Goal: Task Accomplishment & Management: Manage account settings

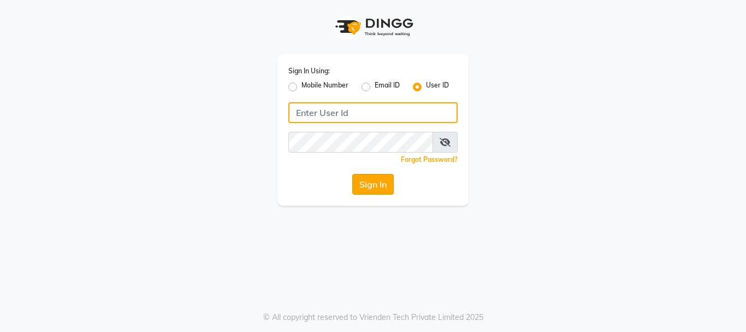
type input "makeoverkorner"
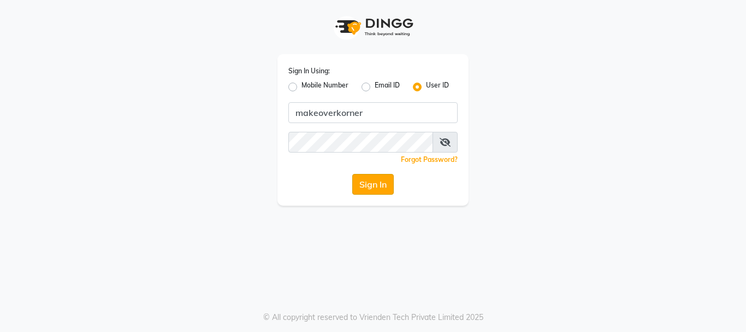
click at [380, 192] on button "Sign In" at bounding box center [373, 184] width 42 height 21
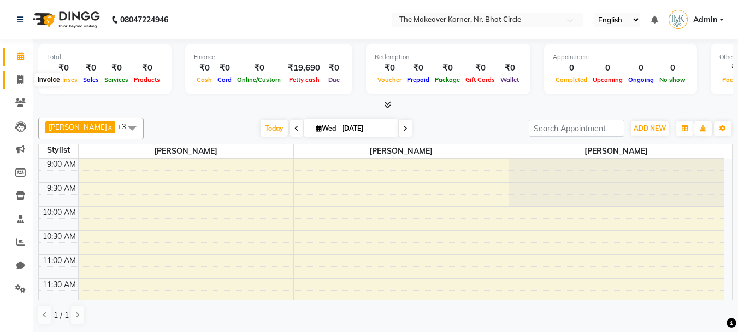
click at [25, 80] on span at bounding box center [20, 80] width 19 height 13
select select "service"
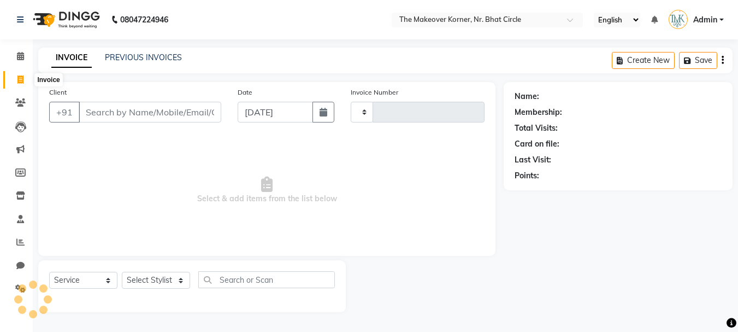
type input "0447"
select select "5477"
click at [141, 58] on link "PREVIOUS INVOICES" at bounding box center [143, 57] width 77 height 10
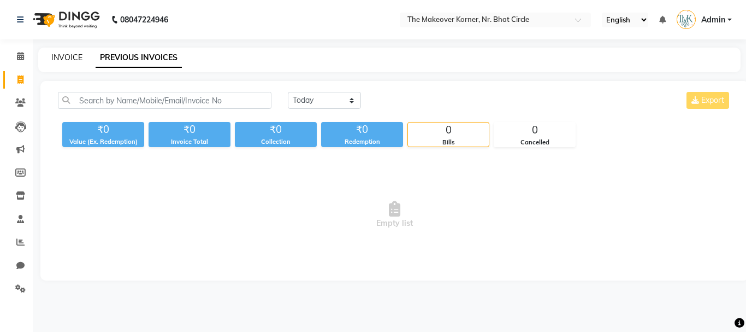
click at [72, 55] on link "INVOICE" at bounding box center [66, 57] width 31 height 10
select select "service"
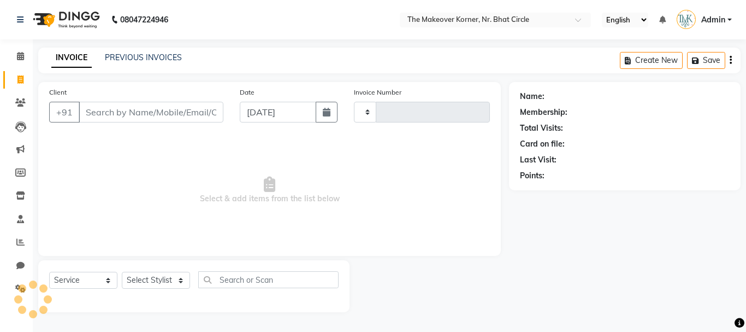
type input "0447"
select select "5477"
click at [113, 104] on input "Client" at bounding box center [151, 112] width 145 height 21
click at [19, 195] on icon at bounding box center [20, 195] width 9 height 8
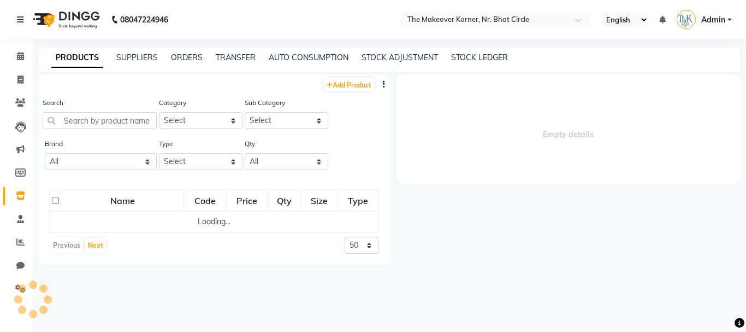
select select
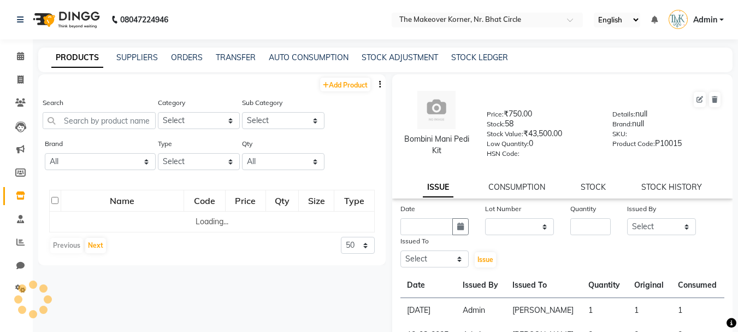
click at [138, 52] on div "SUPPLIERS" at bounding box center [137, 57] width 42 height 11
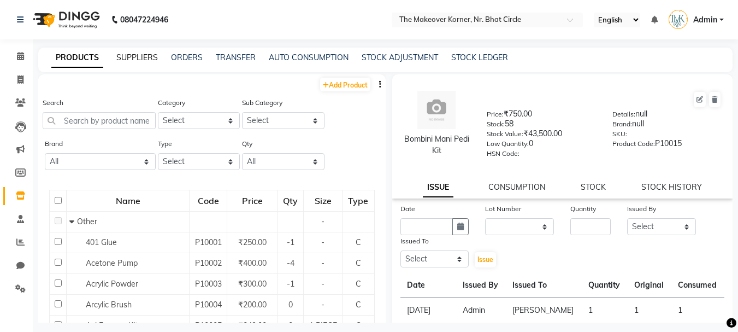
click at [144, 59] on link "SUPPLIERS" at bounding box center [137, 57] width 42 height 10
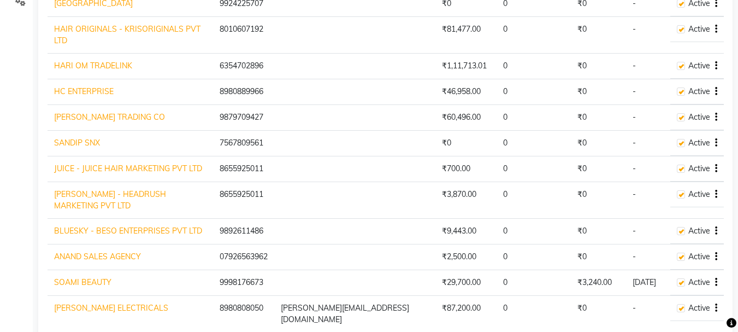
scroll to position [405, 0]
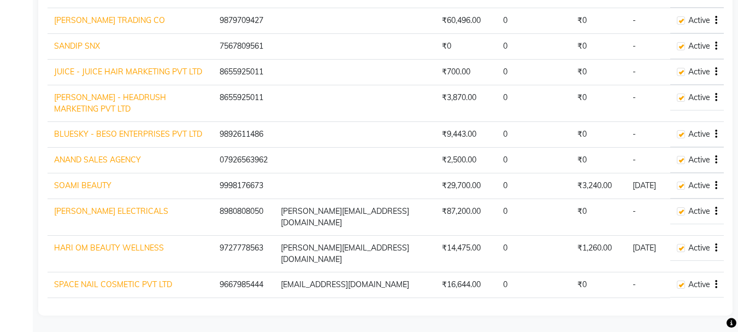
click at [717, 247] on icon "button" at bounding box center [716, 247] width 2 height 1
click at [668, 272] on link "Create Payout" at bounding box center [672, 276] width 49 height 9
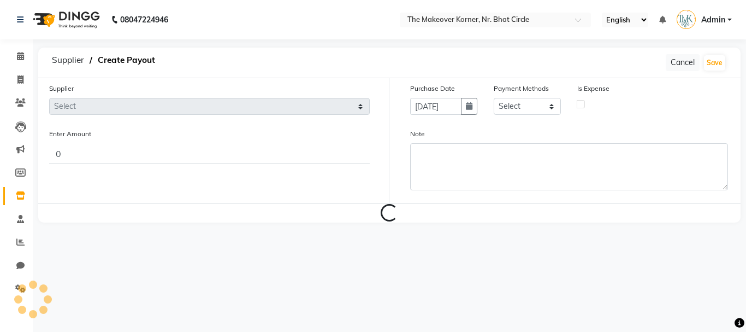
select select "3696"
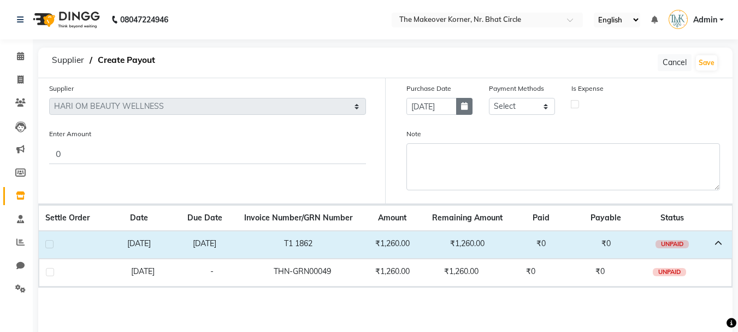
click at [462, 106] on icon "button" at bounding box center [464, 106] width 7 height 8
select select "9"
select select "2025"
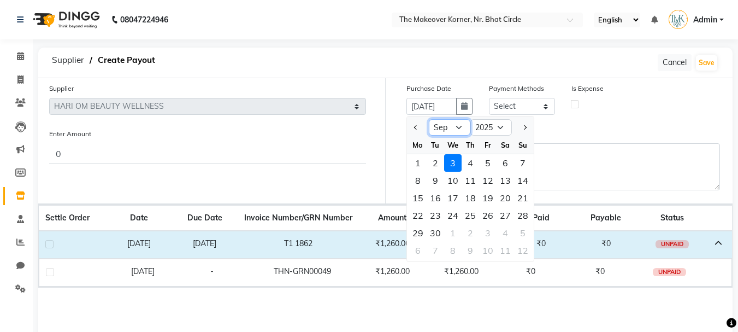
click at [457, 122] on select "Jan Feb Mar Apr May Jun Jul Aug Sep Oct Nov Dec" at bounding box center [450, 127] width 42 height 16
select select "8"
click at [429, 119] on select "Jan Feb Mar Apr May Jun Jul Aug Sep Oct Nov Dec" at bounding box center [450, 127] width 42 height 16
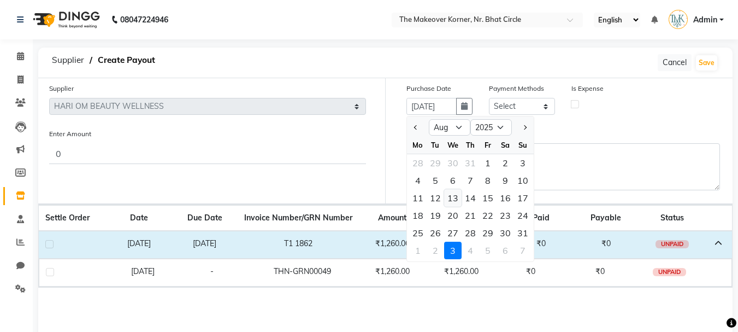
click at [447, 196] on div "13" at bounding box center [452, 197] width 17 height 17
type input "13-08-2025"
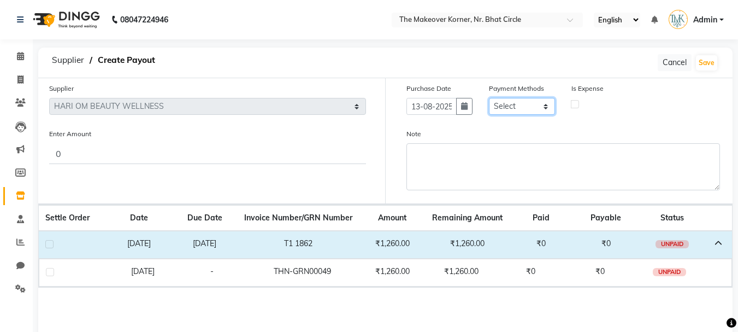
click at [507, 109] on select "Select GPay UPI PayTM Voucher CASH PhonePe Package Gift Card ONLINE Points Bank…" at bounding box center [522, 106] width 66 height 17
select select "5"
click at [489, 98] on select "Select GPay UPI PayTM Voucher CASH PhonePe Package Gift Card ONLINE Points Bank…" at bounding box center [522, 106] width 66 height 17
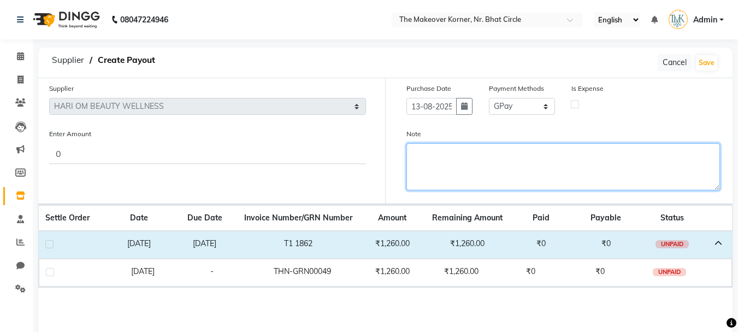
click at [500, 163] on textarea "Note" at bounding box center [563, 166] width 314 height 47
type textarea "paid by gpay on 3/9/25"
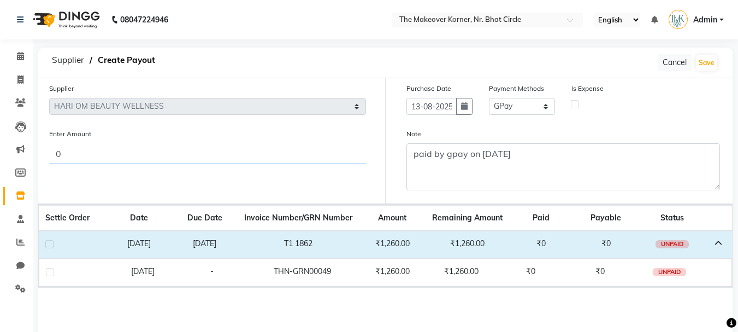
drag, startPoint x: 52, startPoint y: 156, endPoint x: 72, endPoint y: 158, distance: 19.3
click at [72, 158] on input "0" at bounding box center [207, 153] width 317 height 21
type input "1260"
click at [52, 241] on label at bounding box center [49, 244] width 8 height 8
click at [52, 241] on input "checkbox" at bounding box center [48, 244] width 7 height 7
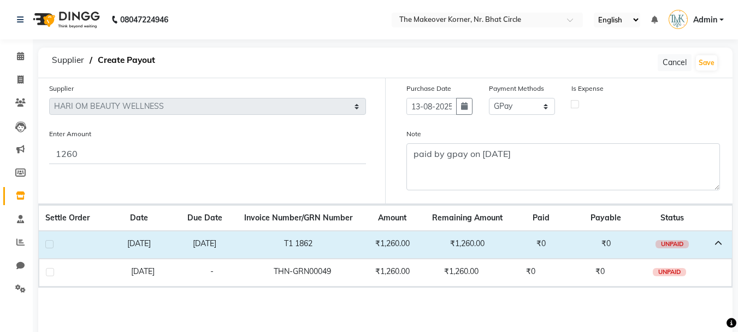
checkbox input "true"
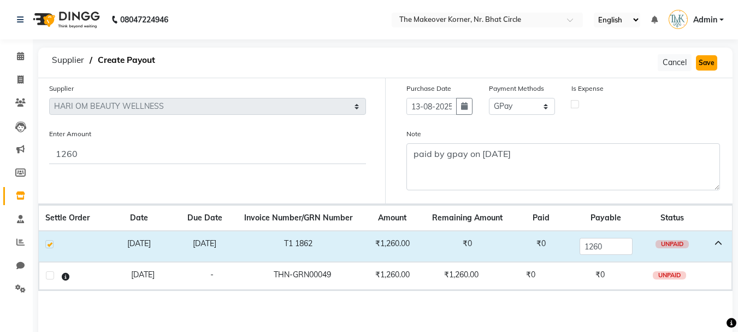
click at [709, 64] on button "Save" at bounding box center [706, 62] width 21 height 15
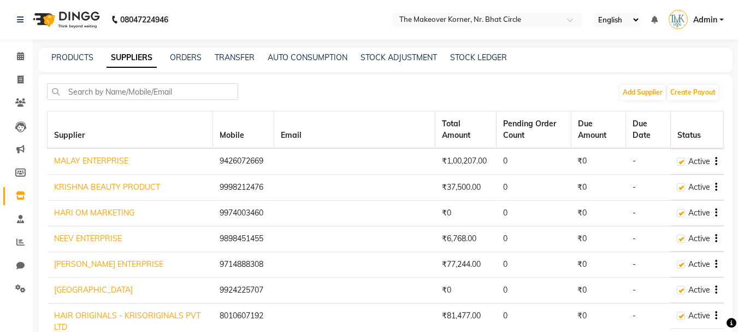
click at [179, 50] on div "PRODUCTS SUPPLIERS ORDERS TRANSFER AUTO CONSUMPTION STOCK ADJUSTMENT STOCK LEDG…" at bounding box center [385, 60] width 694 height 25
click at [179, 57] on link "ORDERS" at bounding box center [186, 57] width 32 height 10
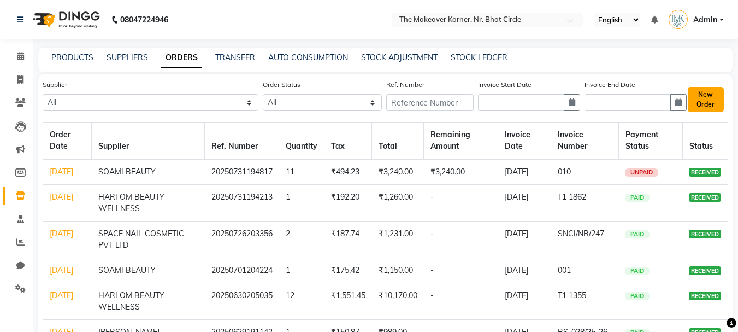
click at [700, 104] on button "New Order" at bounding box center [706, 99] width 36 height 25
select select "true"
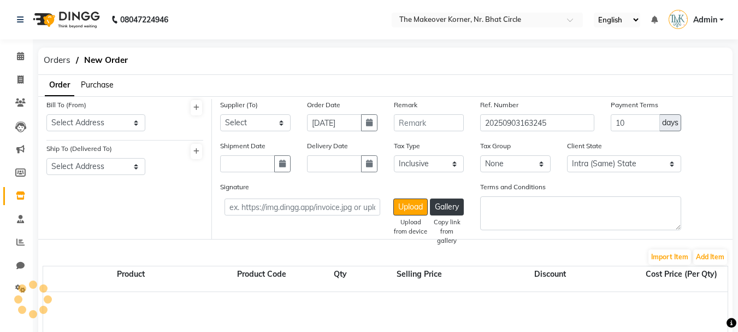
select select "2290"
click at [94, 81] on span "Purchase" at bounding box center [97, 85] width 33 height 10
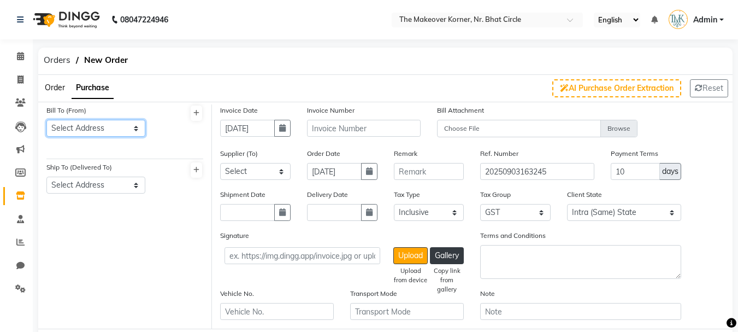
click at [109, 128] on select "Select Address Shop" at bounding box center [95, 128] width 99 height 17
select select "818"
click at [46, 120] on select "Select Address Shop" at bounding box center [95, 128] width 99 height 17
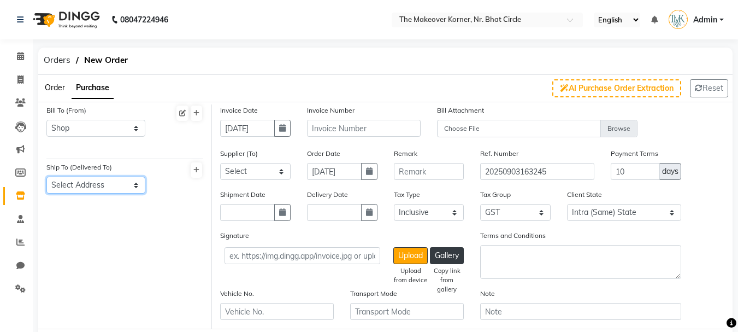
click at [104, 193] on select "Select Address Shop" at bounding box center [95, 184] width 99 height 17
select select "819"
click at [46, 176] on select "Select Address Shop" at bounding box center [95, 184] width 99 height 17
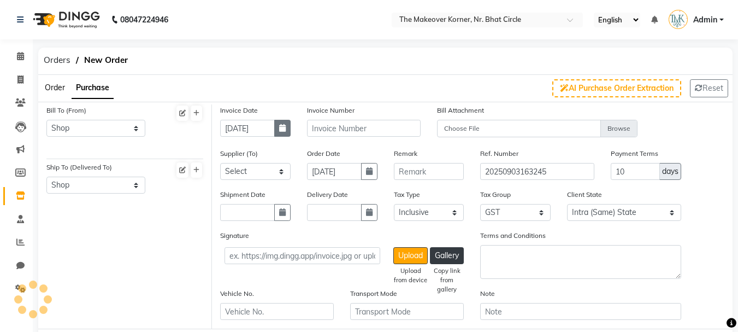
click at [277, 127] on button "button" at bounding box center [282, 128] width 16 height 17
select select "9"
select select "2025"
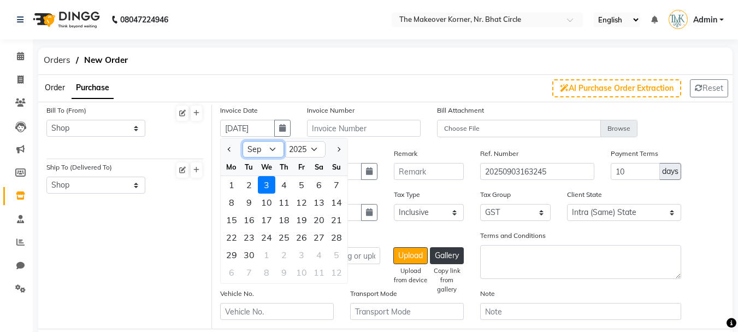
click at [281, 146] on select "Jan Feb Mar Apr May Jun Jul Aug Sep Oct Nov Dec" at bounding box center [263, 149] width 42 height 16
select select "8"
click at [242, 141] on select "Jan Feb Mar Apr May Jun Jul Aug Sep Oct Nov Dec" at bounding box center [263, 149] width 42 height 16
click at [233, 254] on div "25" at bounding box center [231, 254] width 17 height 17
type input "25-08-2025"
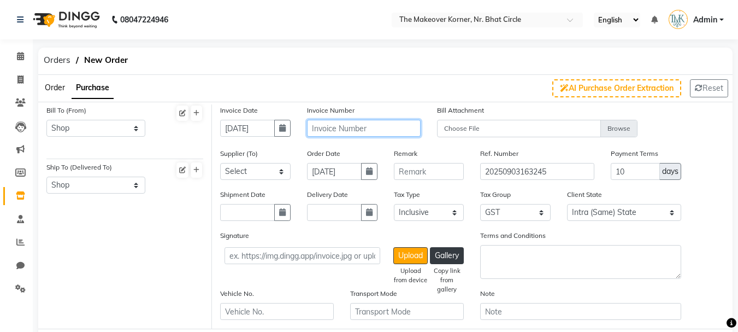
click at [353, 132] on input "text" at bounding box center [364, 128] width 114 height 17
type input "002"
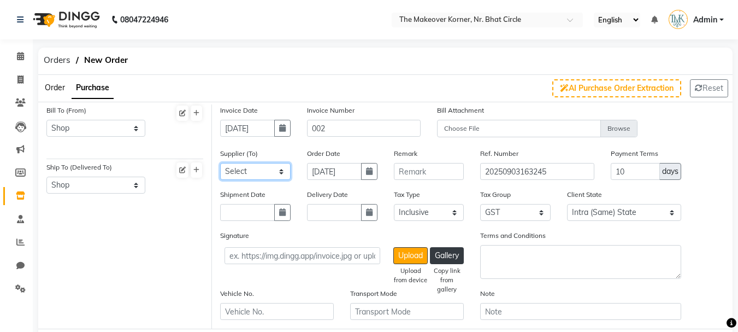
click at [272, 174] on select "Select MALAY ENTERPRISE KRISHNA BEAUTY PRODUCT HARI OM MARKETING NEEV ENTERPRIS…" at bounding box center [255, 171] width 70 height 17
select select "3291"
click at [220, 163] on select "Select MALAY ENTERPRISE KRISHNA BEAUTY PRODUCT HARI OM MARKETING NEEV ENTERPRIS…" at bounding box center [255, 171] width 70 height 17
click at [259, 214] on input "text" at bounding box center [247, 212] width 55 height 17
select select "9"
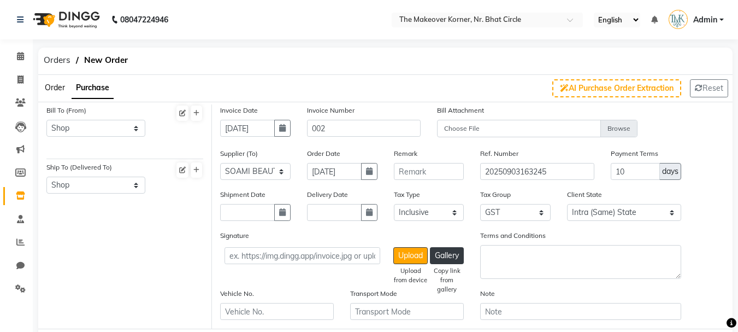
select select "2025"
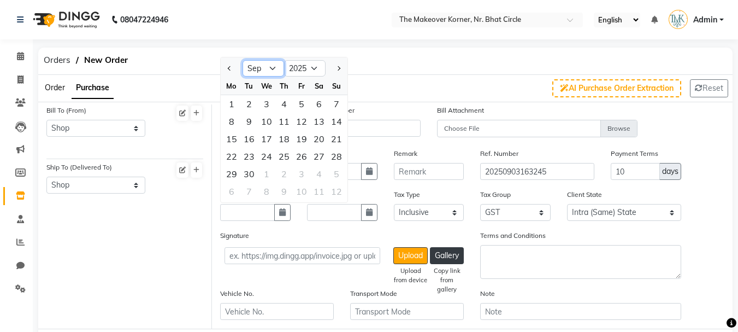
click at [264, 69] on select "Jan Feb Mar Apr May Jun Jul Aug Sep Oct Nov Dec" at bounding box center [263, 68] width 42 height 16
select select "8"
click at [242, 60] on select "Jan Feb Mar Apr May Jun Jul Aug Sep Oct Nov Dec" at bounding box center [263, 68] width 42 height 16
click at [236, 171] on div "25" at bounding box center [231, 173] width 17 height 17
type input "25-08-2025"
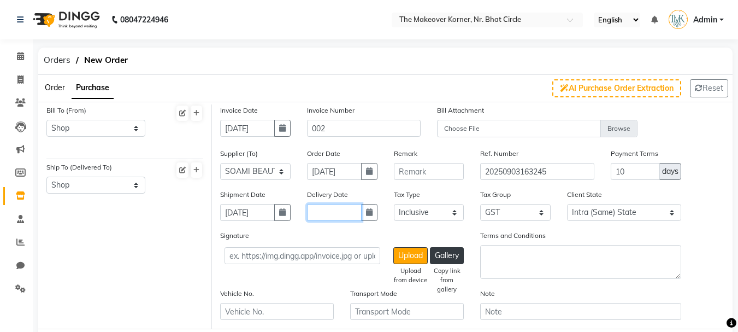
click at [359, 210] on input "text" at bounding box center [334, 212] width 55 height 17
select select "9"
select select "2025"
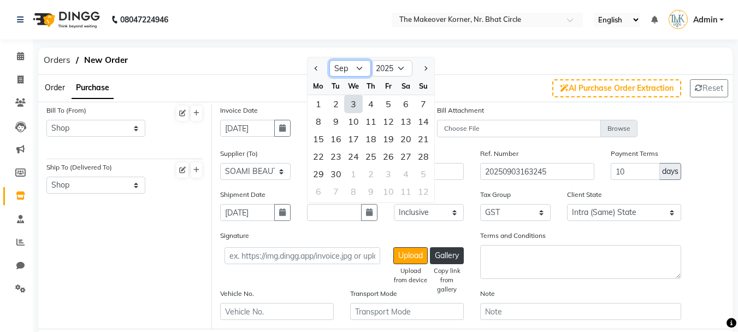
click at [352, 66] on select "Jan Feb Mar Apr May Jun Jul Aug Sep Oct Nov Dec" at bounding box center [350, 68] width 42 height 16
select select "8"
click at [329, 60] on select "Jan Feb Mar Apr May Jun Jul Aug Sep Oct Nov Dec" at bounding box center [350, 68] width 42 height 16
click at [319, 174] on div "25" at bounding box center [318, 173] width 17 height 17
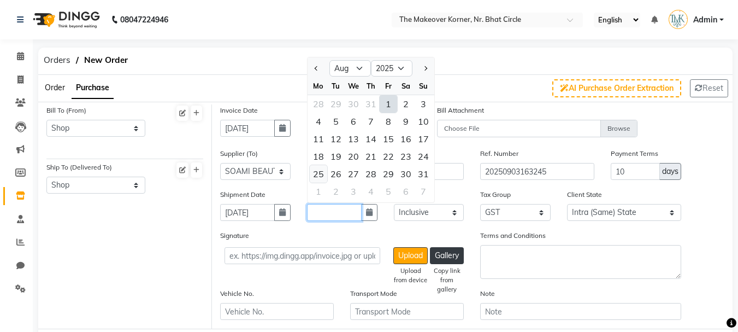
type input "25-08-2025"
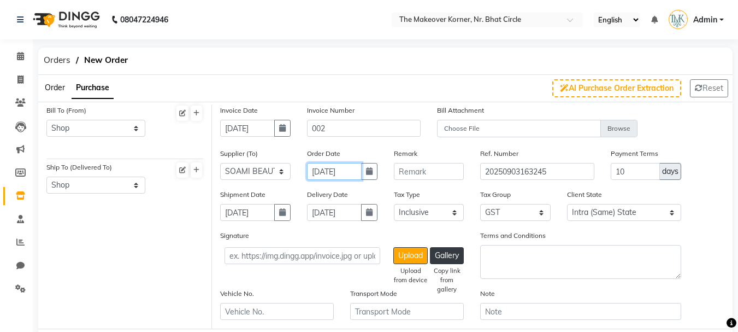
click at [359, 175] on input "[DATE]" at bounding box center [334, 171] width 55 height 17
select select "9"
select select "2025"
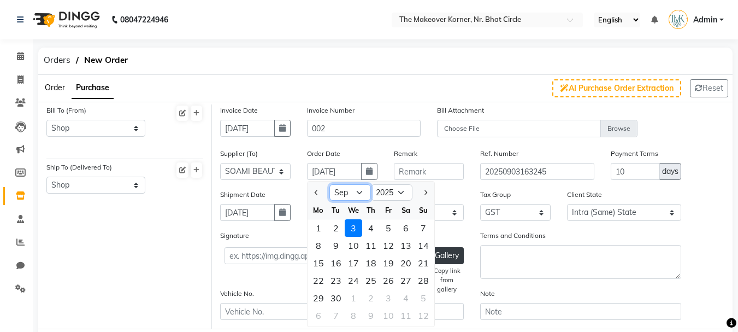
click at [354, 184] on select "Jan Feb Mar Apr May Jun Jul Aug Sep Oct Nov Dec" at bounding box center [350, 192] width 42 height 16
select select "8"
click at [329, 184] on select "Jan Feb Mar Apr May Jun Jul Aug Sep Oct Nov Dec" at bounding box center [350, 192] width 42 height 16
click at [320, 293] on div "25" at bounding box center [318, 297] width 17 height 17
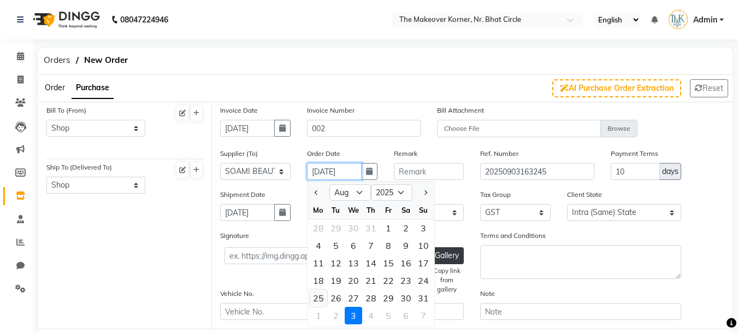
type input "25-08-2025"
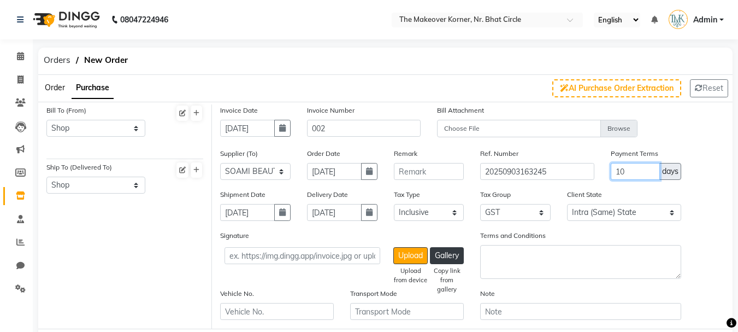
drag, startPoint x: 634, startPoint y: 173, endPoint x: 586, endPoint y: 194, distance: 52.4
click at [586, 194] on div "Invoice Date 25-08-2025 Invoice Number 002 Bill Attachment Choose File Supplier…" at bounding box center [472, 216] width 520 height 224
type input "15"
click at [602, 227] on div "Client State Intra (Same) State Inter (Other) State" at bounding box center [624, 208] width 130 height 41
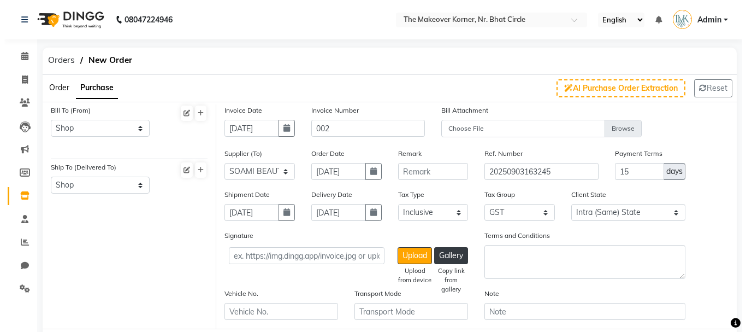
scroll to position [109, 0]
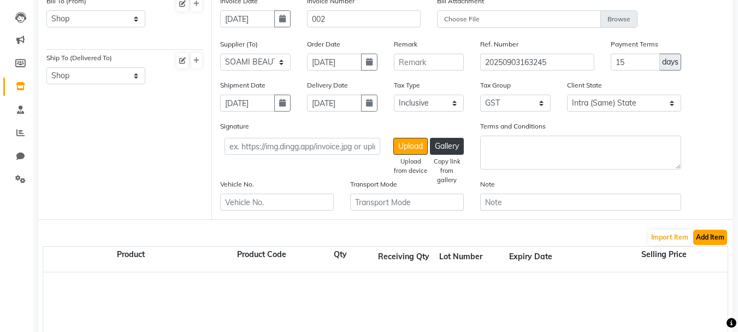
click at [709, 241] on button "Add Item" at bounding box center [710, 236] width 34 height 15
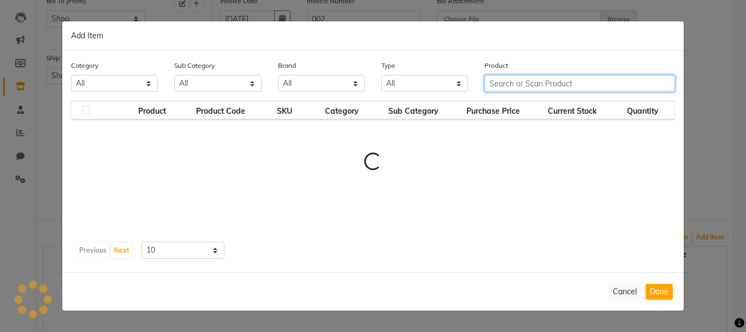
click at [541, 91] on div "Product" at bounding box center [579, 80] width 207 height 41
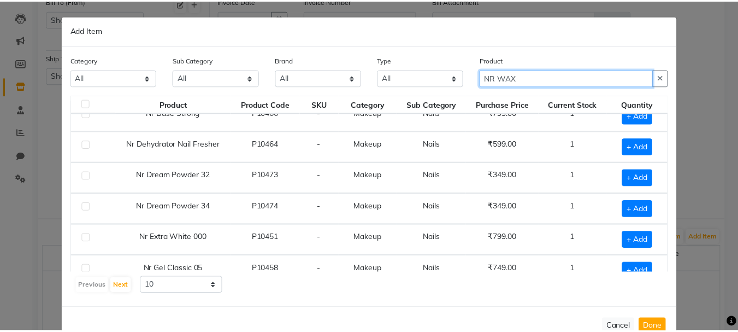
scroll to position [0, 0]
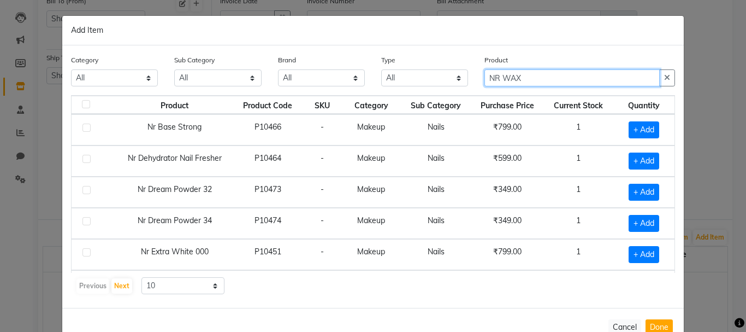
drag, startPoint x: 500, startPoint y: 78, endPoint x: 529, endPoint y: 87, distance: 29.7
click at [529, 84] on input "NR WAX" at bounding box center [571, 77] width 175 height 17
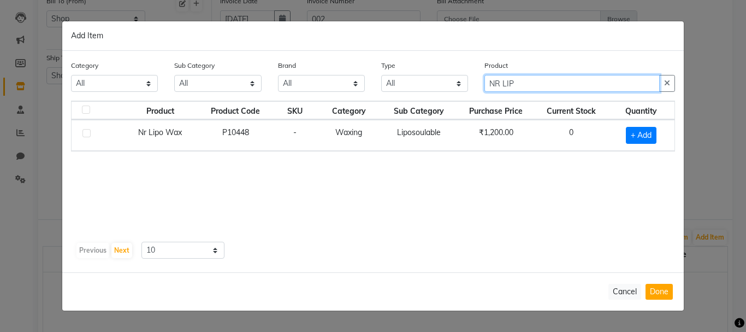
type input "NR LIP"
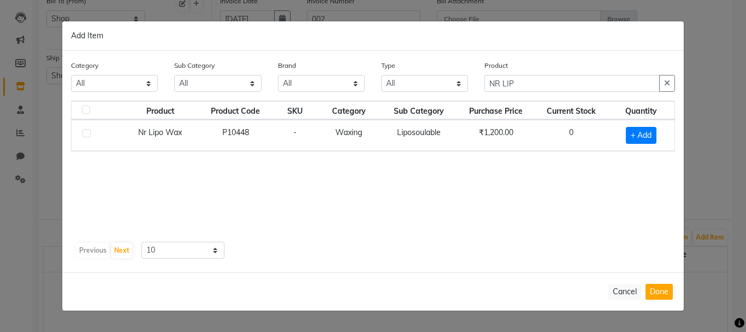
click at [85, 132] on label at bounding box center [86, 133] width 8 height 8
click at [85, 132] on input "checkbox" at bounding box center [85, 133] width 7 height 7
checkbox input "true"
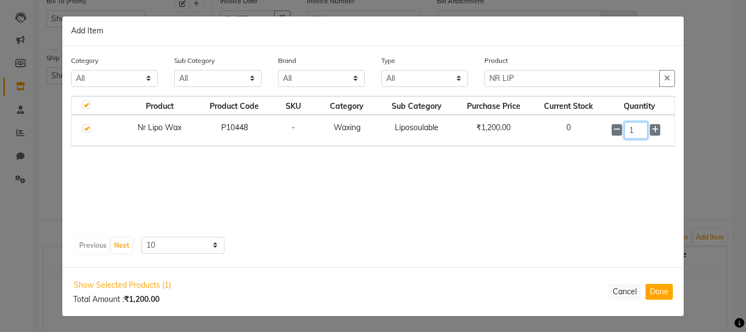
click at [631, 137] on input "1" at bounding box center [635, 130] width 23 height 17
click at [637, 131] on input "1" at bounding box center [635, 130] width 23 height 17
click at [665, 82] on icon "button" at bounding box center [667, 79] width 6 height 8
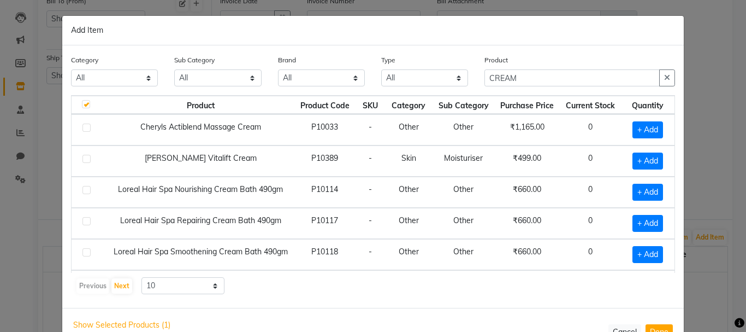
click at [481, 72] on div "Product CREAM" at bounding box center [579, 74] width 207 height 41
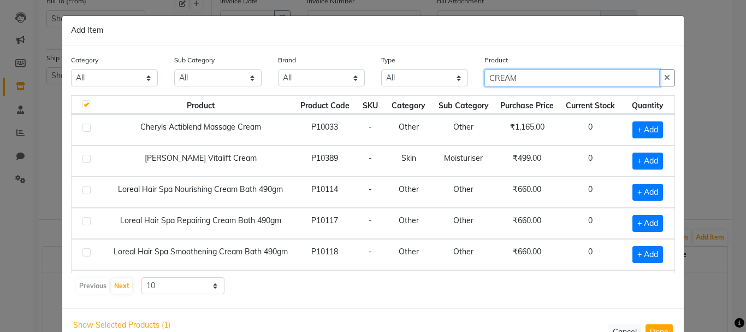
drag, startPoint x: 527, startPoint y: 86, endPoint x: 535, endPoint y: 87, distance: 8.4
click at [535, 87] on div "Product CREAM" at bounding box center [579, 74] width 207 height 41
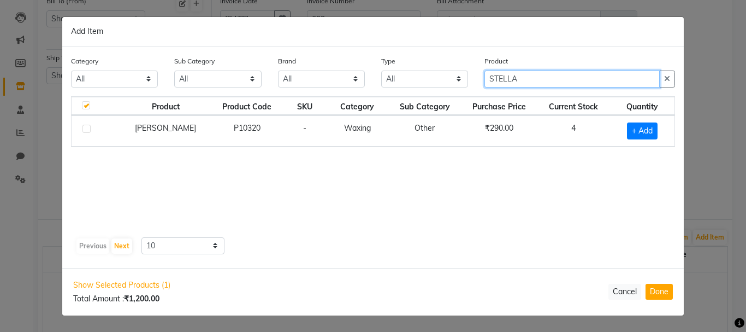
type input "STELLA"
click at [85, 130] on label at bounding box center [86, 129] width 8 height 8
click at [85, 130] on input "checkbox" at bounding box center [85, 129] width 7 height 7
checkbox input "true"
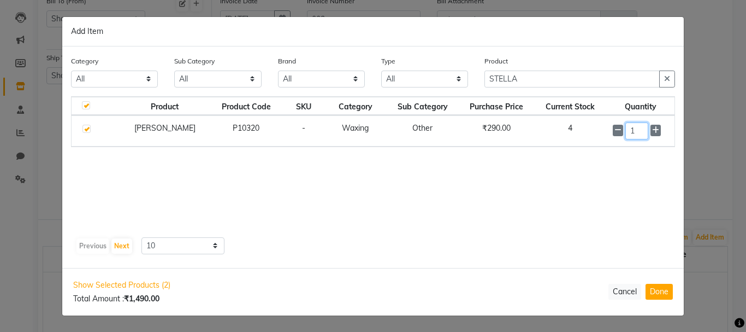
drag, startPoint x: 643, startPoint y: 131, endPoint x: 610, endPoint y: 158, distance: 42.7
click at [611, 158] on div "Product Product Code SKU Category Sub Category Purchase Price Current Stock Qua…" at bounding box center [373, 164] width 604 height 137
type input "6"
click at [645, 162] on div "Product Product Code SKU Category Sub Category Purchase Price Current Stock Qua…" at bounding box center [373, 164] width 604 height 137
drag, startPoint x: 489, startPoint y: 80, endPoint x: 567, endPoint y: 90, distance: 79.3
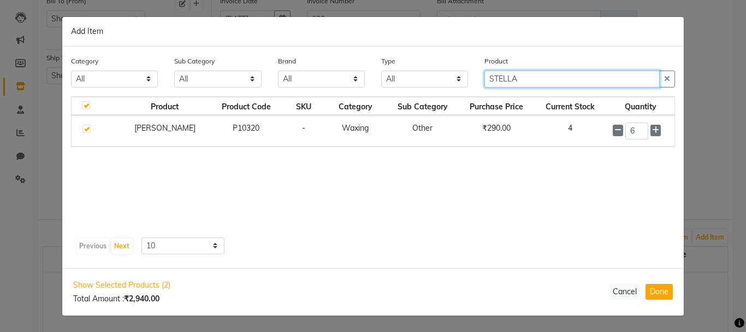
click at [567, 90] on div "Product STELLA" at bounding box center [579, 75] width 207 height 41
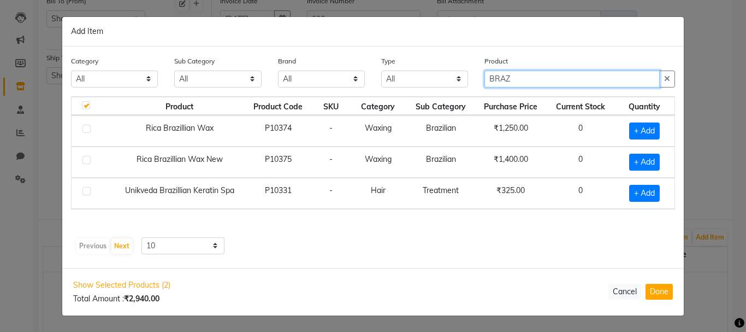
type input "BRAZ"
click at [84, 161] on label at bounding box center [86, 160] width 8 height 8
click at [84, 161] on input "checkbox" at bounding box center [85, 160] width 7 height 7
checkbox input "true"
checkbox input "false"
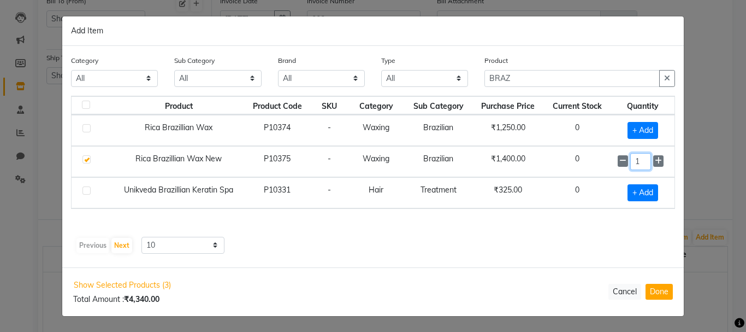
drag, startPoint x: 638, startPoint y: 159, endPoint x: 638, endPoint y: 171, distance: 12.0
click at [638, 171] on td "1" at bounding box center [642, 161] width 63 height 31
type input "2"
click at [591, 221] on div "Product Product Code SKU Category Sub Category Purchase Price Current Stock Qua…" at bounding box center [373, 164] width 604 height 137
click at [660, 293] on button "Done" at bounding box center [659, 291] width 27 height 16
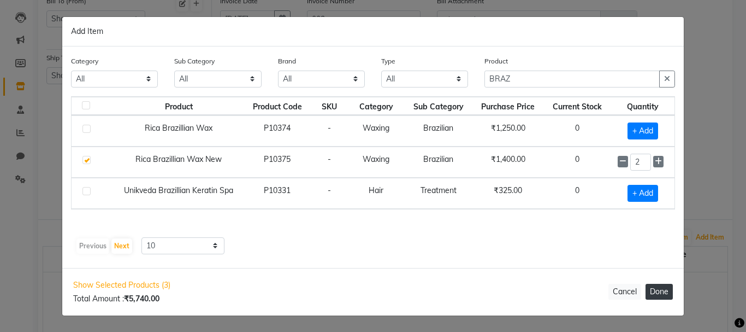
select select "2290"
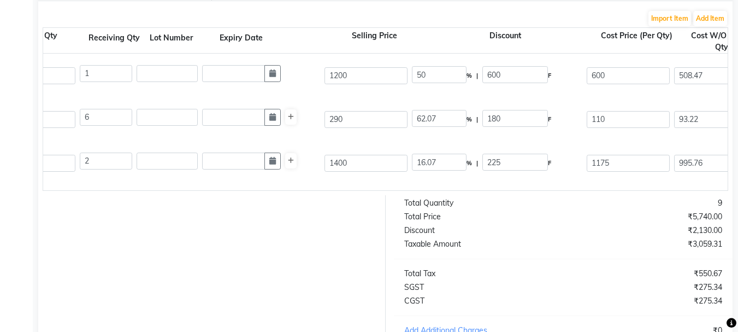
scroll to position [0, 292]
drag, startPoint x: 617, startPoint y: 163, endPoint x: 578, endPoint y: 181, distance: 42.5
click at [578, 181] on div "Rica Brazillian Wax New 800 ML P10375 2 2 1400 16.07 % | 225 F 1175 995.76 1991…" at bounding box center [435, 163] width 1385 height 44
type input "1150"
type input "17.86"
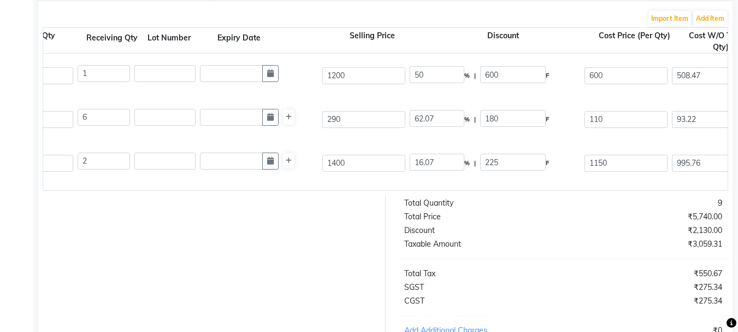
type input "250"
type input "974.58"
type input "1949.16"
type input "350.85"
type input "2300.01"
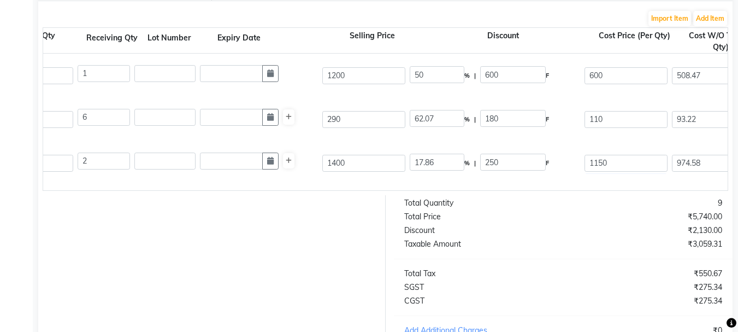
click at [565, 184] on div "Rica Brazillian Wax New 800 ML P10375 2 2 1400 17.86 % | 250 F 1150 974.58 1949…" at bounding box center [435, 163] width 1385 height 44
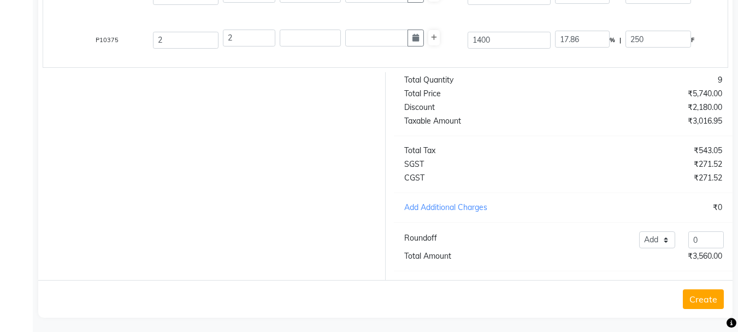
scroll to position [463, 0]
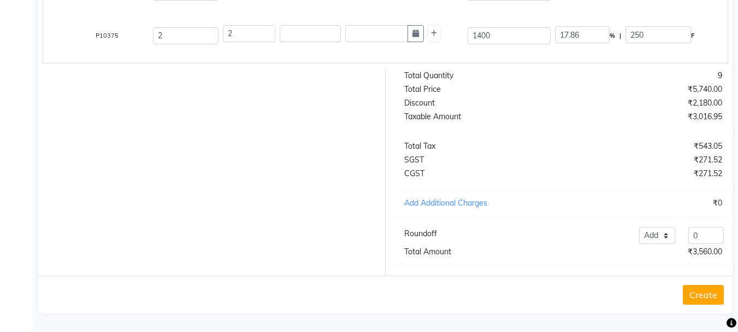
click at [708, 293] on button "Create" at bounding box center [703, 295] width 41 height 20
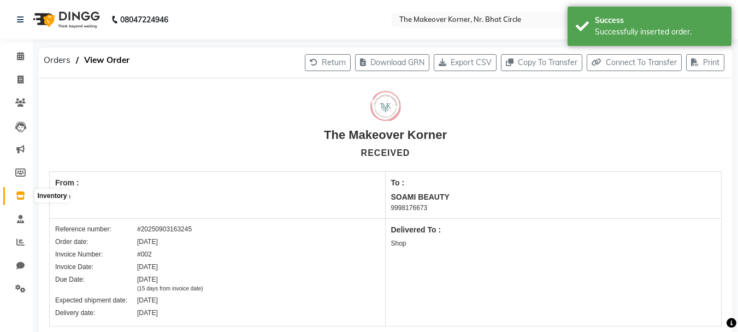
click at [20, 192] on icon at bounding box center [20, 195] width 9 height 8
click at [24, 194] on icon at bounding box center [20, 195] width 9 height 8
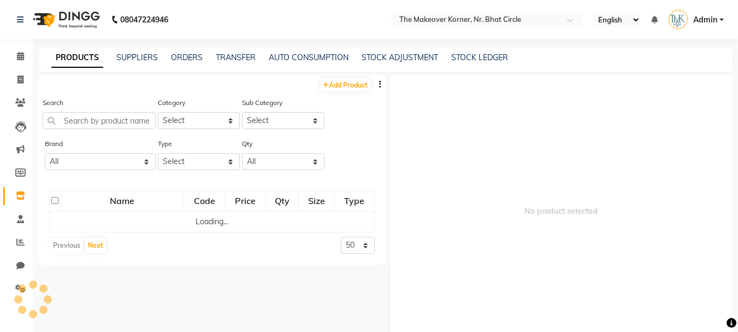
select select "true"
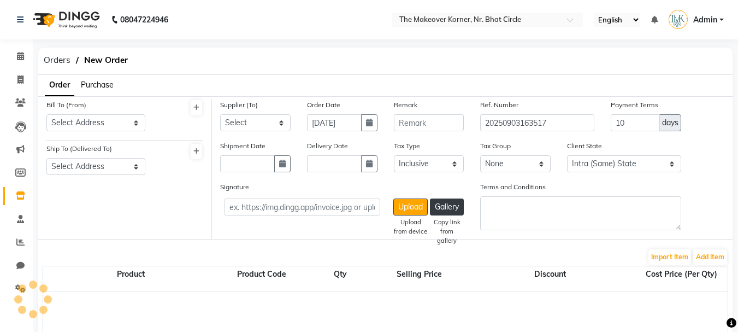
scroll to position [32, 0]
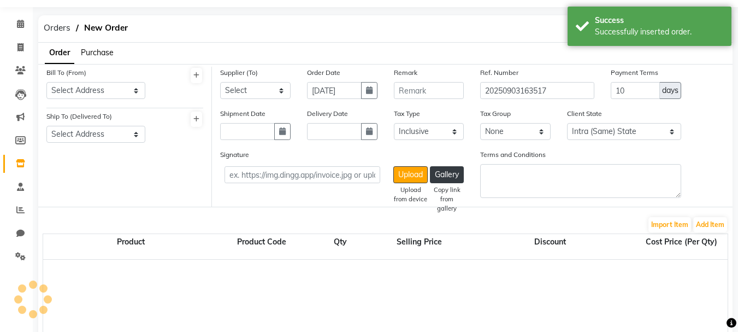
select select "2290"
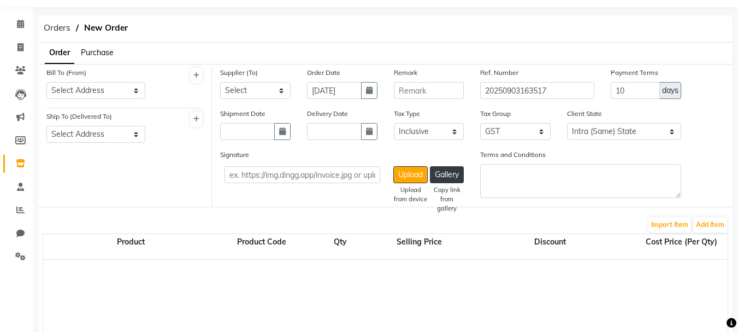
click at [100, 51] on span "Purchase" at bounding box center [97, 53] width 33 height 10
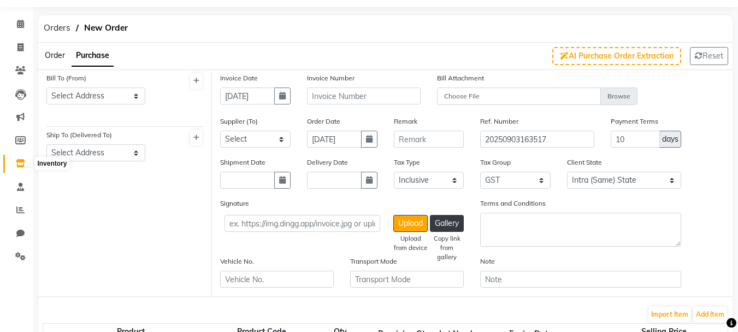
click at [26, 158] on span at bounding box center [20, 163] width 19 height 13
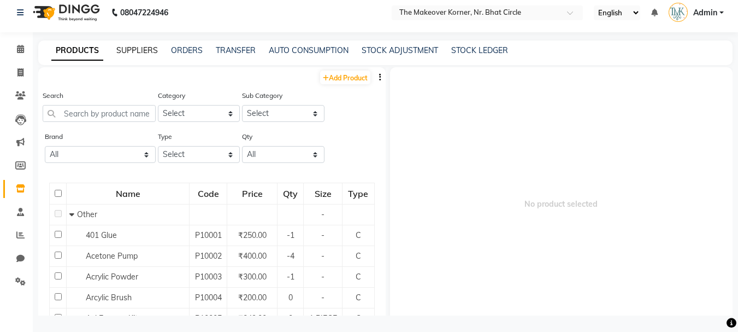
scroll to position [7, 0]
click at [157, 29] on nav "08047224946 Select Location × The Makeover Korner, Nr. Bhat Circle English ENGL…" at bounding box center [369, 12] width 738 height 39
click at [149, 46] on link "SUPPLIERS" at bounding box center [137, 50] width 42 height 10
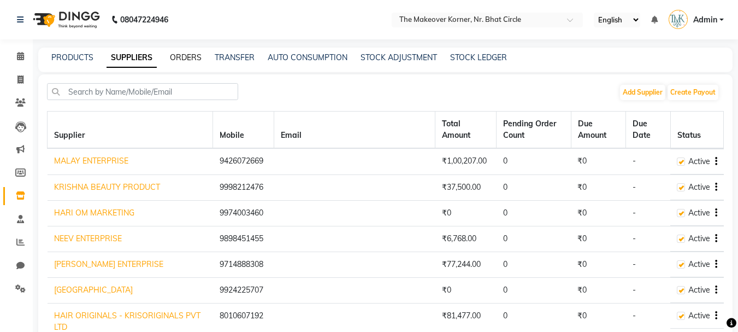
click at [183, 58] on link "ORDERS" at bounding box center [186, 57] width 32 height 10
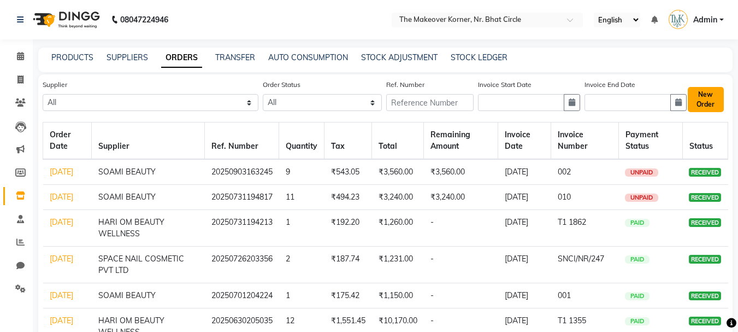
click at [703, 97] on button "New Order" at bounding box center [706, 99] width 36 height 25
select select "true"
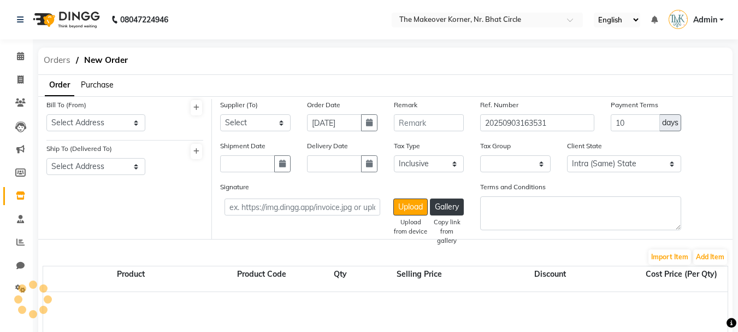
select select "2290"
click at [109, 80] on span "Purchase" at bounding box center [97, 85] width 33 height 10
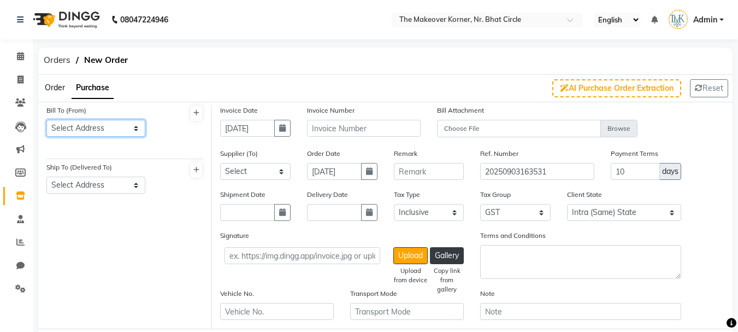
click at [107, 133] on select "Select Address Shop" at bounding box center [95, 128] width 99 height 17
select select "818"
click at [46, 120] on select "Select Address Shop" at bounding box center [95, 128] width 99 height 17
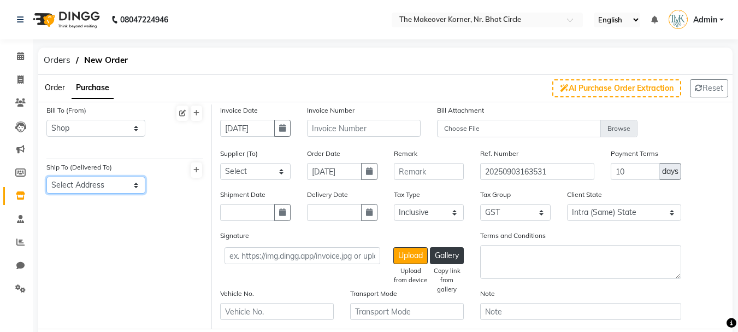
drag, startPoint x: 104, startPoint y: 181, endPoint x: 104, endPoint y: 192, distance: 10.9
click at [104, 181] on select "Select Address Shop" at bounding box center [95, 184] width 99 height 17
select select "819"
click at [46, 176] on select "Select Address Shop" at bounding box center [95, 184] width 99 height 17
click at [277, 129] on button "button" at bounding box center [282, 128] width 16 height 17
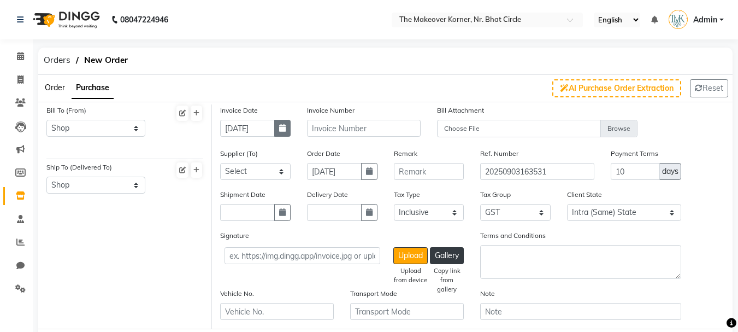
select select "9"
select select "2025"
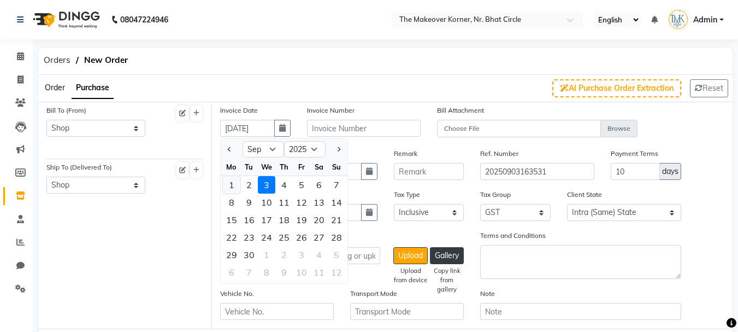
click at [238, 181] on div "1" at bounding box center [231, 184] width 17 height 17
type input "01-09-2025"
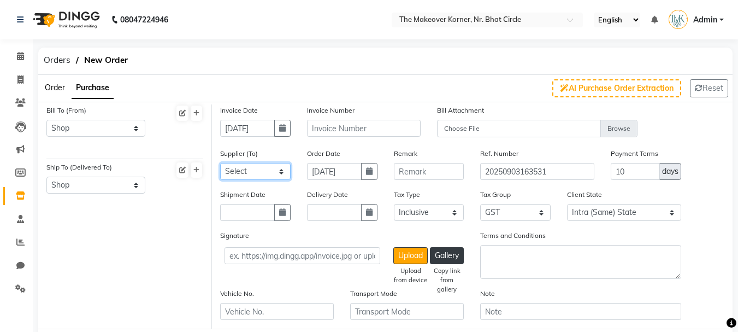
click at [252, 174] on select "Select MALAY ENTERPRISE KRISHNA BEAUTY PRODUCT HARI OM MARKETING NEEV ENTERPRIS…" at bounding box center [255, 171] width 70 height 17
select select "3291"
click at [220, 163] on select "Select MALAY ENTERPRISE KRISHNA BEAUTY PRODUCT HARI OM MARKETING NEEV ENTERPRIS…" at bounding box center [255, 171] width 70 height 17
click at [263, 208] on input "text" at bounding box center [247, 212] width 55 height 17
select select "9"
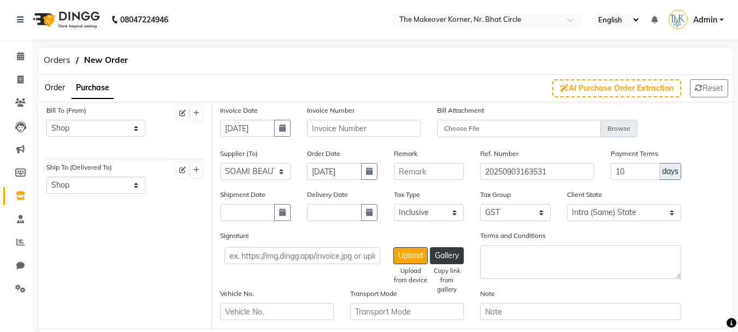
select select "2025"
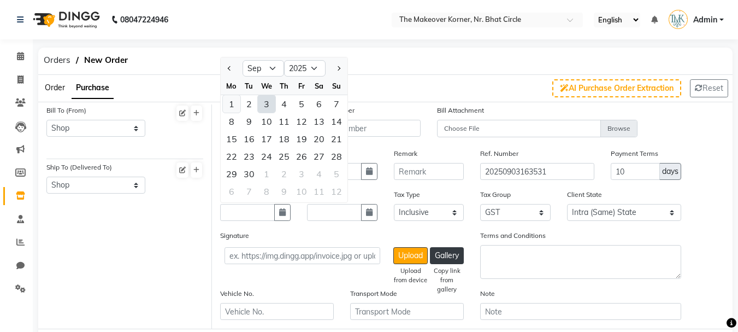
click at [233, 97] on div "1" at bounding box center [231, 103] width 17 height 17
type input "01-09-2025"
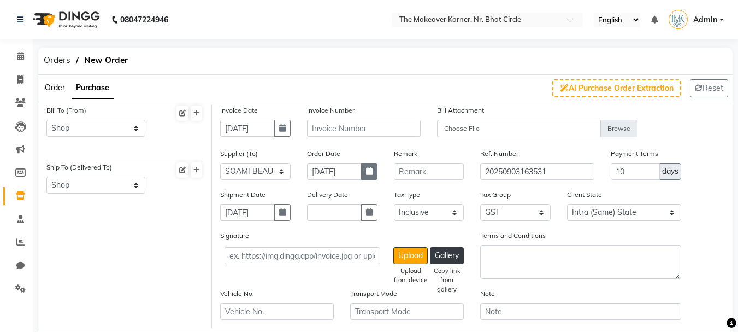
click at [368, 172] on icon "button" at bounding box center [369, 171] width 7 height 8
select select "9"
select select "2025"
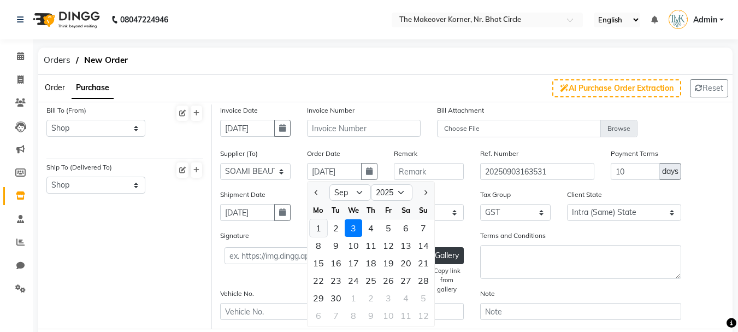
click at [312, 233] on div "1" at bounding box center [318, 227] width 17 height 17
type input "01-09-2025"
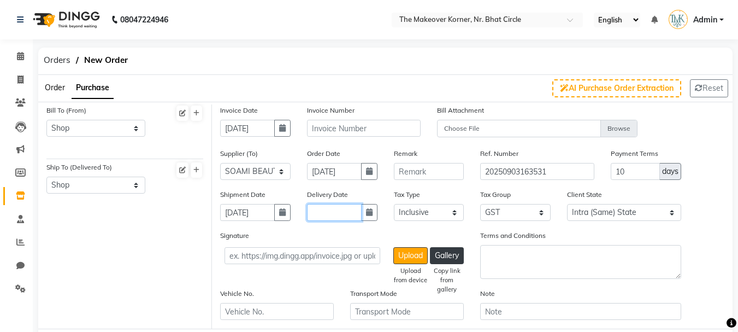
click at [323, 210] on input "text" at bounding box center [334, 212] width 55 height 17
select select "9"
select select "2025"
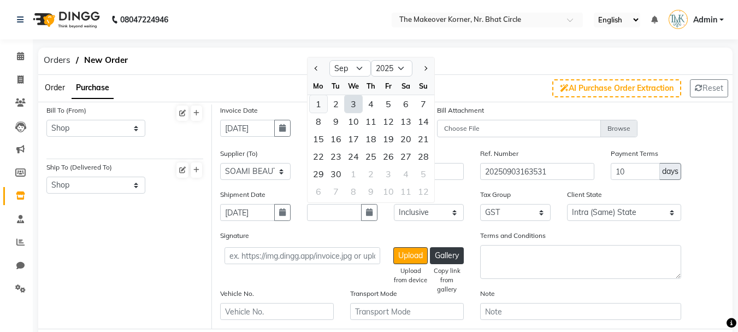
click at [324, 103] on div "1" at bounding box center [318, 103] width 17 height 17
type input "01-09-2025"
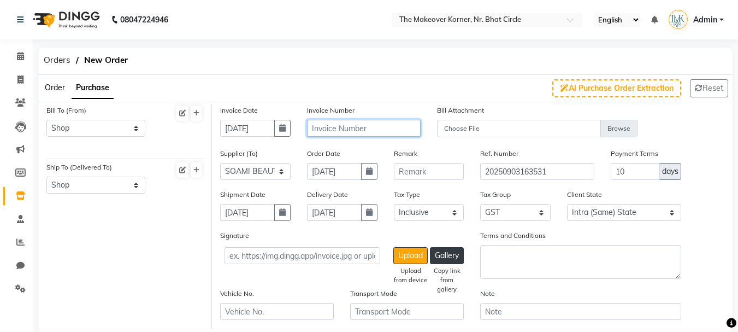
click at [380, 126] on input "text" at bounding box center [364, 128] width 114 height 17
type input "003"
click at [548, 185] on div "Ref. Number 20250903163531" at bounding box center [537, 167] width 130 height 41
drag, startPoint x: 628, startPoint y: 170, endPoint x: 612, endPoint y: 198, distance: 31.3
click at [611, 192] on div "Invoice Date 01-09-2025 Invoice Number 003 Bill Attachment Choose File Supplier…" at bounding box center [472, 216] width 520 height 224
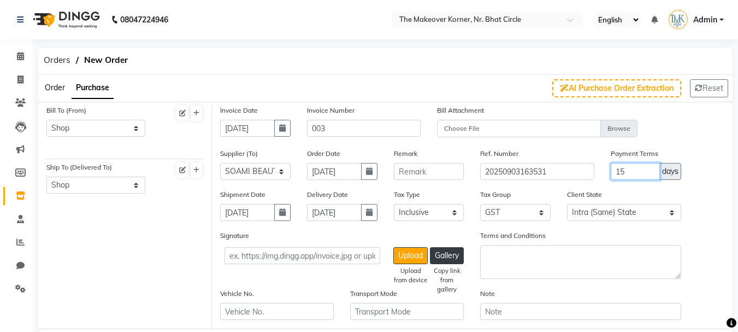
type input "15"
click at [655, 186] on div "Payment Terms 15 days" at bounding box center [645, 167] width 87 height 41
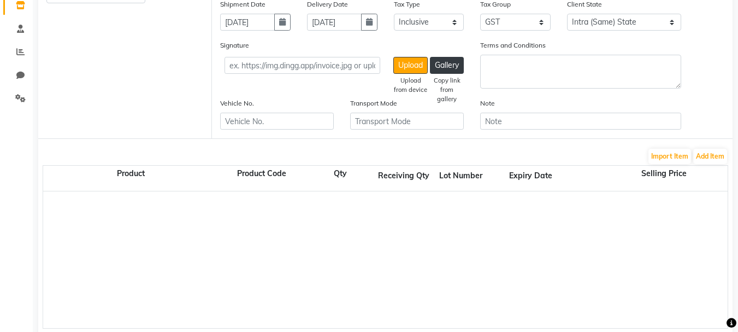
scroll to position [218, 0]
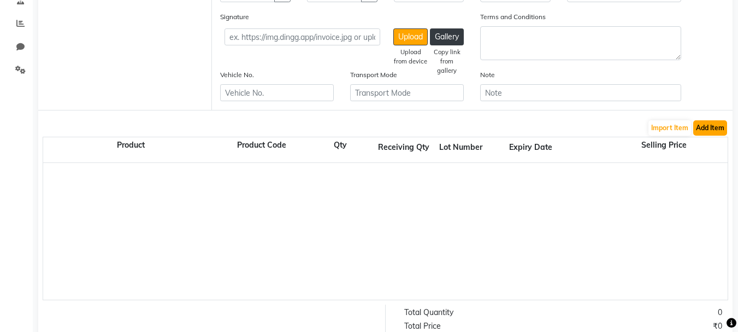
click at [724, 135] on button "Add Item" at bounding box center [710, 127] width 34 height 15
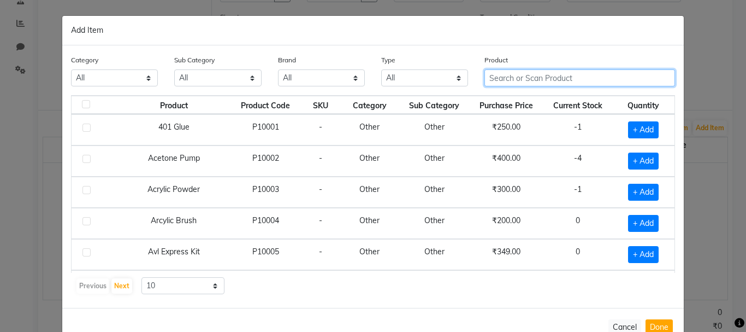
click at [526, 81] on input "text" at bounding box center [579, 77] width 191 height 17
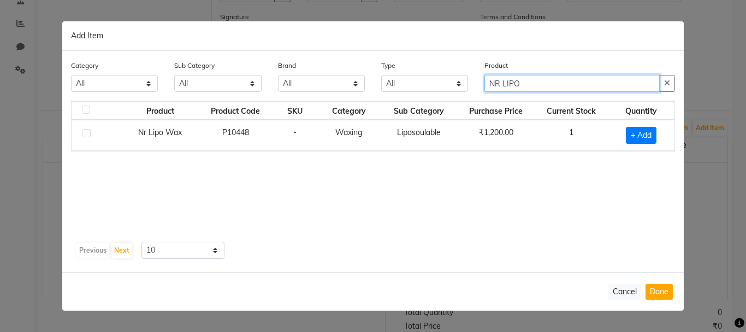
type input "NR LIPO"
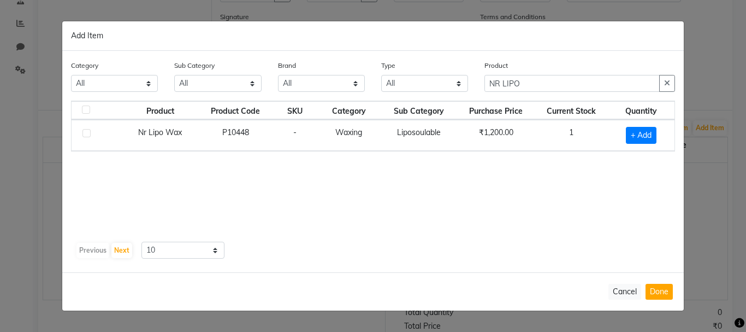
click at [85, 136] on label at bounding box center [86, 133] width 8 height 8
click at [85, 136] on input "checkbox" at bounding box center [85, 133] width 7 height 7
checkbox input "true"
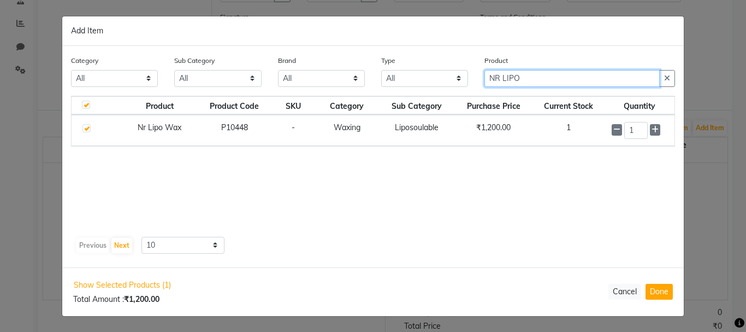
drag, startPoint x: 530, startPoint y: 82, endPoint x: 548, endPoint y: 84, distance: 17.6
click at [548, 84] on input "NR LIPO" at bounding box center [571, 78] width 175 height 17
type input "N"
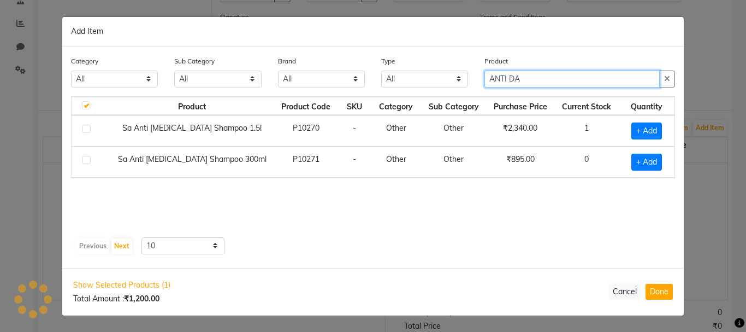
type input "ANTI DA"
click at [88, 159] on label at bounding box center [86, 160] width 8 height 8
click at [88, 159] on input "checkbox" at bounding box center [85, 160] width 7 height 7
checkbox input "true"
checkbox input "false"
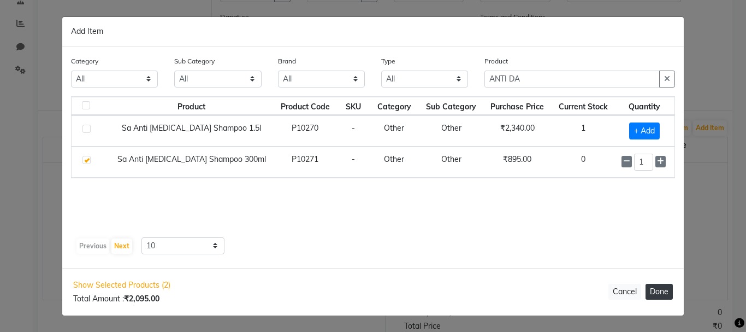
click at [654, 287] on button "Done" at bounding box center [659, 291] width 27 height 16
select select "2290"
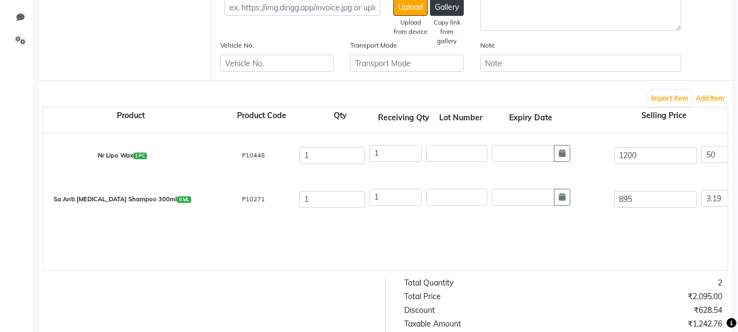
scroll to position [273, 0]
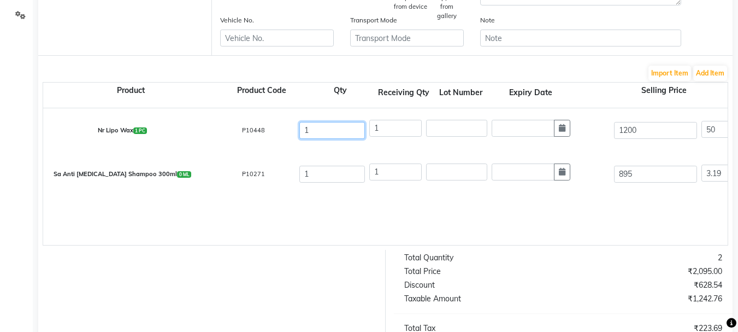
drag, startPoint x: 319, startPoint y: 138, endPoint x: 281, endPoint y: 149, distance: 39.4
click at [281, 149] on div "Nr Lipo Wax 1 PC P10448 1 1 1200 50 % | 600 F 600 508.47 508.47 None GST (18%) …" at bounding box center [727, 130] width 1385 height 44
type input "3"
drag, startPoint x: 399, startPoint y: 131, endPoint x: 348, endPoint y: 153, distance: 56.2
click at [348, 153] on div "Nr Lipo Wax 1 PC P10448 3 1 1200 50 % | 600 F 600 508.47 508.47 None GST (18%) …" at bounding box center [727, 176] width 1369 height 137
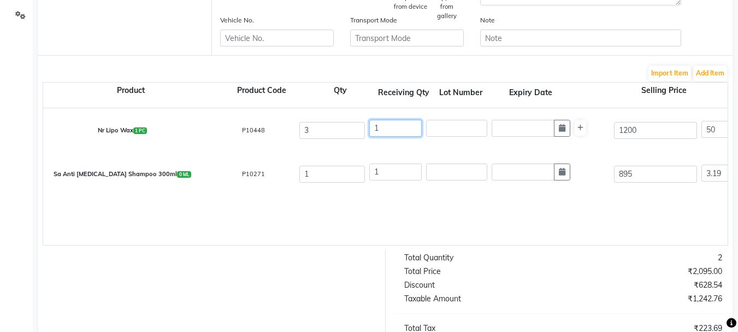
type input "3"
type input "1525.41"
type input "1616.93"
type input "274.57"
type input "1799.98"
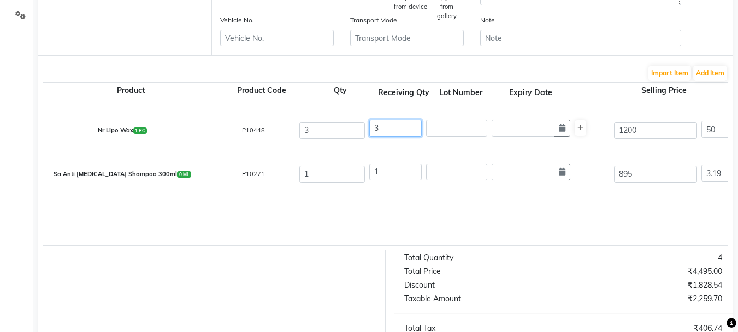
type input "3"
click at [416, 234] on div "Nr Lipo Wax 1 PC P10448 3 3 1200 50 % | 600 F 600 508.47 1525.41 None GST (18%)…" at bounding box center [727, 176] width 1369 height 137
drag, startPoint x: 638, startPoint y: 175, endPoint x: 590, endPoint y: 196, distance: 52.4
click at [590, 196] on div "Sa Anti Dandruff Shampoo 300ml 0 ML P10271 1 1 895 3.19 % | 28.54 F 866.46 734.…" at bounding box center [727, 174] width 1385 height 44
type input "9"
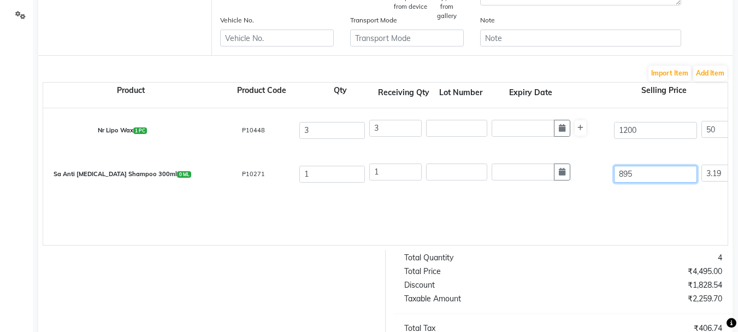
type input "317.11"
type input "99"
type input "28.83"
type input "990"
type input "2.88"
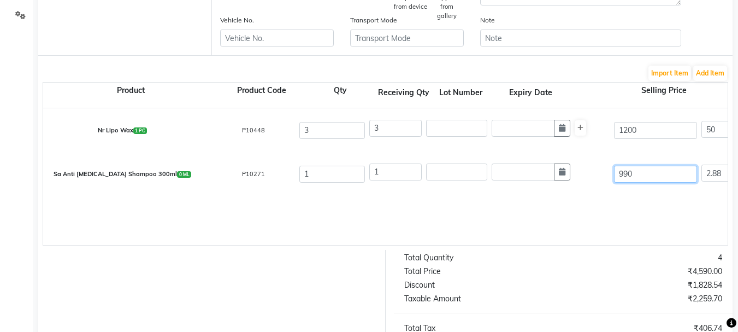
type input "990"
type input "12.48"
type input "123.54"
click at [590, 196] on div "Sa Anti Dandruff Shampoo 300ml 0 ML P10271 1 1 990 12.48 % | 123.54 F 866.46 73…" at bounding box center [727, 174] width 1385 height 44
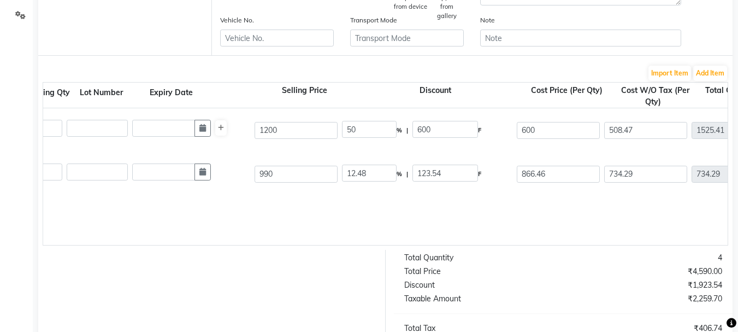
scroll to position [0, 360]
drag, startPoint x: 557, startPoint y: 179, endPoint x: 514, endPoint y: 196, distance: 45.8
click at [515, 196] on div "Nr Lipo Wax 1 PC P10448 3 3 1200 50 % | 600 F 600 508.47 1525.41 None GST (18%)…" at bounding box center [367, 176] width 1369 height 137
type input "750"
type input "24.24"
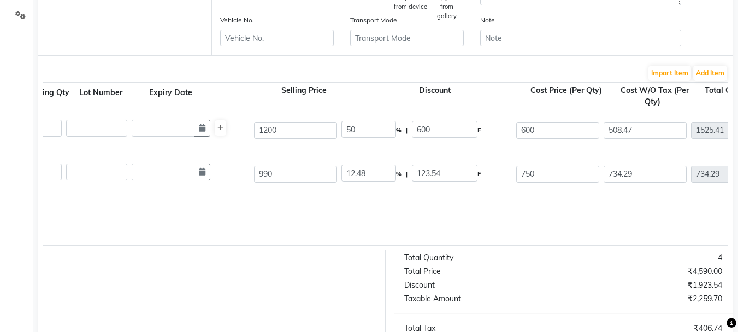
type input "240"
type input "635.59"
type input "114.41"
type input "750"
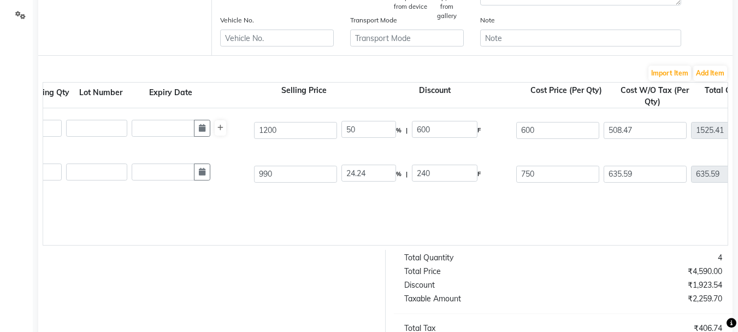
click at [513, 196] on div "Sa Anti Dandruff Shampoo 300ml 0 ML P10271 1 1 990 24.24 % | 240 F 750 635.59 6…" at bounding box center [367, 174] width 1385 height 44
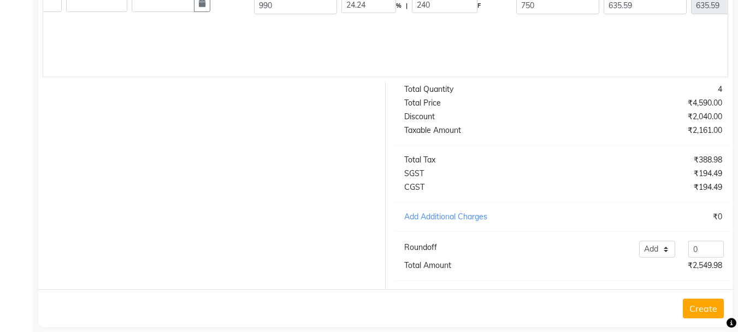
scroll to position [463, 0]
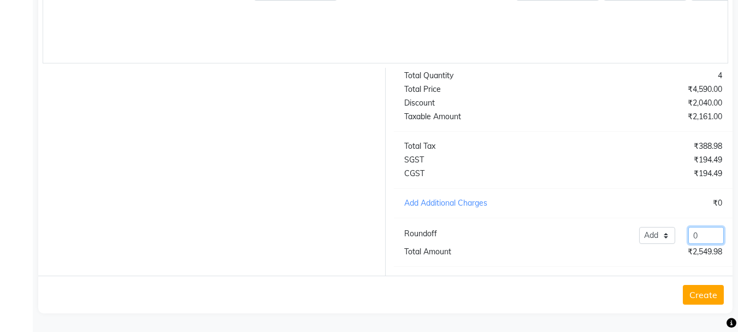
drag, startPoint x: 707, startPoint y: 229, endPoint x: 684, endPoint y: 248, distance: 30.3
click at [684, 248] on div "Total Quantity 4 Total Price ₹4,590.00 Discount ₹2,040.00 Taxable Amount ₹2,161…" at bounding box center [564, 172] width 356 height 208
type input ".02"
click at [684, 248] on div "₹2,550.00" at bounding box center [646, 251] width 167 height 11
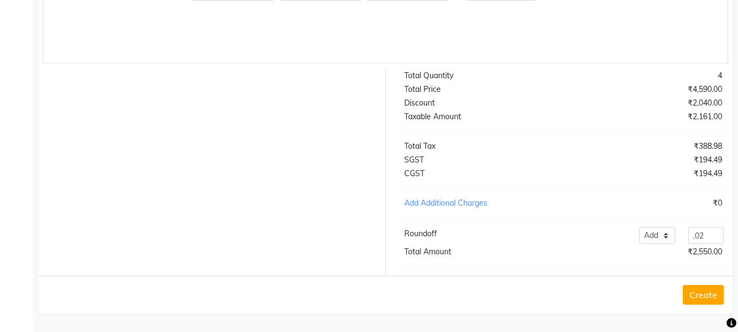
click at [702, 294] on button "Create" at bounding box center [703, 295] width 41 height 20
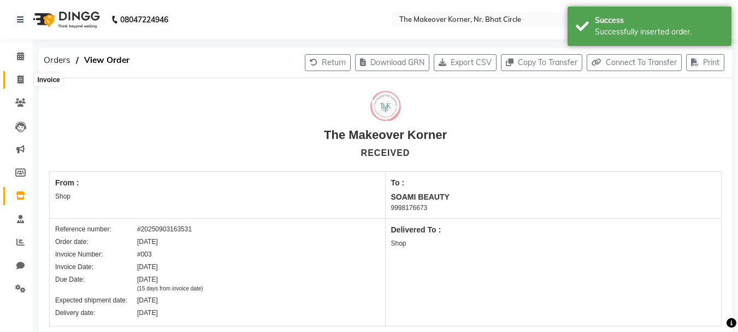
click at [17, 81] on icon at bounding box center [20, 79] width 6 height 8
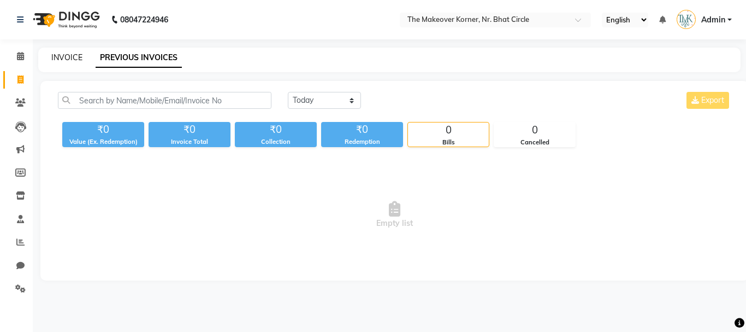
click at [54, 57] on link "INVOICE" at bounding box center [66, 57] width 31 height 10
select select "service"
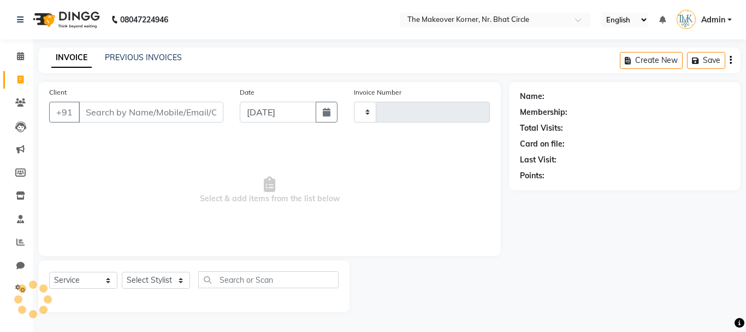
type input "0447"
select select "5477"
click at [104, 120] on input "Client" at bounding box center [151, 112] width 145 height 21
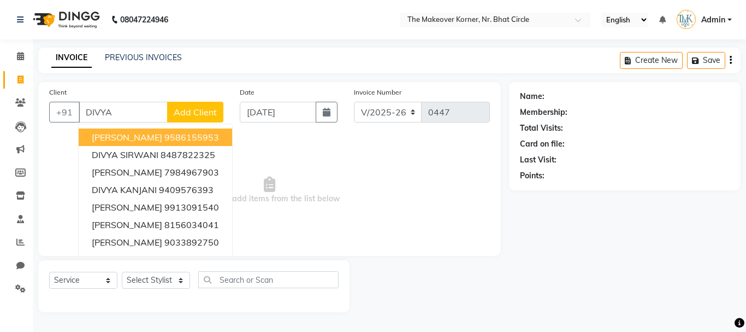
click at [131, 134] on span "DIVYA PARWANI" at bounding box center [127, 137] width 70 height 11
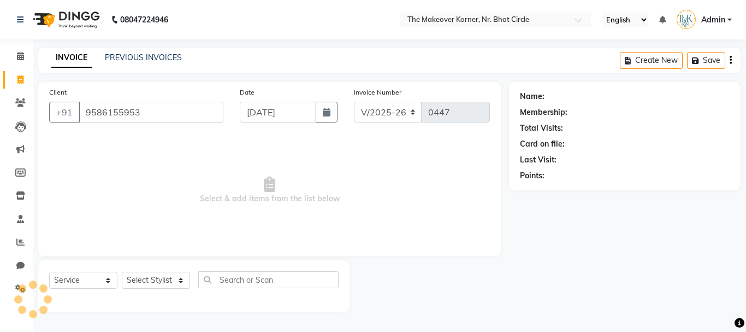
type input "9586155953"
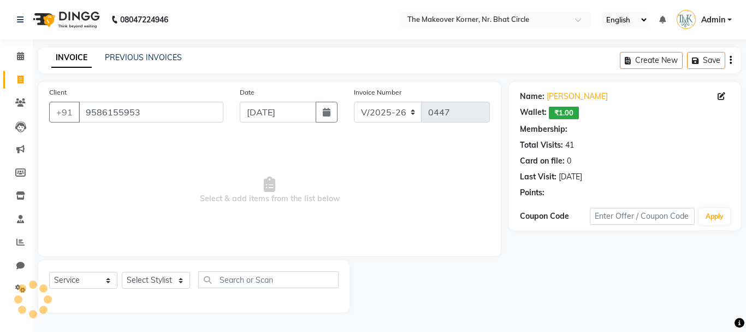
select select "1: Object"
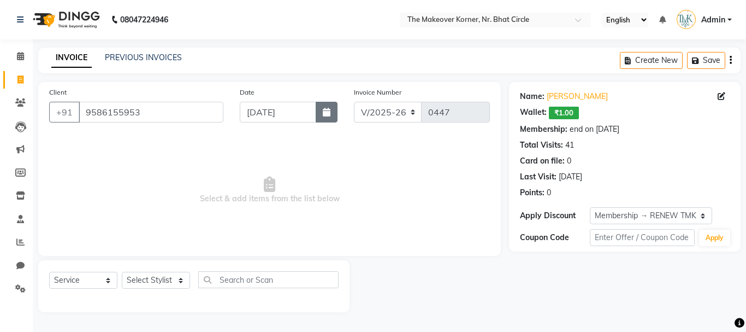
click at [326, 114] on icon "button" at bounding box center [327, 112] width 8 height 9
select select "9"
select select "2025"
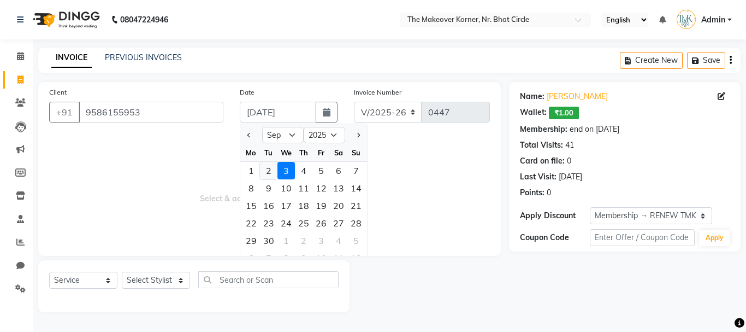
click at [271, 168] on div "2" at bounding box center [268, 170] width 17 height 17
type input "02-09-2025"
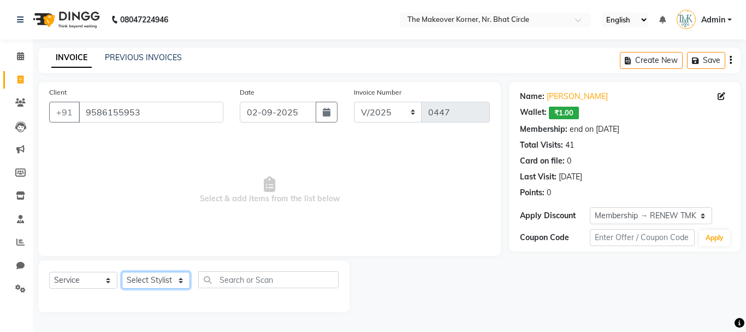
click at [167, 273] on select "Select Stylist Admin [PERSON_NAME] [PERSON_NAME] [PERSON_NAME]" at bounding box center [156, 279] width 68 height 17
select select "36755"
click at [122, 271] on select "Select Stylist Admin [PERSON_NAME] [PERSON_NAME] [PERSON_NAME]" at bounding box center [156, 279] width 68 height 17
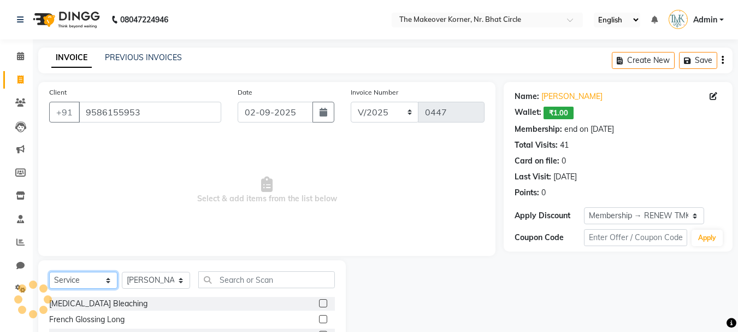
click at [88, 278] on select "Select Service Product Membership Package Voucher Prepaid Gift Card" at bounding box center [83, 279] width 68 height 17
select select "product"
click at [49, 271] on select "Select Service Product Membership Package Voucher Prepaid Gift Card" at bounding box center [83, 279] width 68 height 17
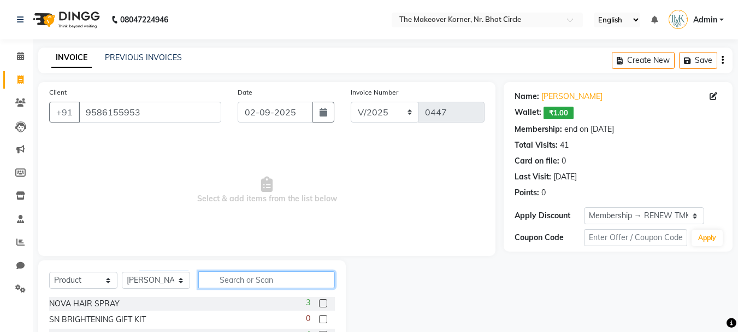
click at [249, 275] on input "text" at bounding box center [266, 279] width 137 height 17
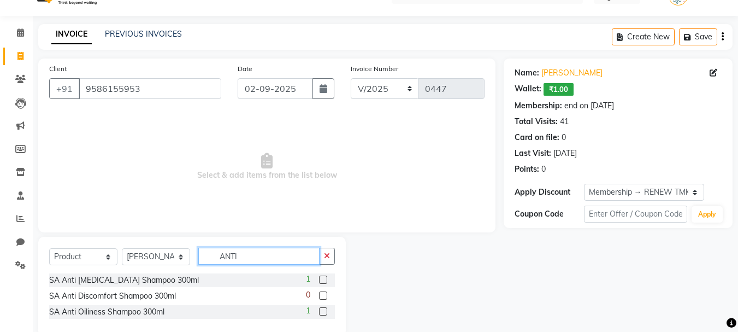
scroll to position [44, 0]
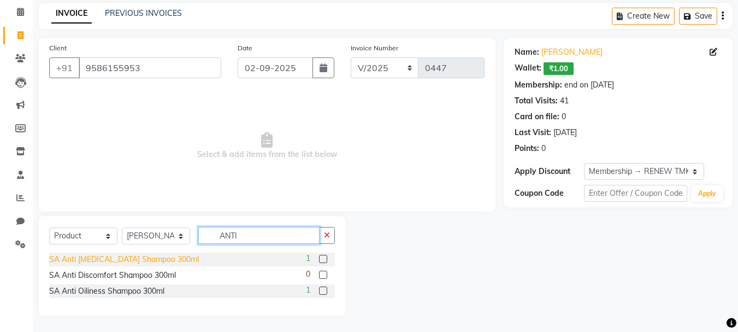
type input "ANTI"
click at [156, 256] on div "SA Anti Dandruff Shampoo 300ml" at bounding box center [124, 258] width 150 height 11
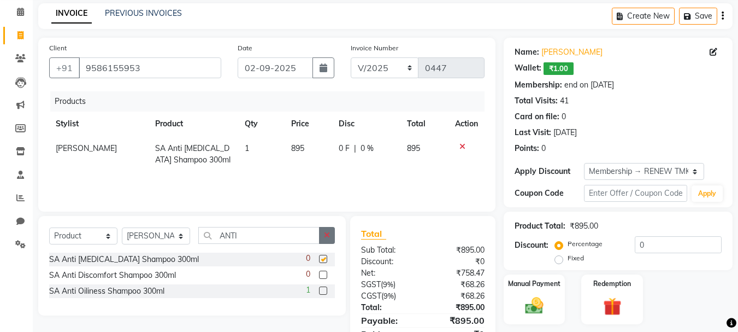
checkbox input "false"
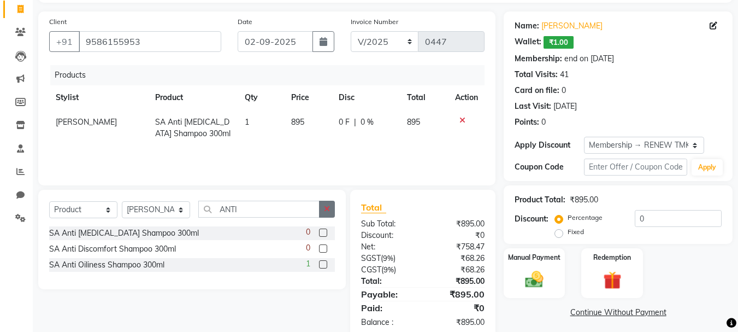
scroll to position [94, 0]
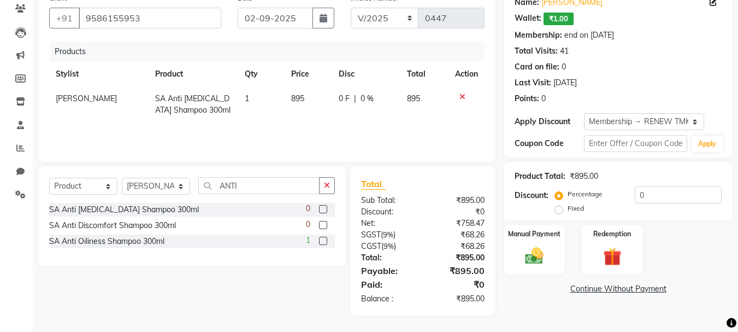
click at [295, 96] on span "895" at bounding box center [297, 98] width 13 height 10
select select "36755"
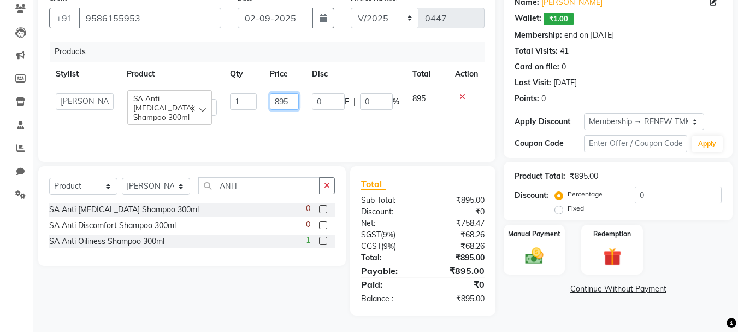
drag, startPoint x: 290, startPoint y: 102, endPoint x: 239, endPoint y: 124, distance: 55.8
click at [240, 122] on div "Products Stylist Product Qty Price Disc Total Action Admin KARISHMA CHAWLA SACH…" at bounding box center [266, 96] width 435 height 109
type input "990"
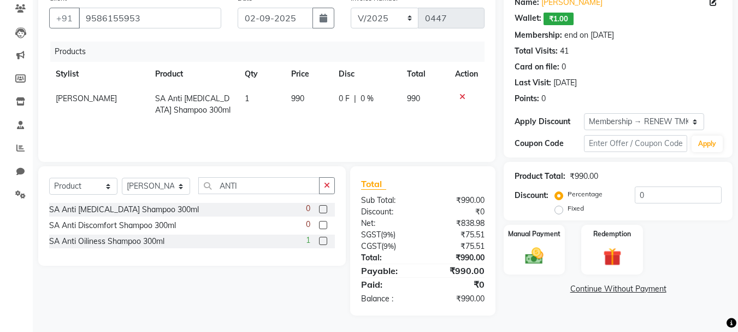
click at [340, 96] on span "0 F" at bounding box center [344, 98] width 11 height 11
select select "36755"
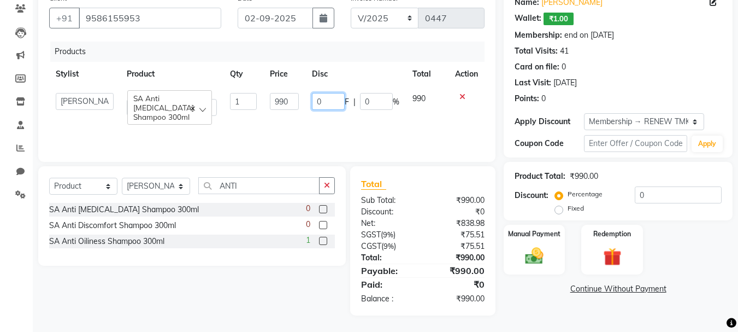
drag, startPoint x: 327, startPoint y: 103, endPoint x: 312, endPoint y: 119, distance: 21.7
click at [312, 118] on div "Products Stylist Product Qty Price Disc Total Action Admin KARISHMA CHAWLA SACH…" at bounding box center [266, 96] width 435 height 109
type input "70"
click at [312, 119] on div "Products Stylist Product Qty Price Disc Total Action Admin KARISHMA CHAWLA SACH…" at bounding box center [266, 96] width 435 height 109
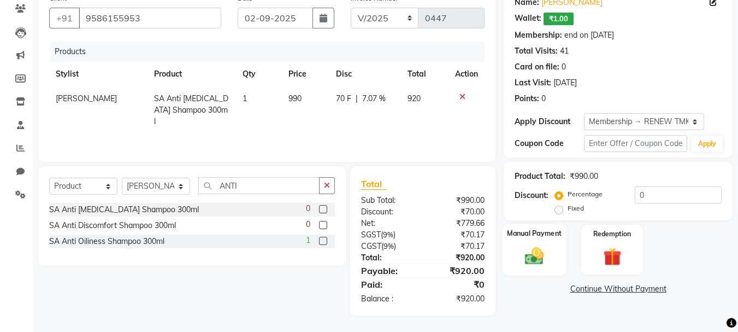
click at [525, 242] on div "Manual Payment" at bounding box center [534, 249] width 64 height 52
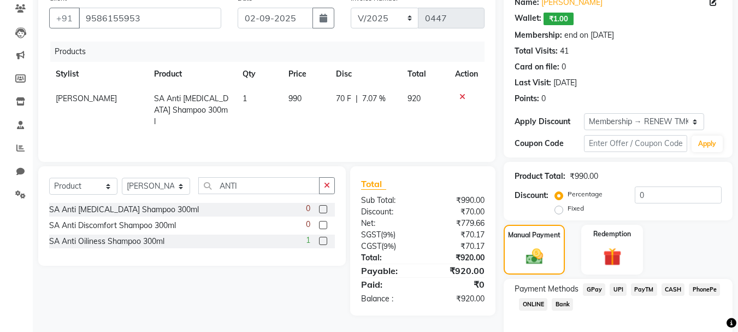
click at [589, 286] on span "GPay" at bounding box center [594, 289] width 22 height 13
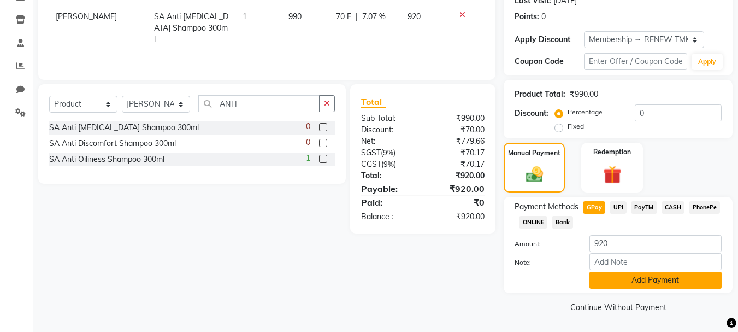
click at [607, 279] on button "Add Payment" at bounding box center [655, 279] width 132 height 17
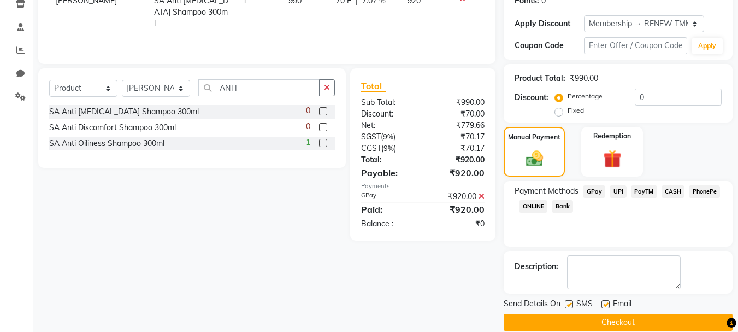
scroll to position [207, 0]
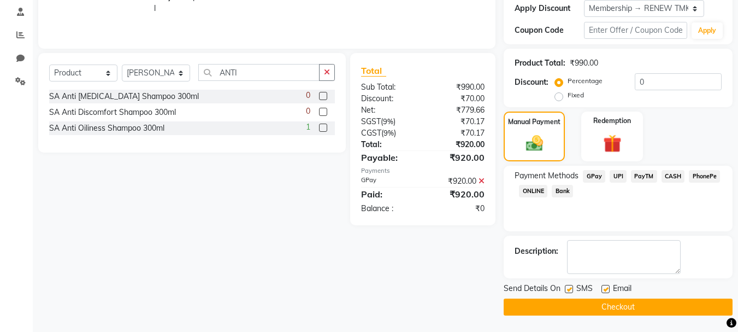
click at [608, 302] on button "Checkout" at bounding box center [618, 306] width 229 height 17
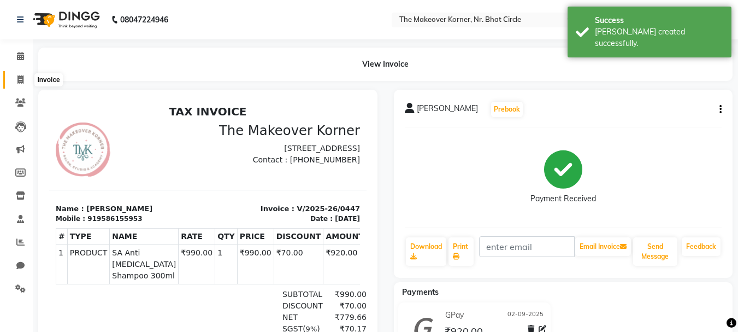
click at [26, 85] on span at bounding box center [20, 80] width 19 height 13
select select "service"
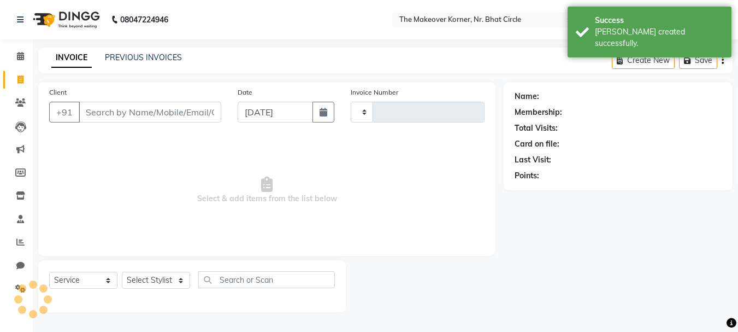
type input "0448"
select select "5477"
click at [128, 109] on input "Client" at bounding box center [151, 112] width 145 height 21
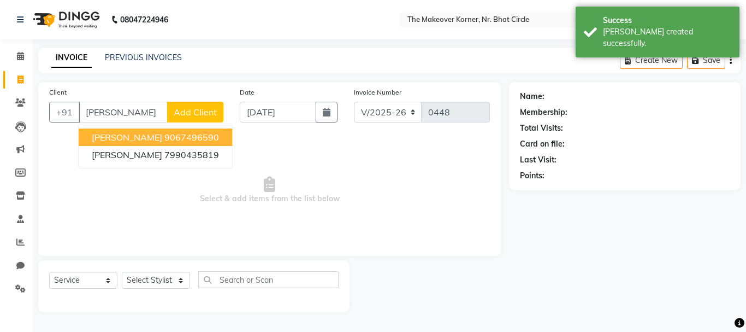
click at [133, 141] on span "[PERSON_NAME]" at bounding box center [127, 137] width 70 height 11
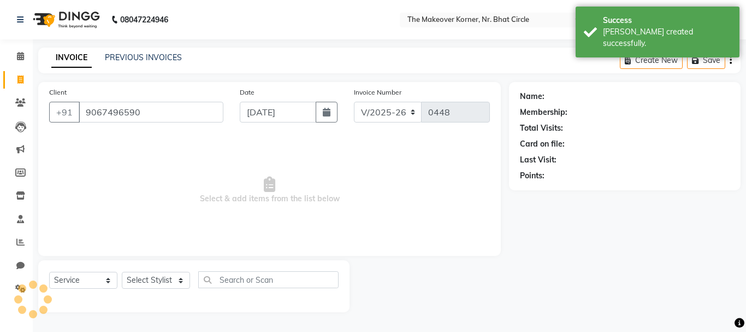
type input "9067496590"
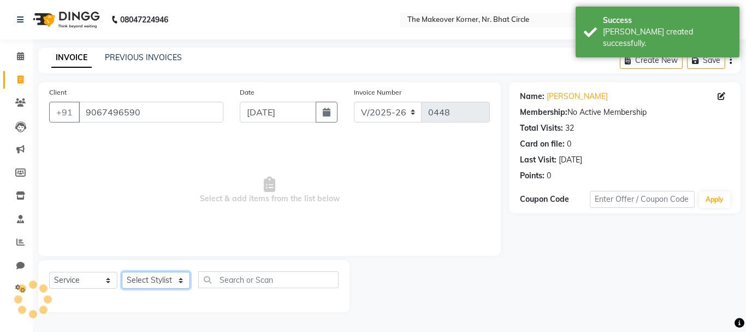
click at [151, 276] on select "Select Stylist Admin [PERSON_NAME] [PERSON_NAME] [PERSON_NAME]" at bounding box center [156, 279] width 68 height 17
click at [122, 271] on select "Select Stylist Admin [PERSON_NAME] [PERSON_NAME] [PERSON_NAME]" at bounding box center [156, 279] width 68 height 17
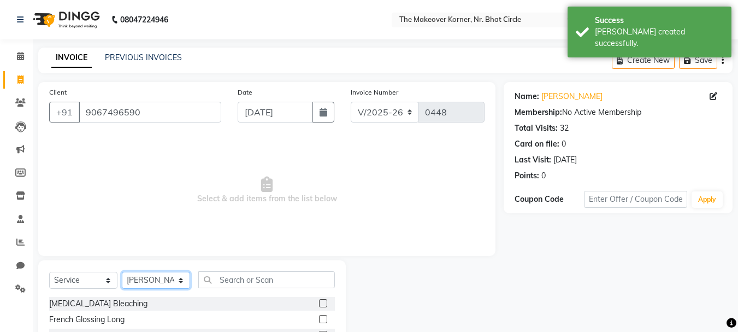
click at [161, 275] on select "Select Stylist Admin [PERSON_NAME] [PERSON_NAME] [PERSON_NAME]" at bounding box center [156, 279] width 68 height 17
select select "53830"
click at [122, 271] on select "Select Stylist Admin [PERSON_NAME] [PERSON_NAME] [PERSON_NAME]" at bounding box center [156, 279] width 68 height 17
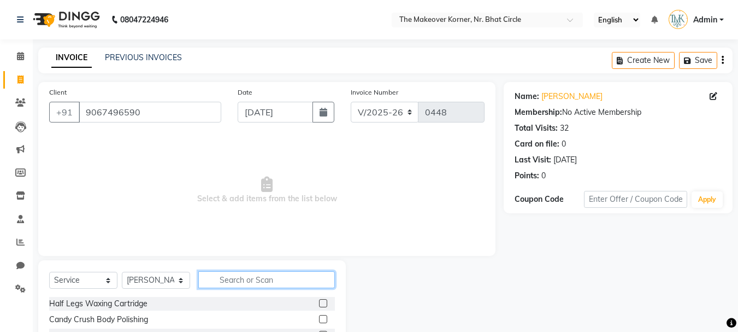
click at [239, 283] on input "text" at bounding box center [266, 279] width 137 height 17
type input "EYE"
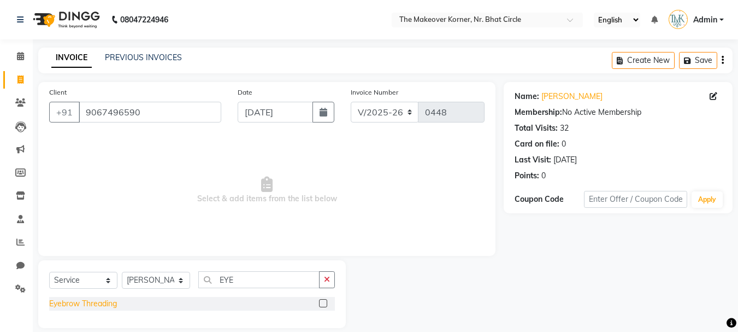
click at [99, 306] on div "Eyebrow Threading" at bounding box center [83, 303] width 68 height 11
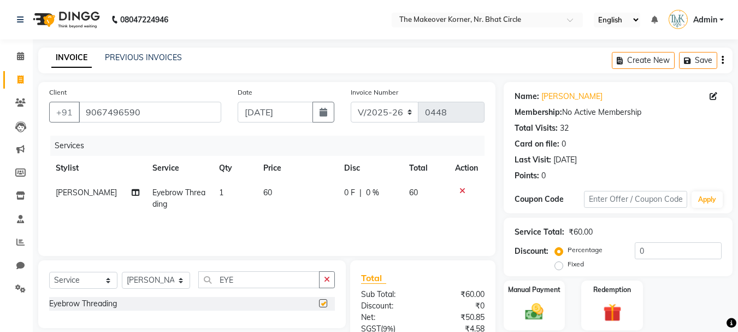
checkbox input "false"
click at [263, 188] on span "60" at bounding box center [267, 192] width 9 height 10
select select "53830"
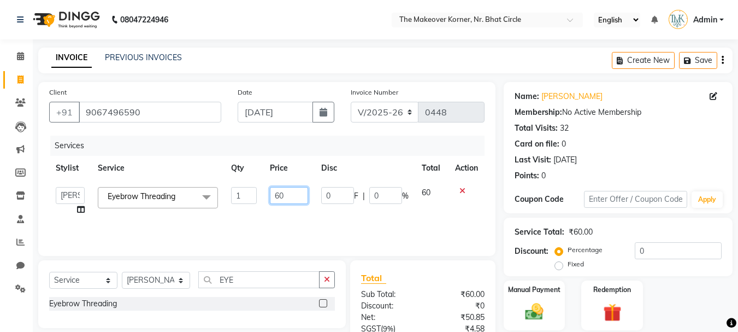
drag, startPoint x: 285, startPoint y: 198, endPoint x: 258, endPoint y: 217, distance: 32.9
click at [258, 217] on tr "Admin KARISHMA CHAWLA SACHIN BHANUSHALI VANSHITA PARMAR Eyebrow Threading x Hal…" at bounding box center [266, 201] width 435 height 42
type input "50"
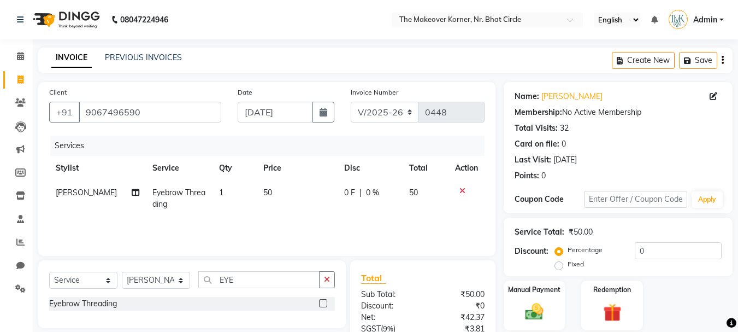
click at [307, 220] on div "Services Stylist Service Qty Price Disc Total Action VANSHITA PARMAR Eyebrow Th…" at bounding box center [266, 189] width 435 height 109
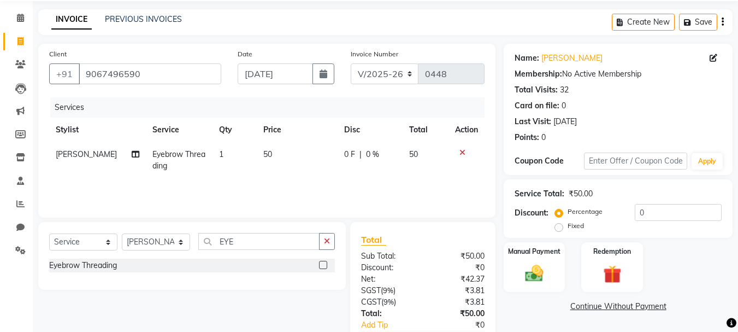
scroll to position [105, 0]
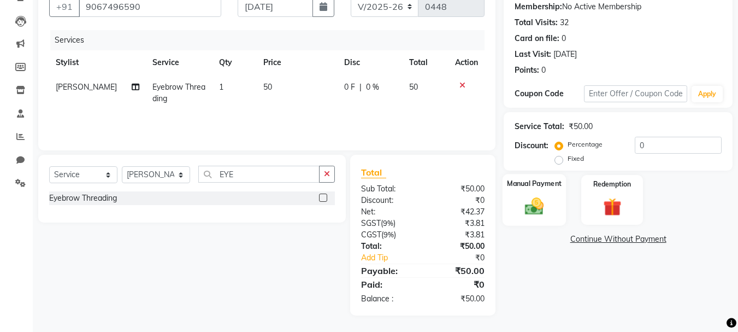
click at [531, 203] on img at bounding box center [534, 206] width 31 height 22
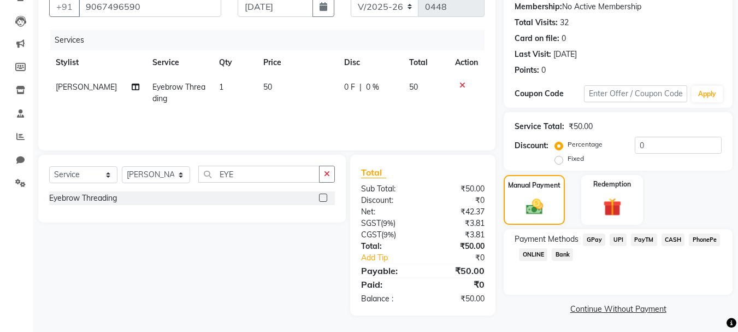
click at [682, 242] on span "CASH" at bounding box center [672, 239] width 23 height 13
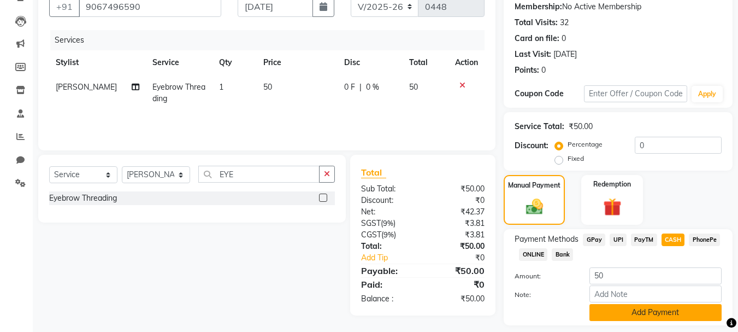
click at [668, 309] on button "Add Payment" at bounding box center [655, 312] width 132 height 17
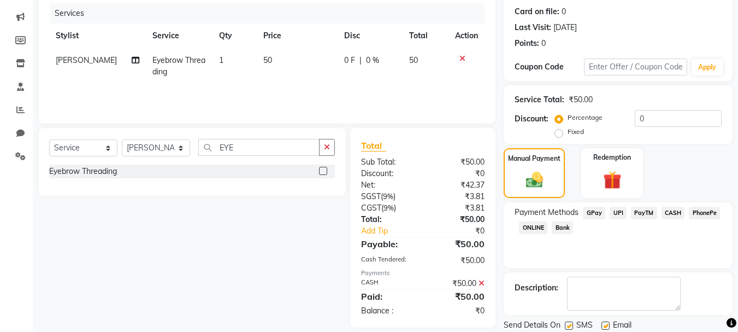
scroll to position [169, 0]
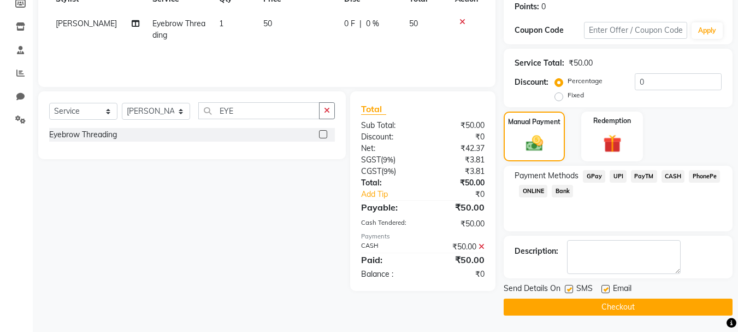
click at [567, 287] on label at bounding box center [569, 289] width 8 height 8
click at [567, 287] on input "checkbox" at bounding box center [568, 289] width 7 height 7
checkbox input "false"
click at [602, 287] on label at bounding box center [605, 289] width 8 height 8
click at [602, 287] on input "checkbox" at bounding box center [604, 289] width 7 height 7
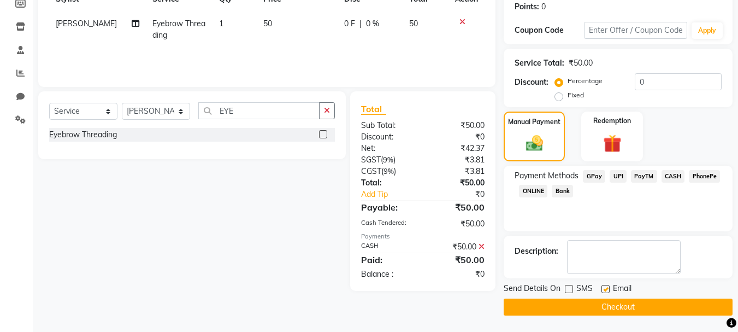
checkbox input "false"
click at [606, 310] on button "Checkout" at bounding box center [618, 306] width 229 height 17
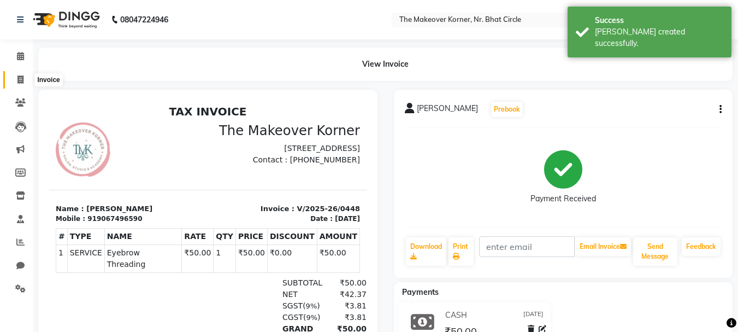
click at [23, 84] on span at bounding box center [20, 80] width 19 height 13
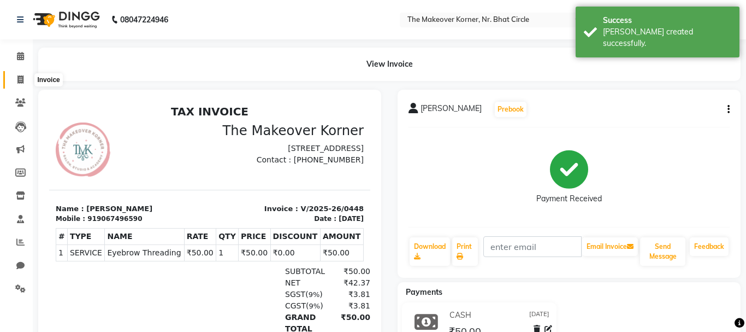
select select "5477"
select select "service"
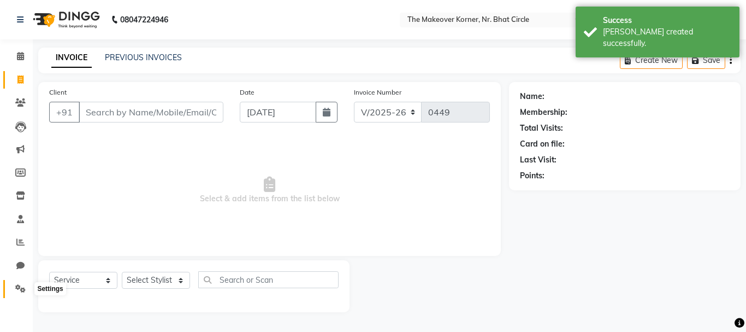
click at [12, 288] on span at bounding box center [20, 288] width 19 height 13
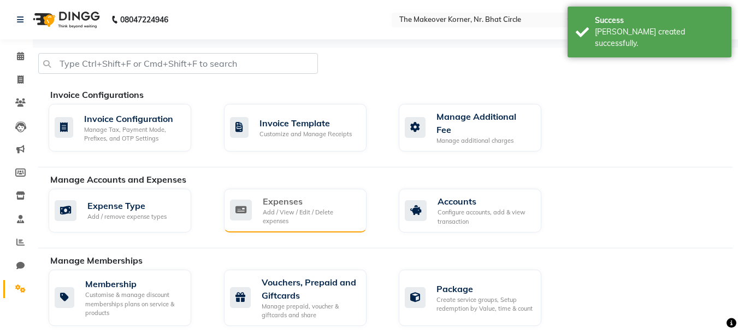
click at [274, 196] on div "Expenses" at bounding box center [310, 200] width 95 height 13
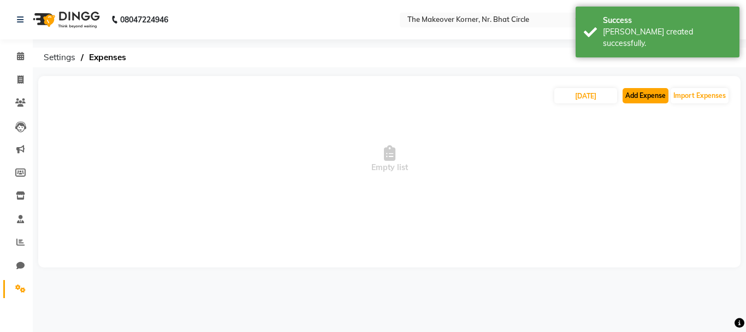
click at [664, 96] on button "Add Expense" at bounding box center [646, 95] width 46 height 15
select select "1"
select select "4407"
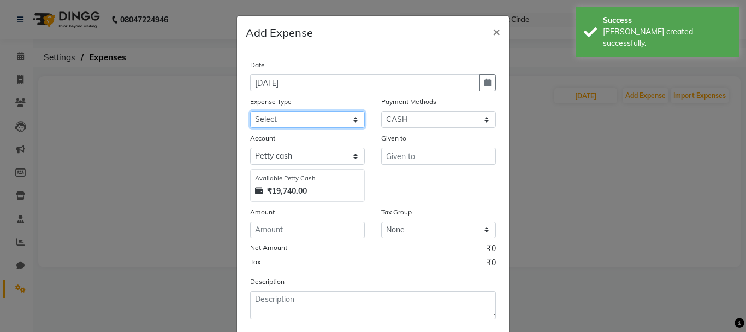
click at [310, 115] on select "Select Advance Salary Bank charges Car maintenance Cash transfer to bank Cash t…" at bounding box center [307, 119] width 115 height 17
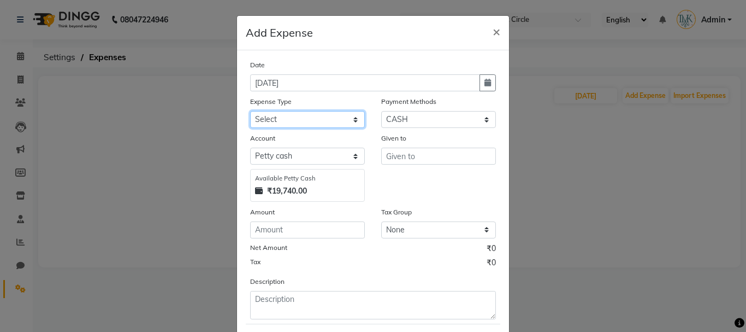
select select "2"
click at [250, 111] on select "Select Advance Salary Bank charges Car maintenance Cash transfer to bank Cash t…" at bounding box center [307, 119] width 115 height 17
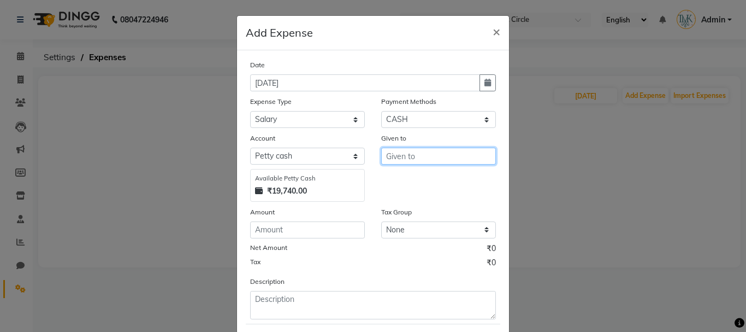
click at [412, 158] on input "text" at bounding box center [438, 155] width 115 height 17
type input "RADHA BEN"
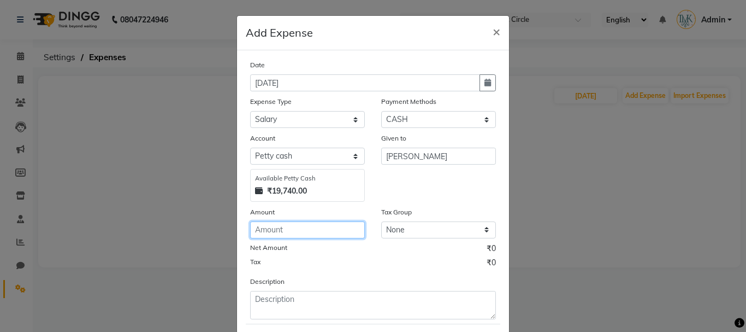
click at [300, 234] on input "number" at bounding box center [307, 229] width 115 height 17
type input "2000"
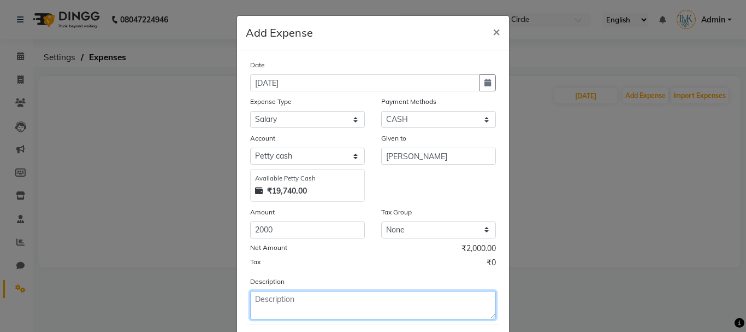
click at [312, 292] on textarea at bounding box center [373, 305] width 246 height 28
type textarea "HOUSEKEEPING"
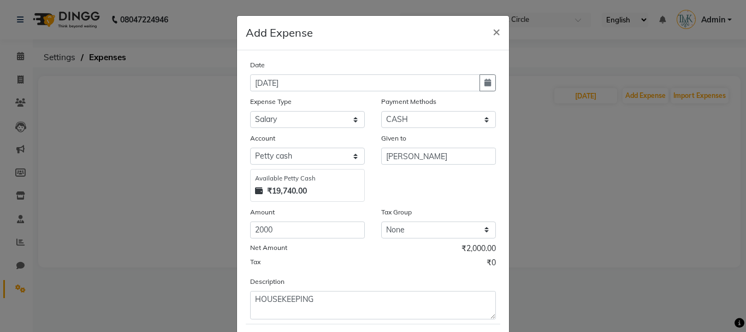
click at [313, 278] on div "Description HOUSEKEEPING" at bounding box center [373, 297] width 262 height 44
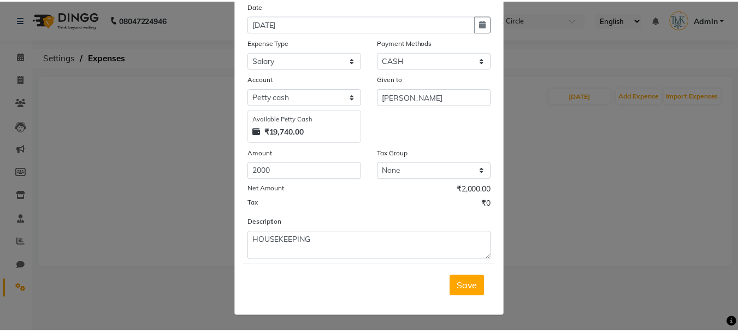
scroll to position [60, 0]
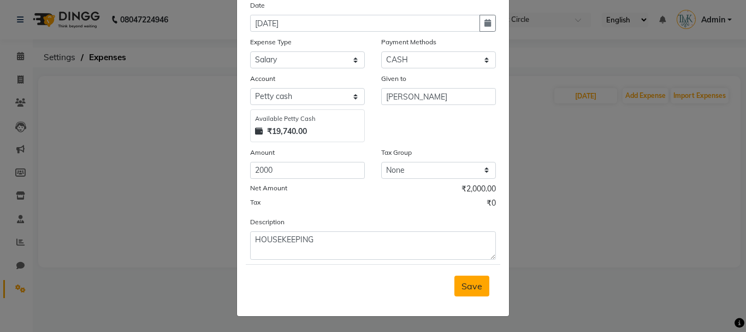
click at [457, 281] on button "Save" at bounding box center [471, 285] width 35 height 21
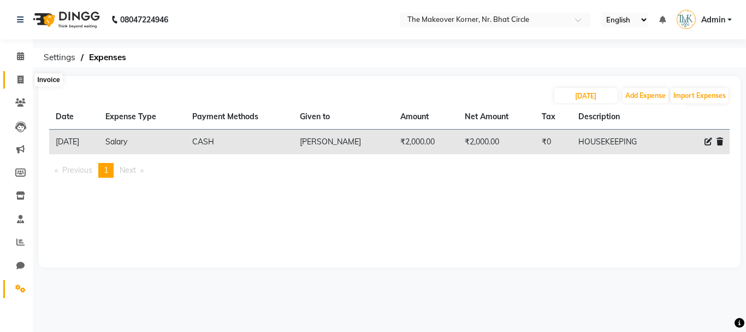
click at [12, 78] on span at bounding box center [20, 80] width 19 height 13
select select "service"
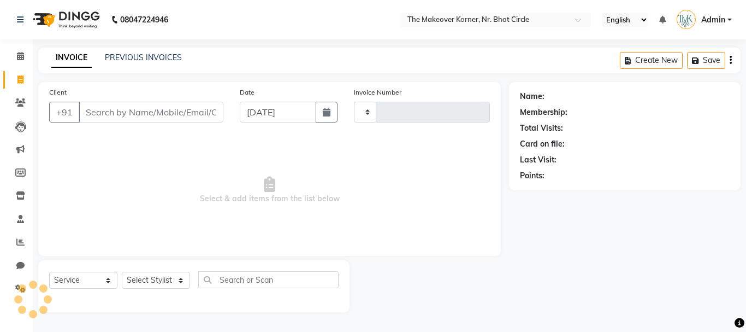
type input "0449"
select select "5477"
click at [25, 106] on icon at bounding box center [20, 102] width 10 height 8
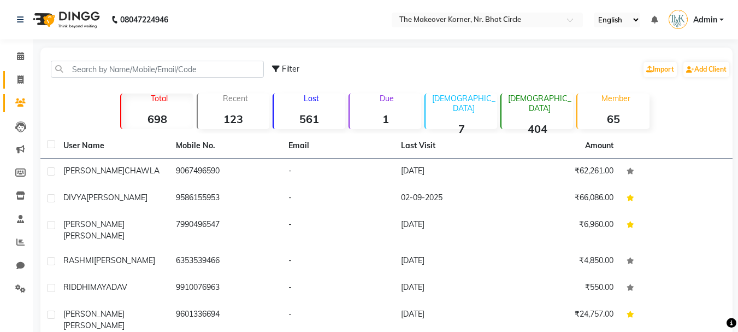
click at [26, 84] on span at bounding box center [20, 80] width 19 height 13
select select "service"
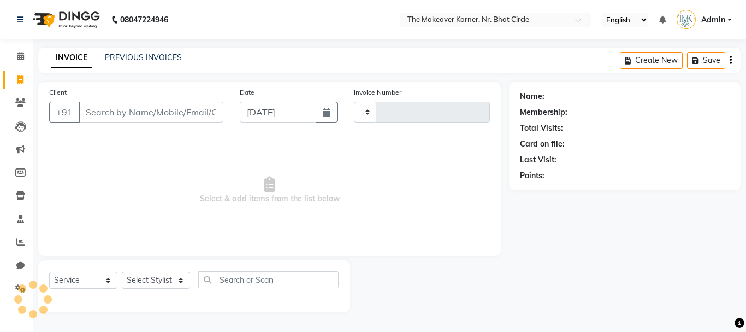
type input "0449"
select select "5477"
click at [22, 108] on span at bounding box center [20, 103] width 19 height 13
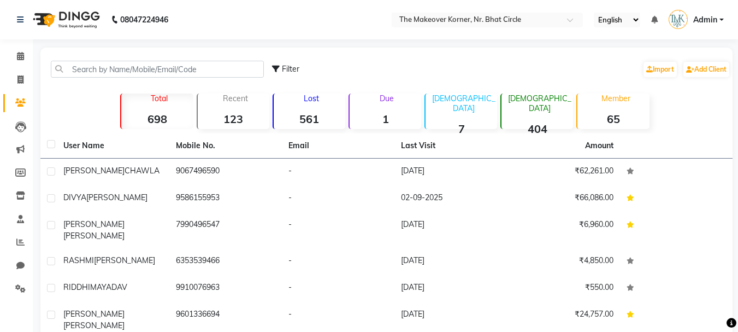
click at [291, 68] on span "Filter" at bounding box center [290, 69] width 17 height 10
select select "1000000"
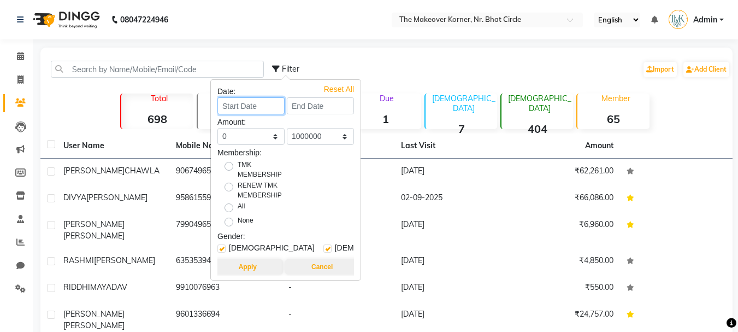
click at [242, 103] on input at bounding box center [250, 105] width 67 height 17
select select "9"
select select "2025"
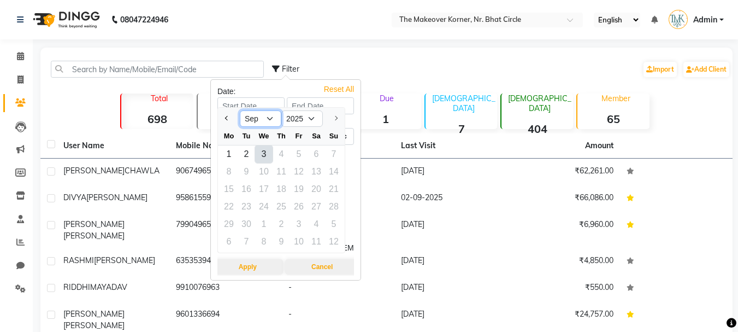
click at [253, 120] on select "Jan Feb Mar Apr May Jun Jul Aug Sep" at bounding box center [261, 118] width 42 height 16
select select "1"
click at [240, 110] on select "Jan Feb Mar Apr May Jun Jul Aug Sep" at bounding box center [261, 118] width 42 height 16
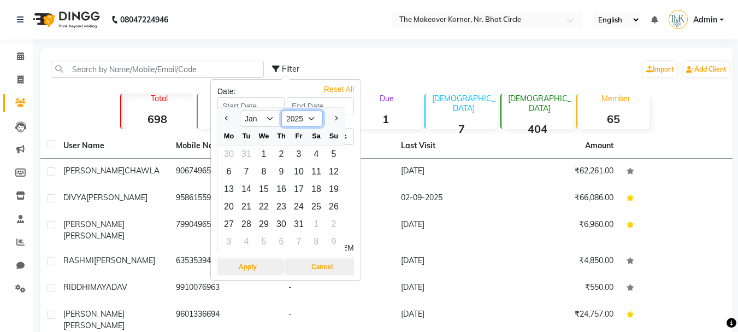
click at [299, 121] on select "2015 2016 2017 2018 2019 2020 2021 2022 2023 2024 2025" at bounding box center [302, 118] width 42 height 16
select select "2023"
click at [281, 110] on select "2015 2016 2017 2018 2019 2020 2021 2022 2023 2024 2025" at bounding box center [302, 118] width 42 height 16
click at [329, 157] on div "1" at bounding box center [333, 153] width 17 height 17
type input "01-01-2023"
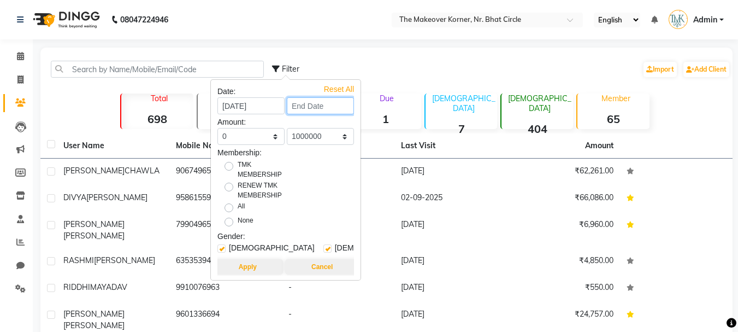
click at [321, 98] on input at bounding box center [320, 105] width 67 height 17
select select "2023"
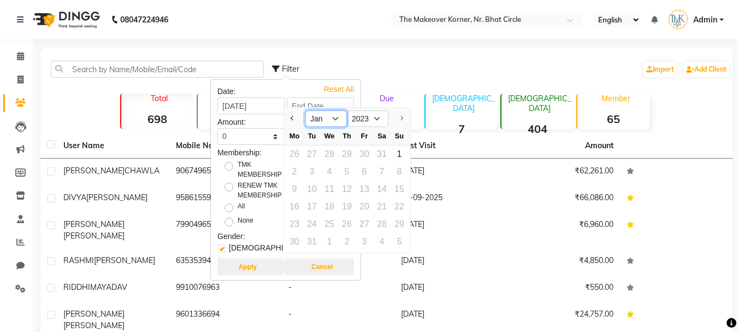
click at [323, 119] on select "Jan" at bounding box center [326, 118] width 42 height 16
click at [372, 116] on select "2022 2023" at bounding box center [368, 118] width 42 height 16
click at [347, 110] on select "2022 2023" at bounding box center [368, 118] width 42 height 16
click at [405, 68] on div "Filter Import Add Client" at bounding box center [501, 69] width 458 height 34
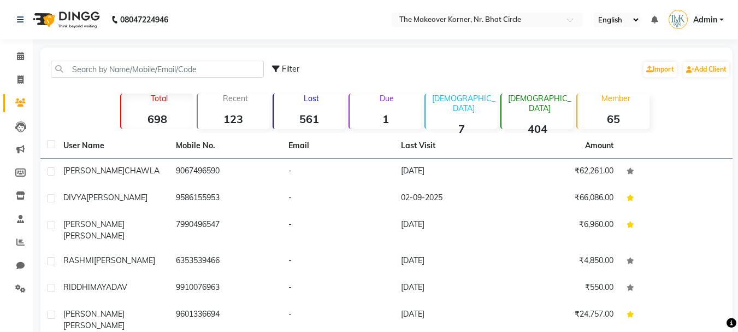
click at [391, 97] on p "Due" at bounding box center [386, 98] width 69 height 10
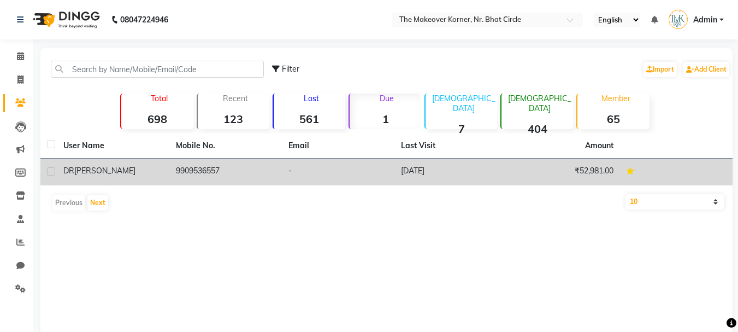
click at [425, 177] on td "02-08-2025" at bounding box center [450, 171] width 113 height 27
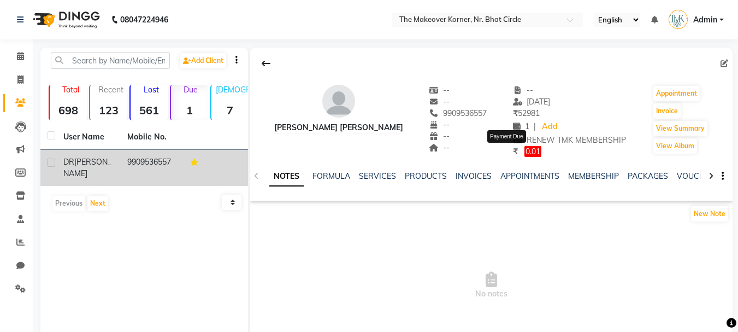
click at [524, 148] on span "0.01" at bounding box center [532, 151] width 17 height 11
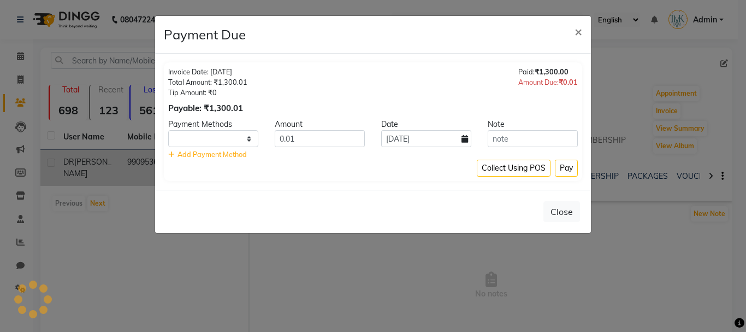
select select "1"
click at [572, 219] on button "Close" at bounding box center [561, 211] width 37 height 21
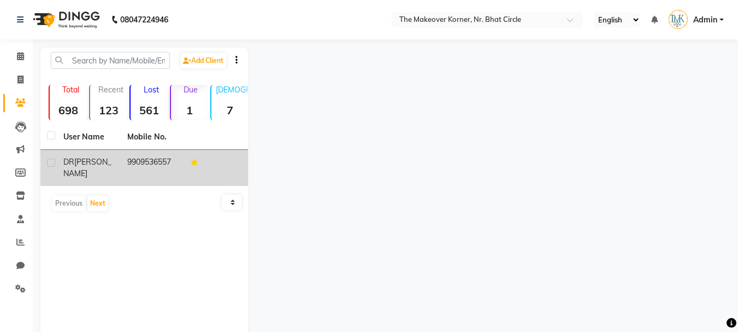
select select "service"
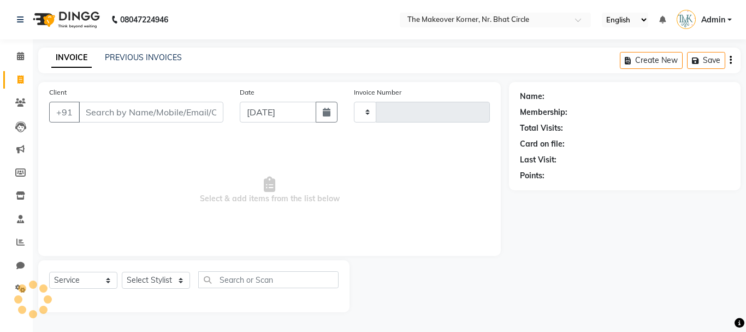
type input "0449"
select select "5477"
click at [23, 104] on icon at bounding box center [20, 102] width 10 height 8
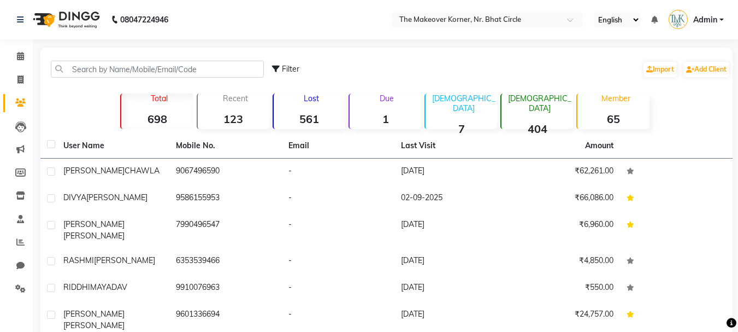
click at [304, 119] on strong "561" at bounding box center [310, 119] width 72 height 14
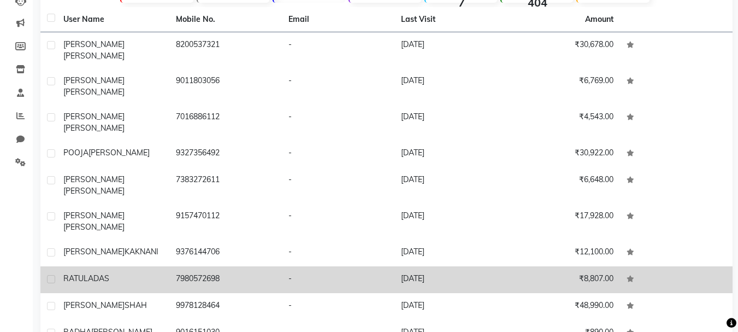
scroll to position [141, 0]
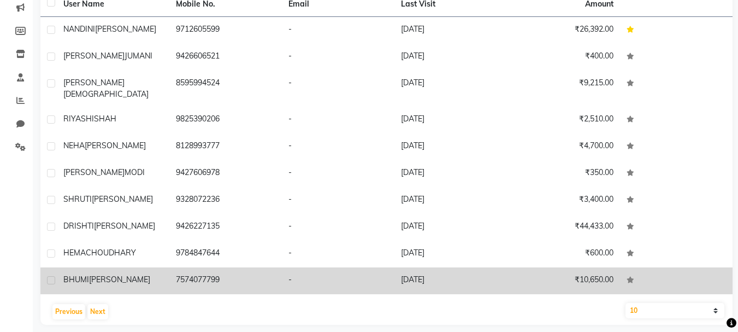
click at [212, 271] on td "7574077799" at bounding box center [225, 280] width 113 height 27
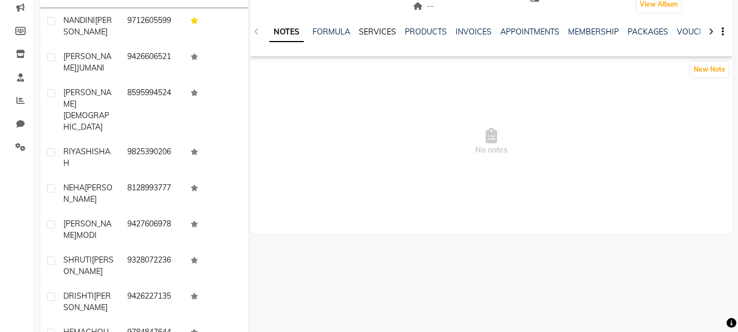
click at [386, 31] on link "SERVICES" at bounding box center [377, 32] width 37 height 10
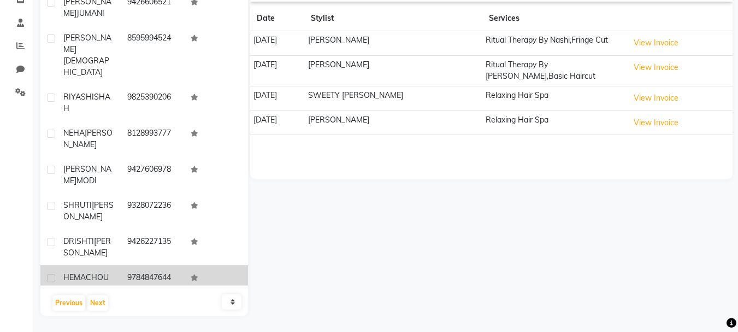
scroll to position [40, 0]
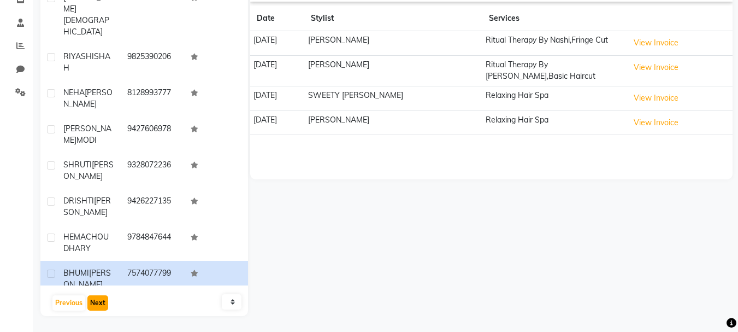
click at [105, 295] on button "Next" at bounding box center [97, 302] width 21 height 15
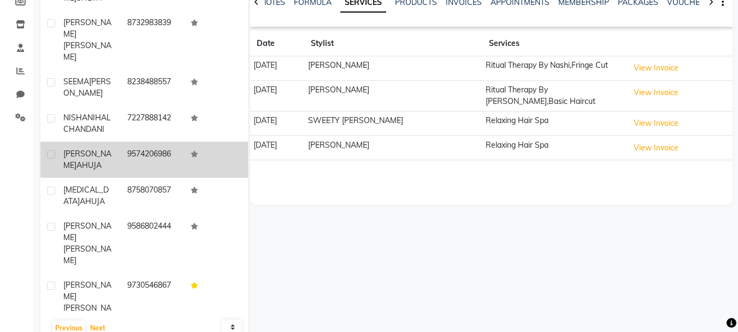
scroll to position [196, 0]
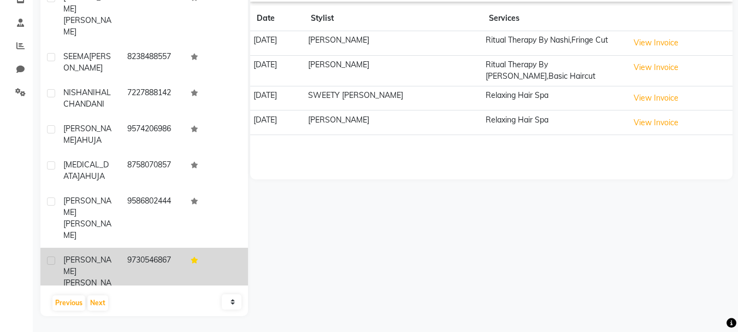
click at [104, 247] on td "AARUSHI KANKAS" at bounding box center [89, 276] width 64 height 59
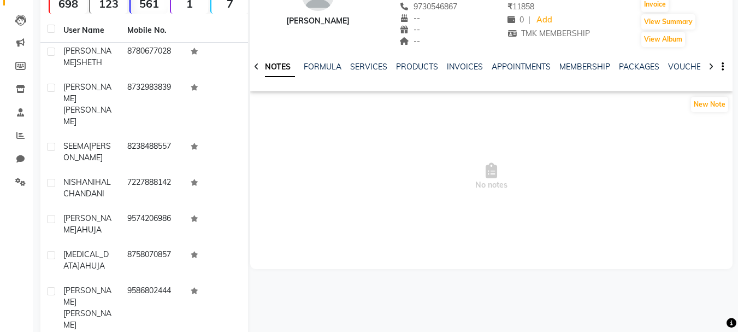
scroll to position [87, 0]
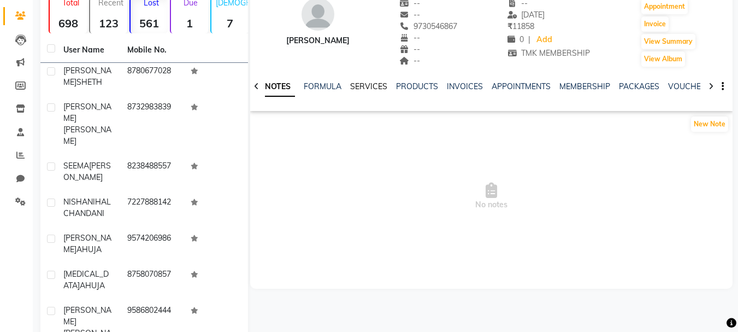
click at [377, 87] on link "SERVICES" at bounding box center [368, 86] width 37 height 10
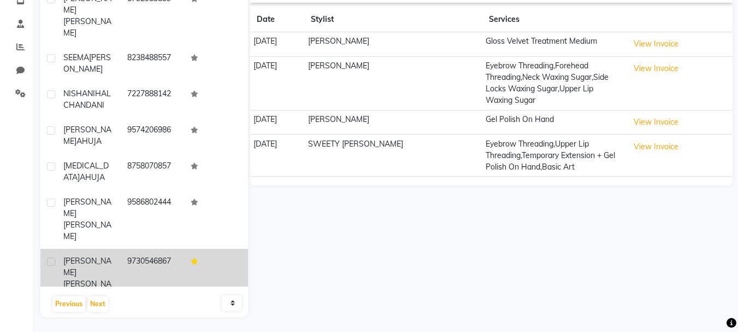
scroll to position [197, 0]
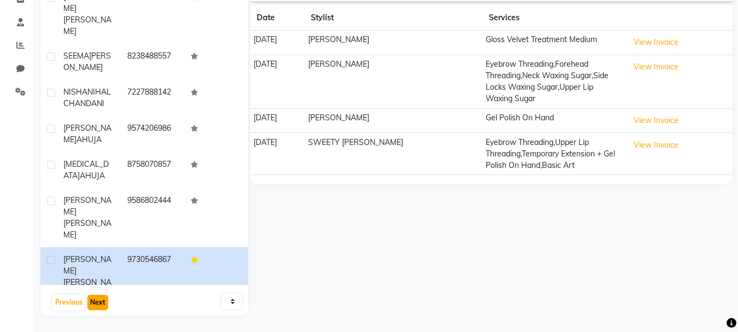
click at [98, 297] on button "Next" at bounding box center [97, 301] width 21 height 15
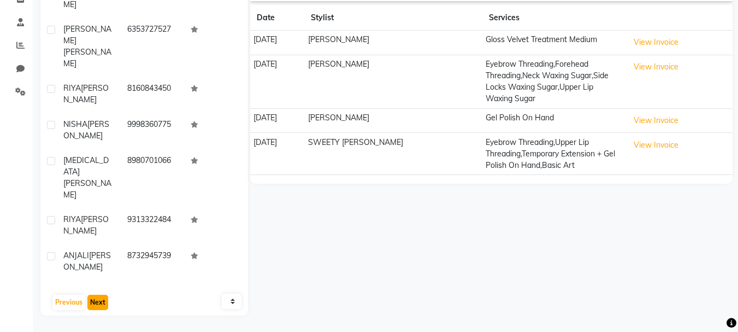
click at [97, 305] on button "Next" at bounding box center [97, 301] width 21 height 15
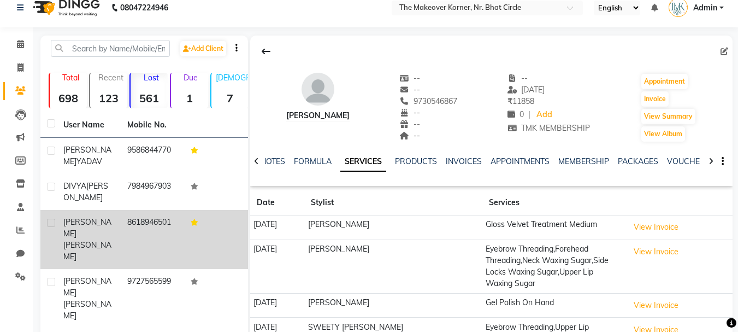
scroll to position [0, 0]
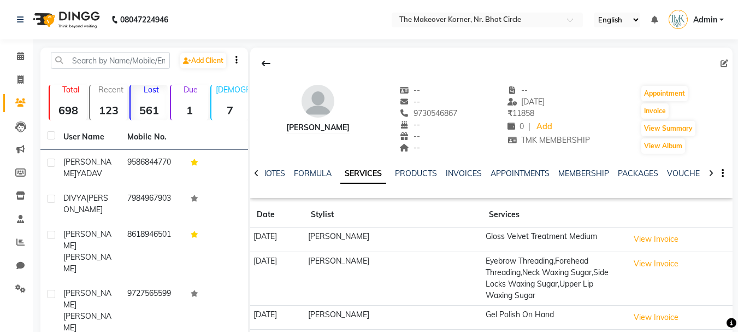
click at [233, 61] on div at bounding box center [236, 59] width 19 height 11
click at [239, 58] on div at bounding box center [236, 59] width 19 height 11
click at [236, 60] on icon "button" at bounding box center [236, 60] width 2 height 1
click at [233, 99] on div "Filter" at bounding box center [236, 99] width 67 height 11
select select "1000000"
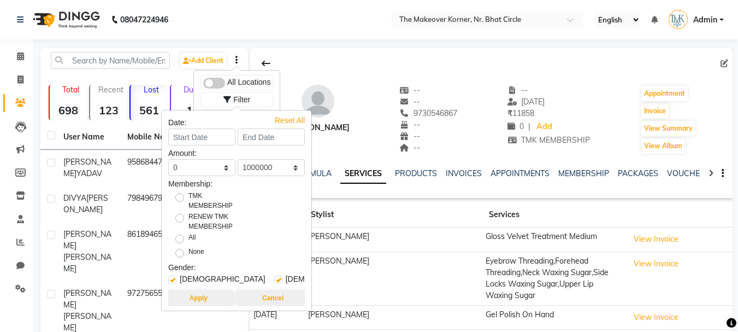
click at [286, 65] on div at bounding box center [491, 63] width 482 height 21
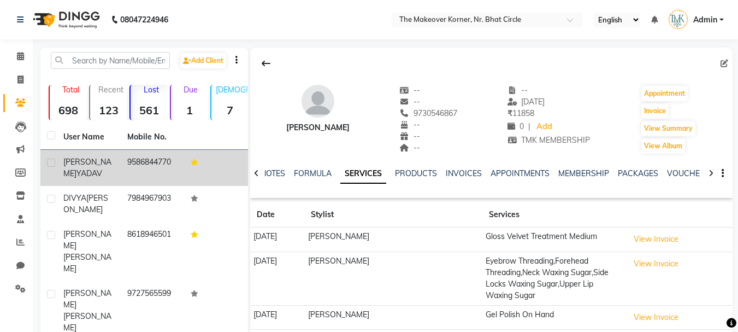
click at [187, 175] on td at bounding box center [216, 168] width 64 height 36
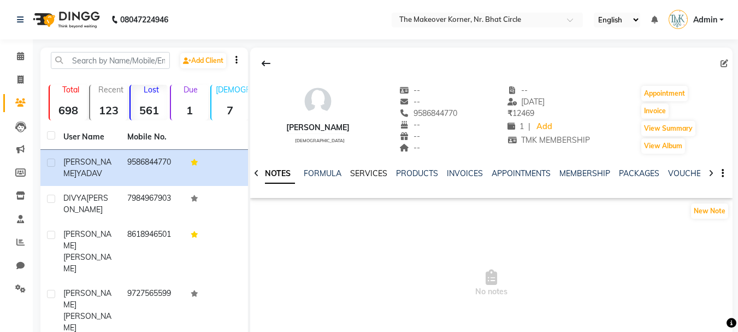
click at [371, 173] on link "SERVICES" at bounding box center [368, 173] width 37 height 10
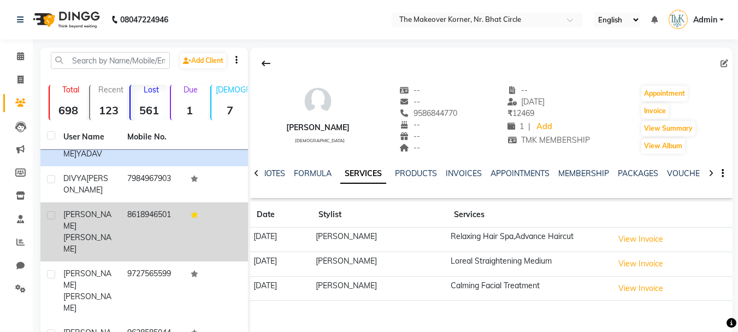
scroll to position [31, 0]
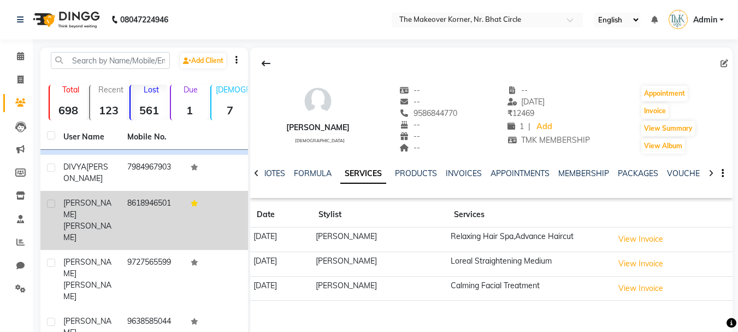
click at [138, 232] on td "8618946501" at bounding box center [153, 220] width 64 height 59
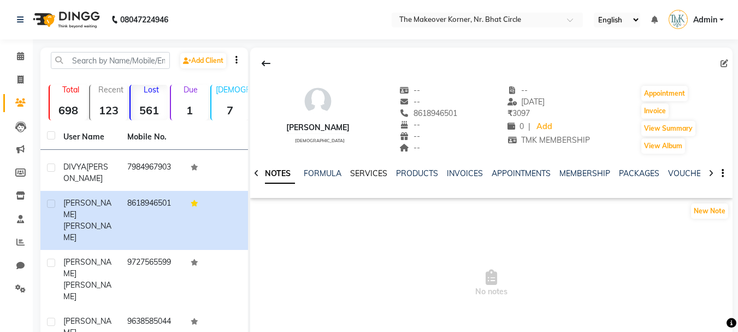
click at [380, 174] on link "SERVICES" at bounding box center [368, 173] width 37 height 10
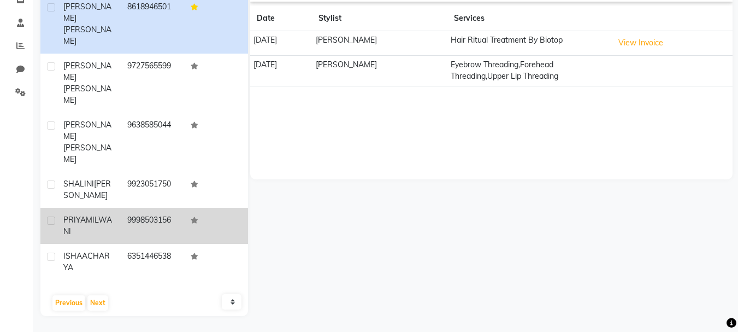
scroll to position [197, 0]
click at [108, 214] on div "PRIYA MILWANI" at bounding box center [88, 225] width 51 height 23
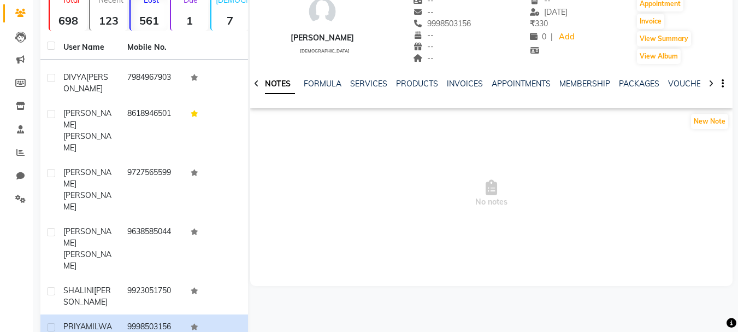
scroll to position [87, 0]
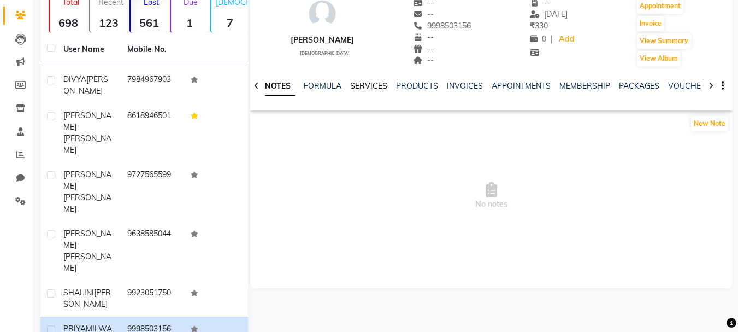
click at [365, 87] on link "SERVICES" at bounding box center [368, 86] width 37 height 10
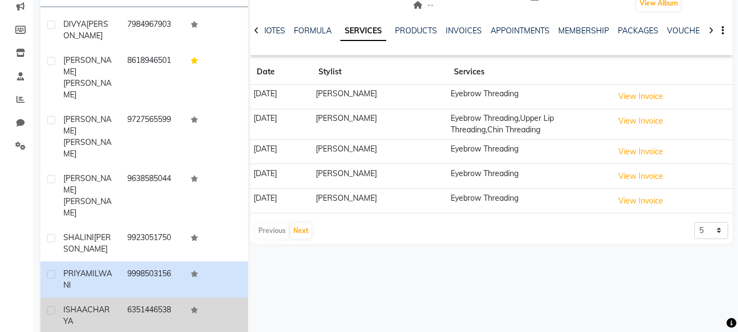
scroll to position [197, 0]
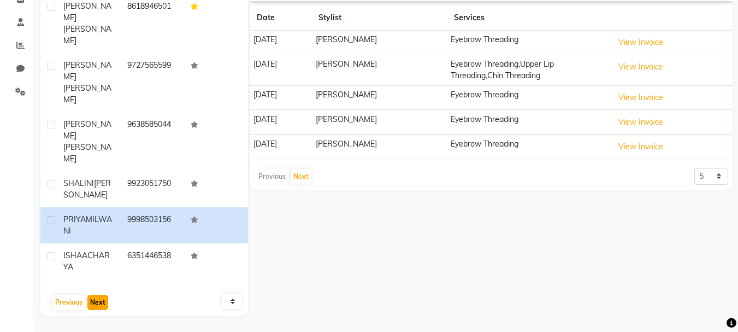
click at [100, 303] on button "Next" at bounding box center [97, 301] width 21 height 15
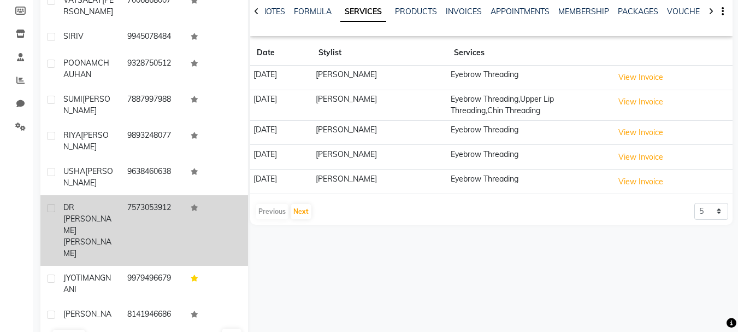
scroll to position [188, 0]
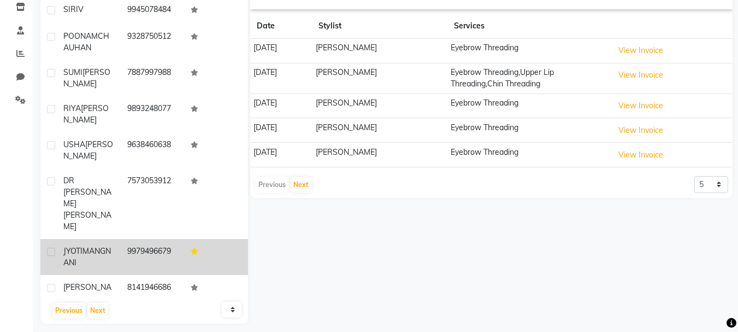
click at [128, 239] on td "9979496679" at bounding box center [153, 257] width 64 height 36
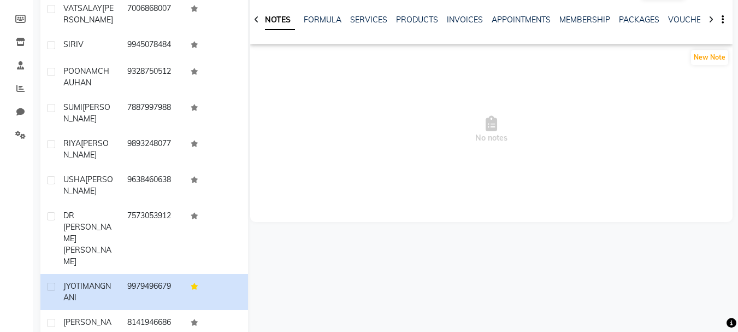
scroll to position [79, 0]
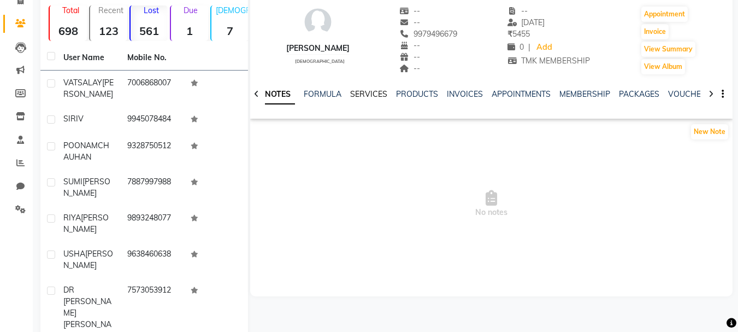
click at [364, 94] on link "SERVICES" at bounding box center [368, 94] width 37 height 10
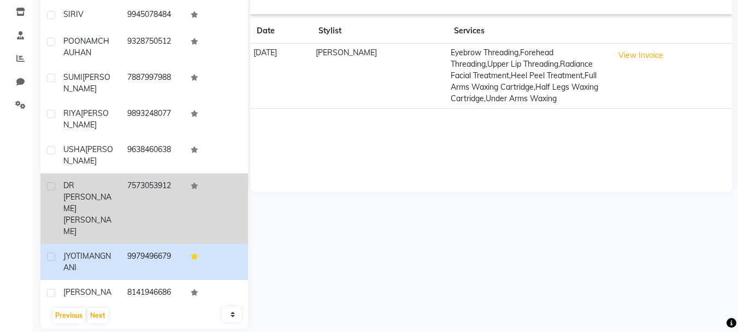
scroll to position [188, 0]
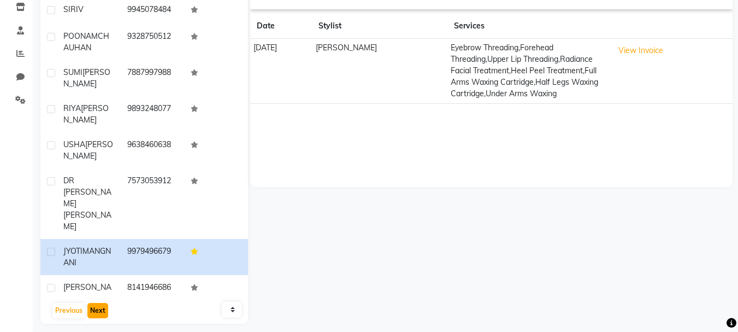
click at [100, 303] on button "Next" at bounding box center [97, 310] width 21 height 15
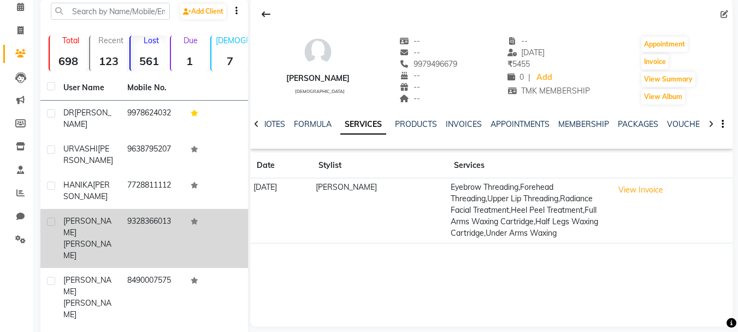
scroll to position [25, 0]
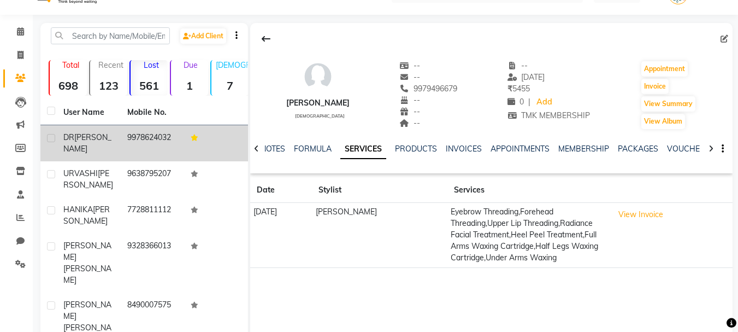
click at [171, 156] on td "9978624032" at bounding box center [153, 143] width 64 height 36
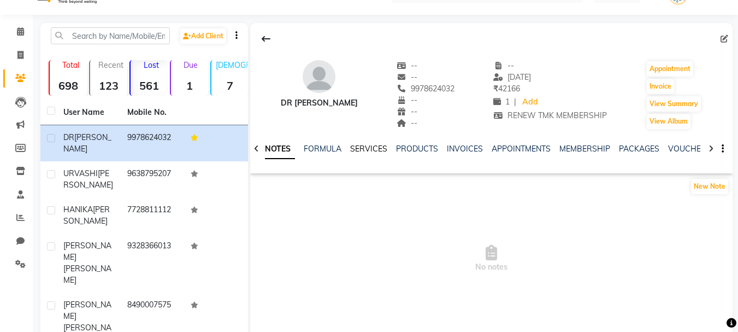
click at [371, 149] on link "SERVICES" at bounding box center [368, 149] width 37 height 10
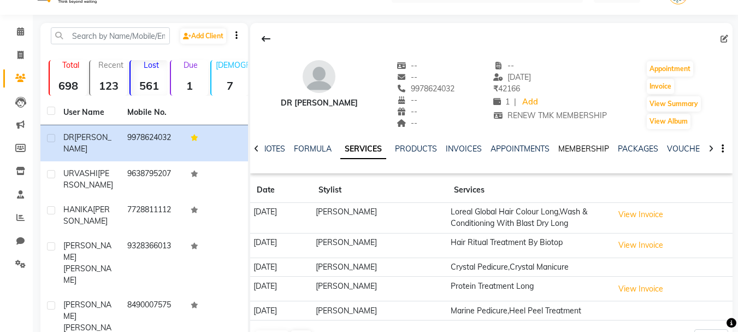
click at [577, 147] on link "MEMBERSHIP" at bounding box center [583, 149] width 51 height 10
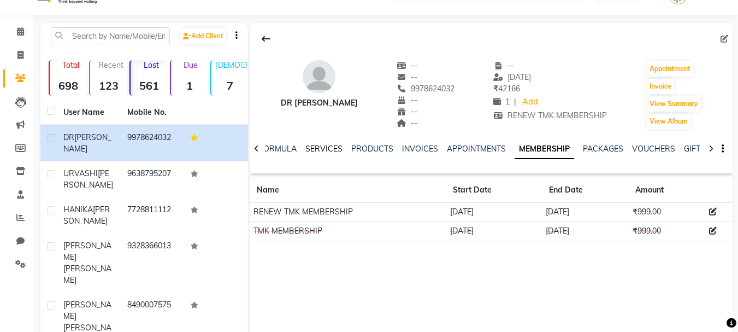
click at [317, 146] on link "SERVICES" at bounding box center [323, 149] width 37 height 10
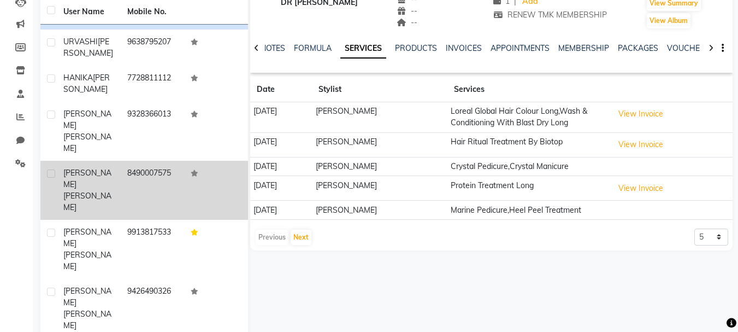
scroll to position [134, 0]
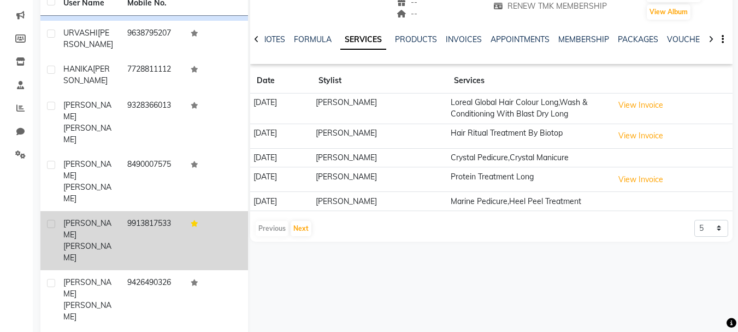
click at [133, 211] on td "9913817533" at bounding box center [153, 240] width 64 height 59
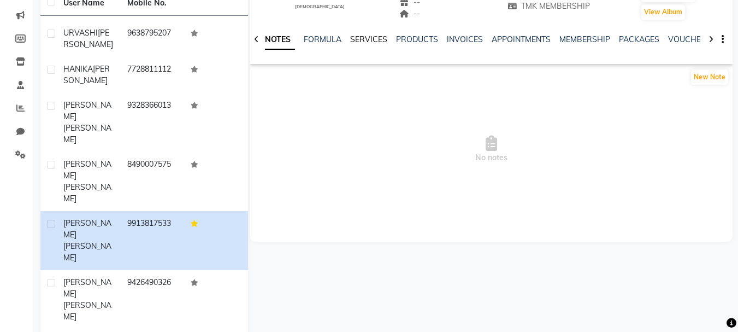
click at [358, 35] on link "SERVICES" at bounding box center [368, 39] width 37 height 10
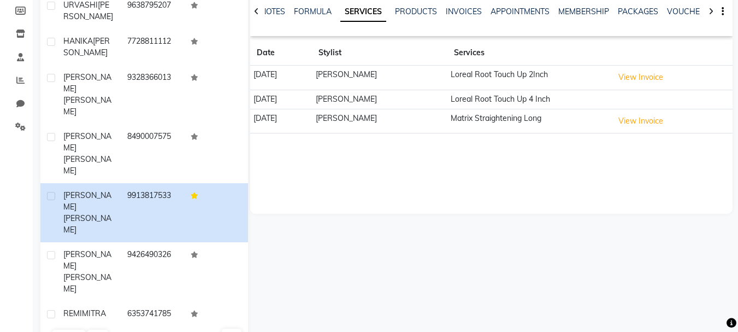
scroll to position [188, 0]
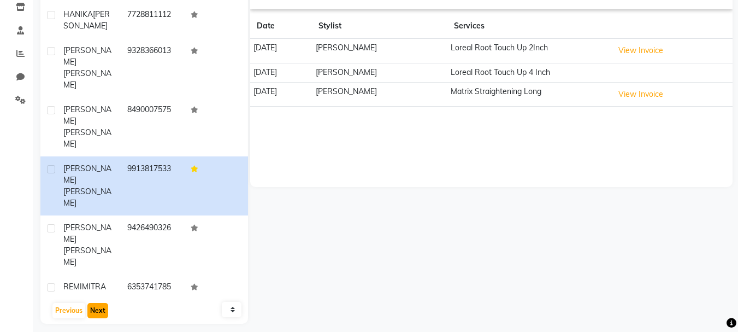
click at [99, 308] on button "Next" at bounding box center [97, 310] width 21 height 15
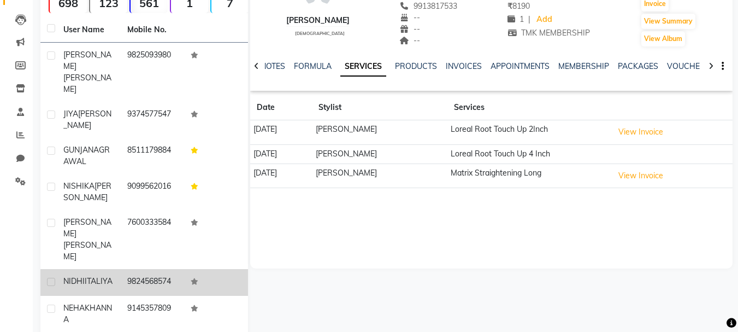
scroll to position [79, 0]
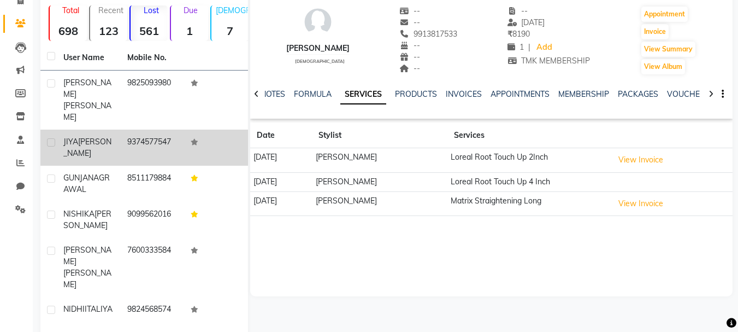
click at [152, 129] on td "9374577547" at bounding box center [153, 147] width 64 height 36
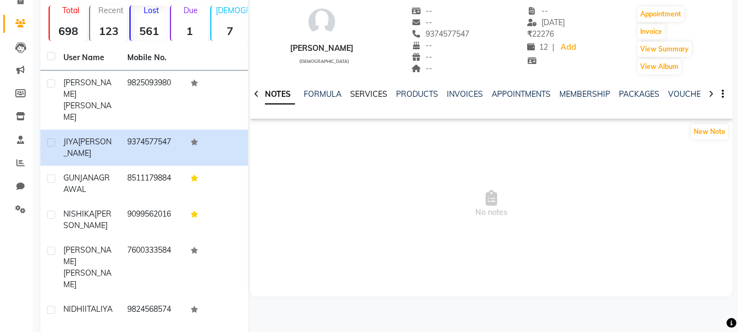
click at [355, 95] on link "SERVICES" at bounding box center [368, 94] width 37 height 10
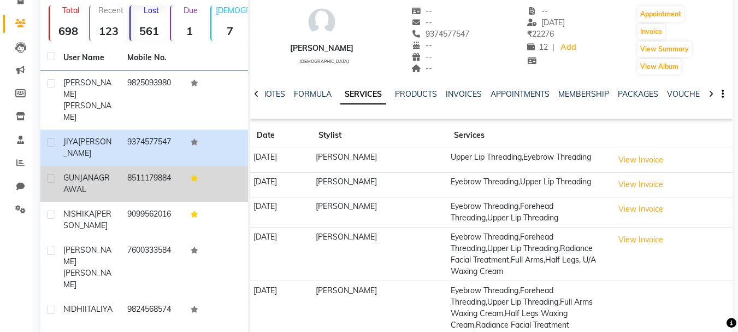
click at [165, 169] on td "8511179884" at bounding box center [153, 183] width 64 height 36
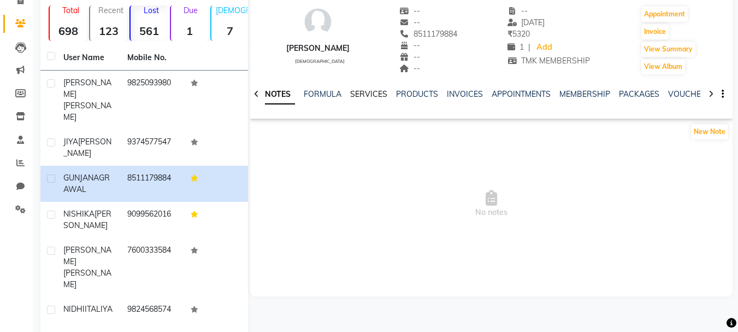
click at [372, 93] on link "SERVICES" at bounding box center [368, 94] width 37 height 10
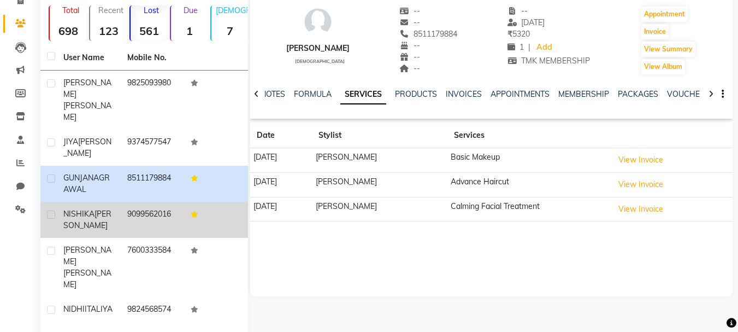
click at [121, 205] on td "9099562016" at bounding box center [153, 220] width 64 height 36
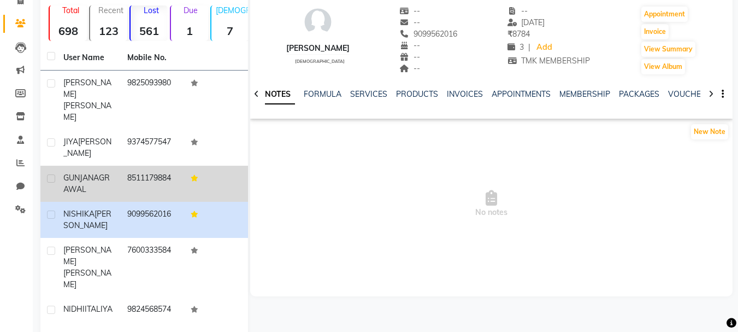
click at [123, 172] on td "8511179884" at bounding box center [153, 183] width 64 height 36
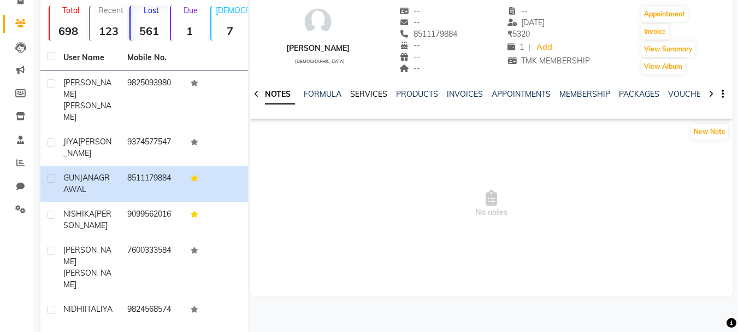
click at [360, 92] on link "SERVICES" at bounding box center [368, 94] width 37 height 10
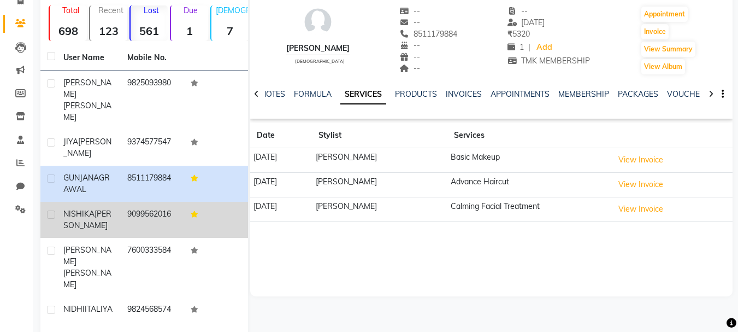
click at [107, 208] on div "NISHIKA RAGHANI" at bounding box center [88, 219] width 51 height 23
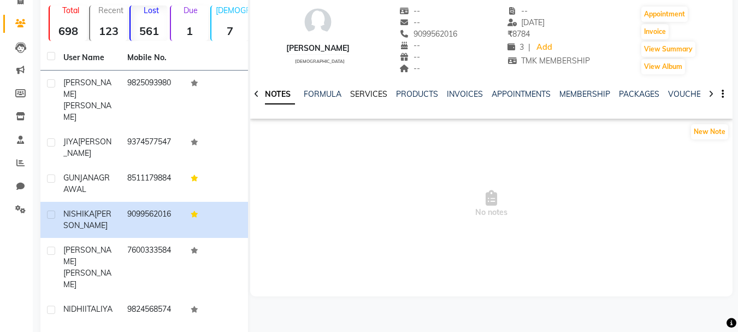
click at [380, 97] on link "SERVICES" at bounding box center [368, 94] width 37 height 10
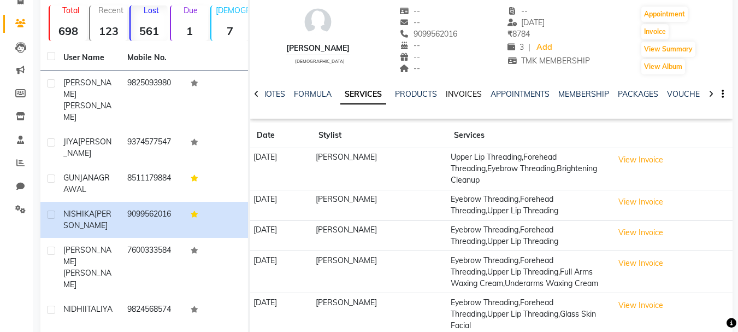
click at [456, 93] on link "INVOICES" at bounding box center [464, 94] width 36 height 10
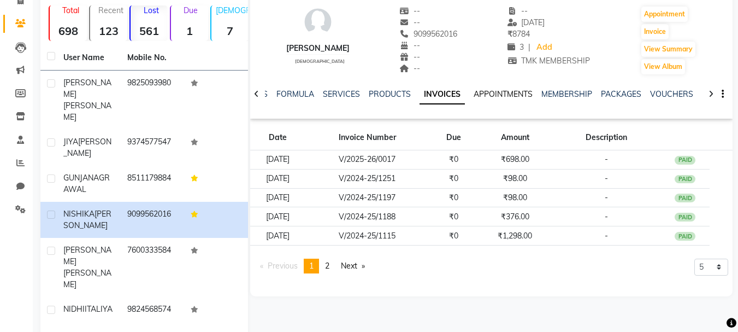
click at [495, 98] on link "APPOINTMENTS" at bounding box center [503, 94] width 59 height 10
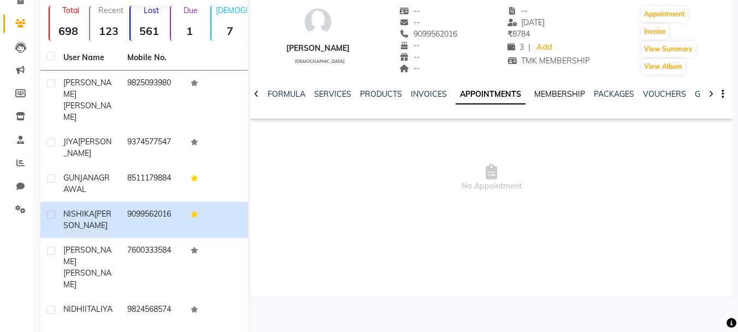
click at [542, 92] on link "MEMBERSHIP" at bounding box center [559, 94] width 51 height 10
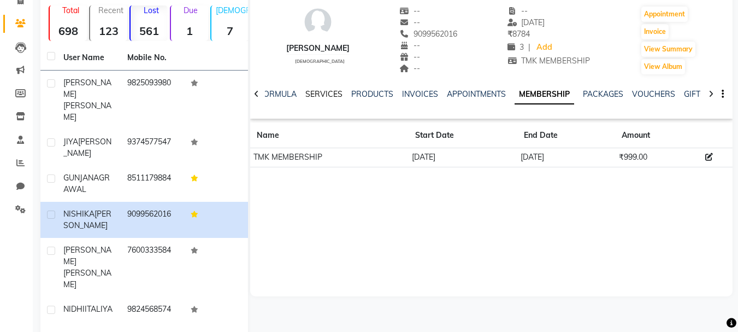
click at [307, 93] on link "SERVICES" at bounding box center [323, 94] width 37 height 10
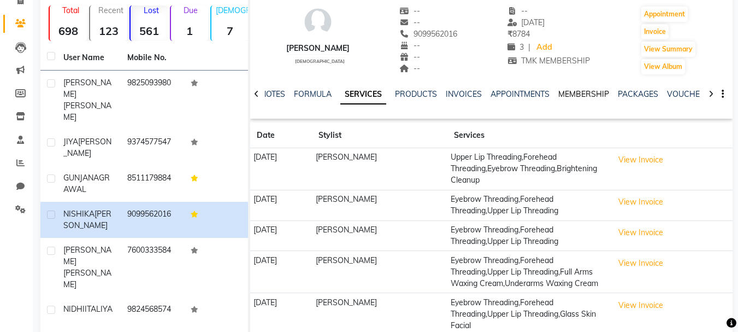
click at [562, 93] on link "MEMBERSHIP" at bounding box center [583, 94] width 51 height 10
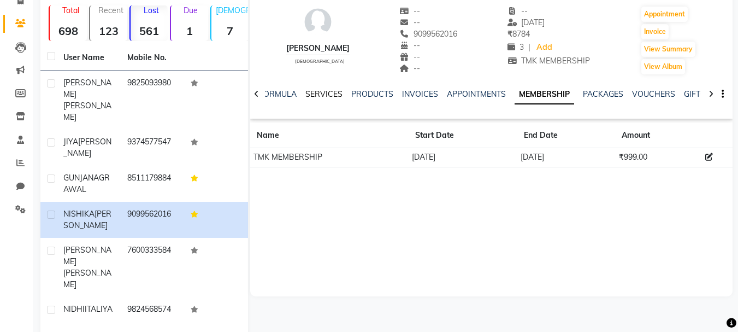
click at [318, 91] on link "SERVICES" at bounding box center [323, 94] width 37 height 10
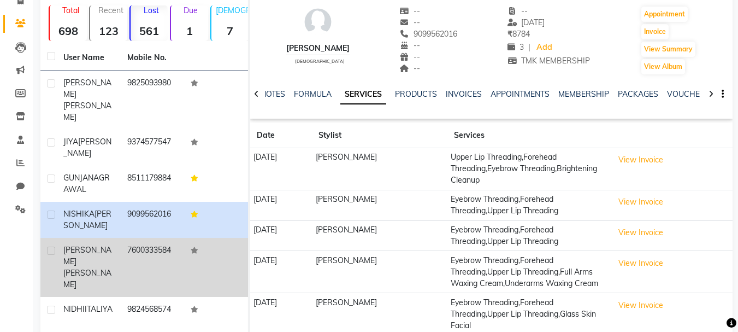
click at [129, 238] on td "7600333584" at bounding box center [153, 267] width 64 height 59
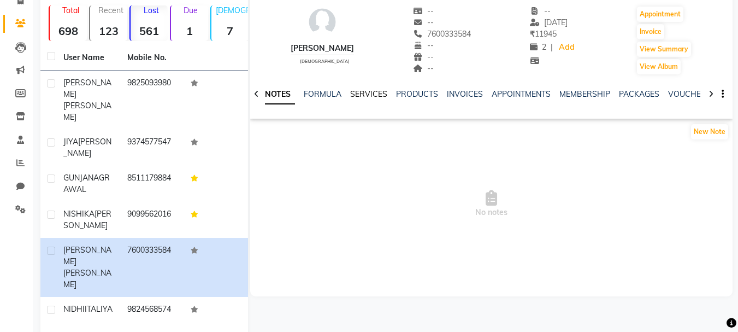
click at [364, 90] on link "SERVICES" at bounding box center [368, 94] width 37 height 10
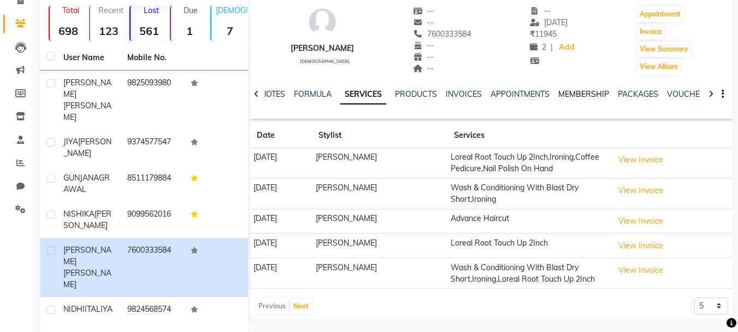
click at [564, 96] on link "MEMBERSHIP" at bounding box center [583, 94] width 51 height 10
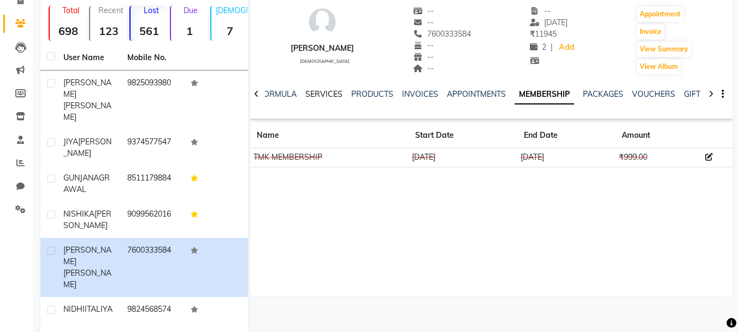
click at [332, 95] on link "SERVICES" at bounding box center [323, 94] width 37 height 10
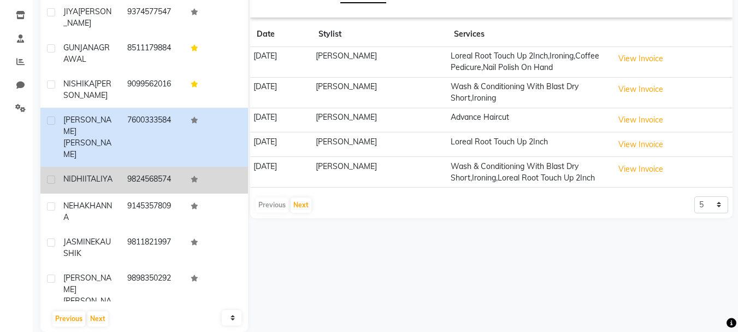
scroll to position [188, 0]
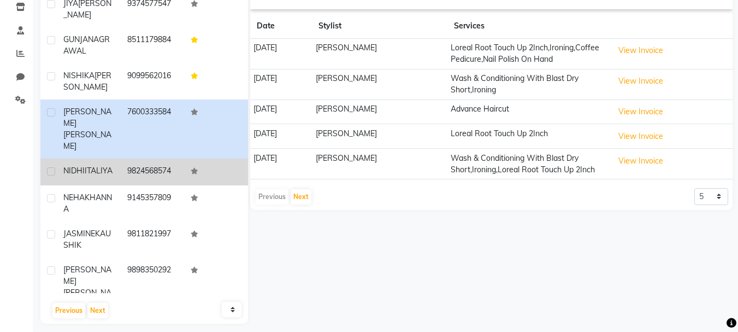
click at [140, 158] on td "9824568574" at bounding box center [153, 171] width 64 height 27
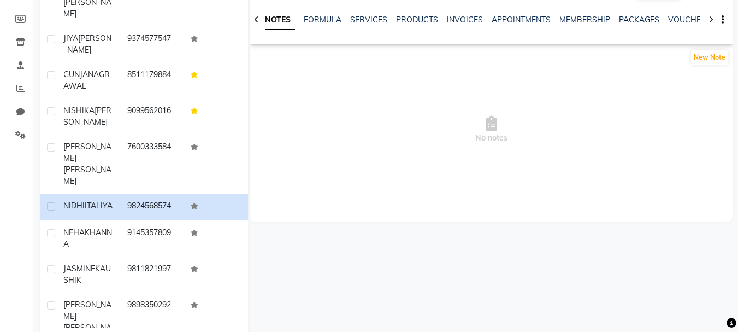
scroll to position [134, 0]
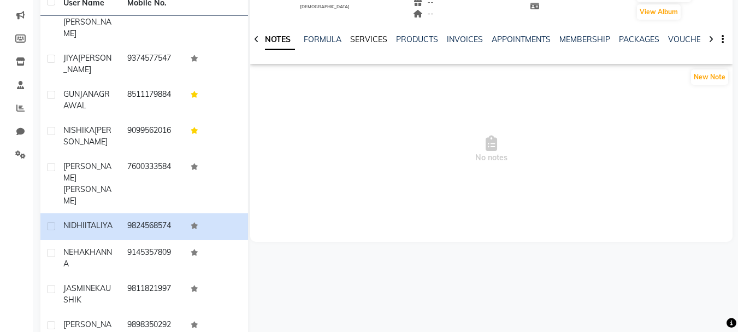
click at [369, 36] on link "SERVICES" at bounding box center [368, 39] width 37 height 10
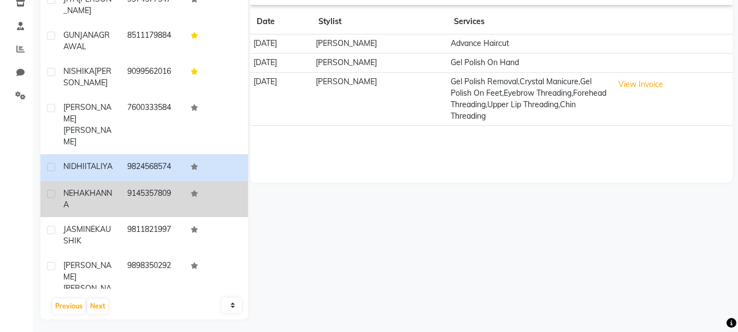
scroll to position [197, 0]
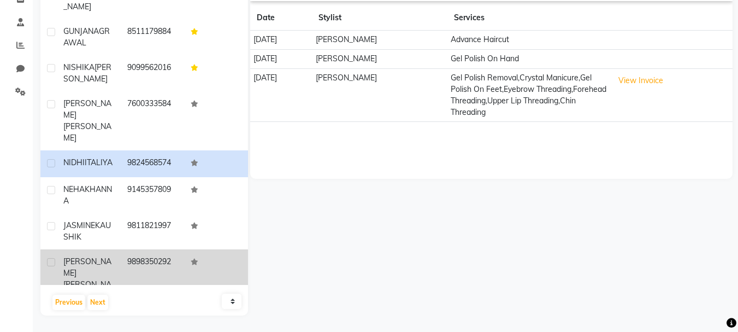
click at [132, 249] on td "9898350292" at bounding box center [153, 278] width 64 height 59
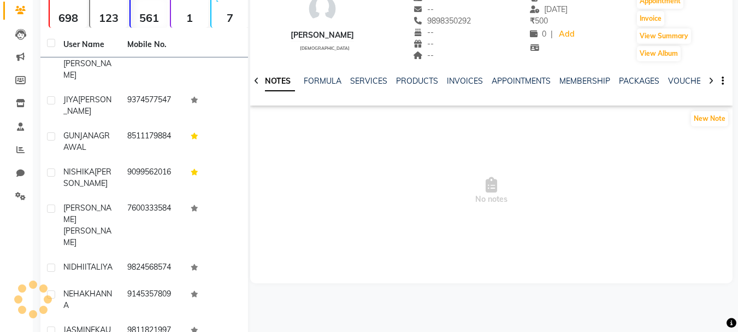
scroll to position [87, 0]
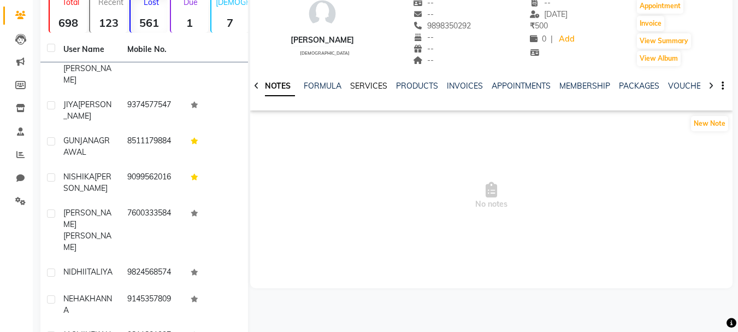
click at [365, 89] on link "SERVICES" at bounding box center [368, 86] width 37 height 10
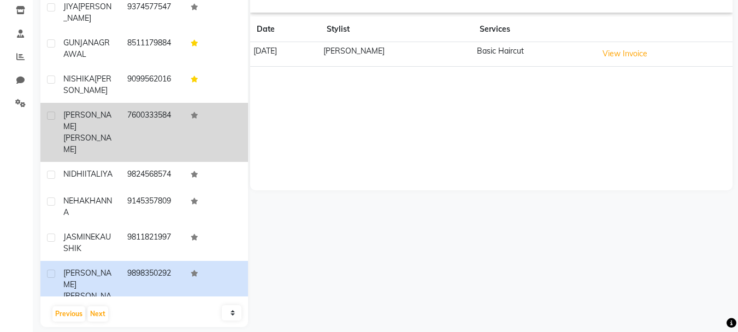
scroll to position [197, 0]
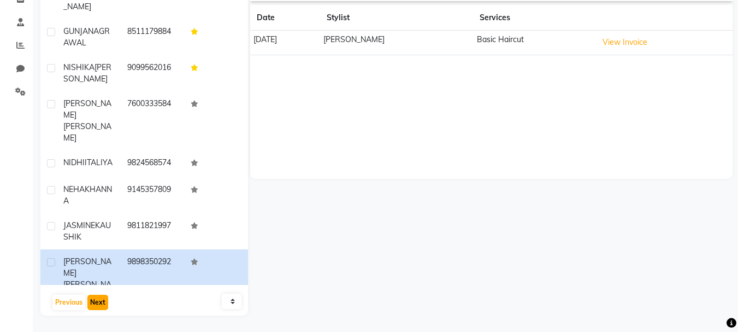
click at [96, 295] on button "Next" at bounding box center [97, 301] width 21 height 15
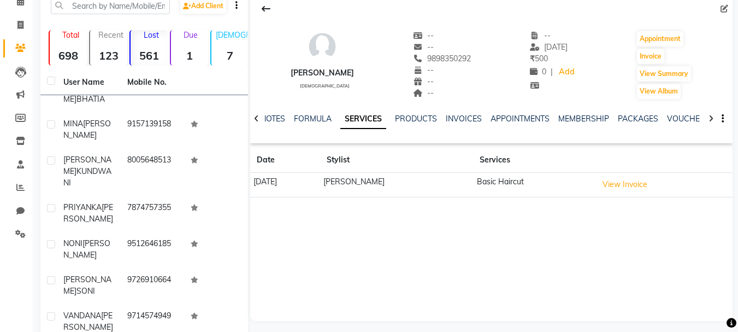
scroll to position [109, 0]
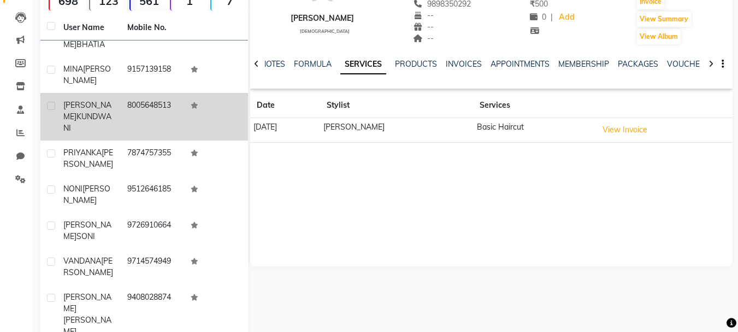
click at [80, 113] on span "KUNDWANI" at bounding box center [87, 121] width 48 height 21
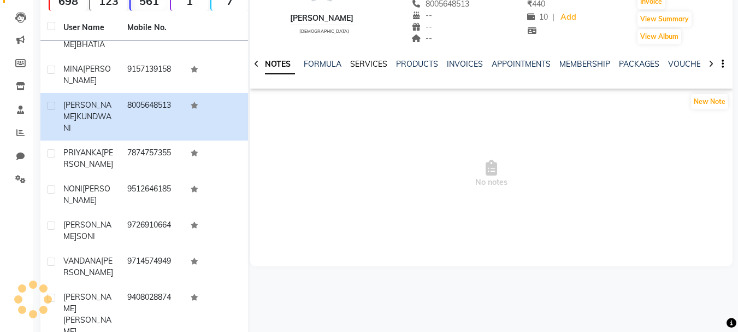
click at [376, 63] on link "SERVICES" at bounding box center [368, 64] width 37 height 10
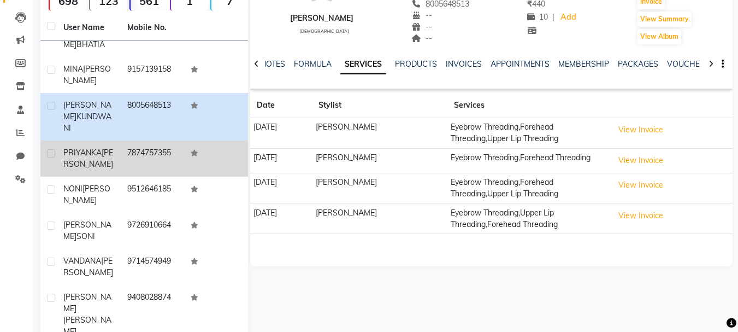
click at [114, 154] on td "PRIYANKA TULSIANI" at bounding box center [89, 158] width 64 height 36
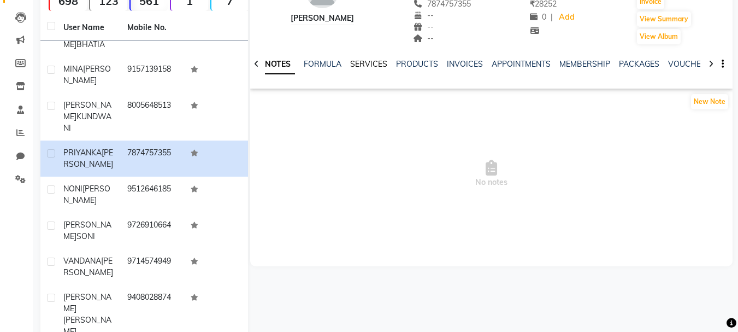
click at [371, 63] on link "SERVICES" at bounding box center [368, 64] width 37 height 10
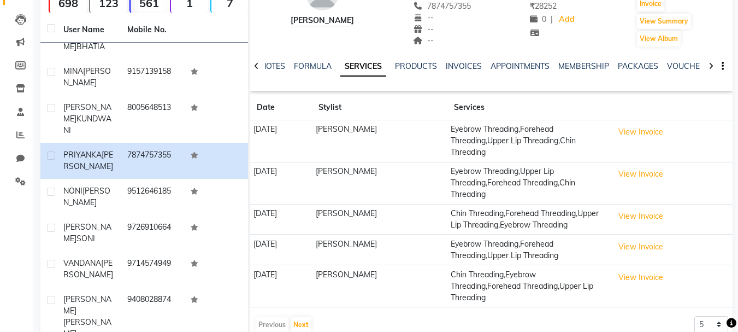
scroll to position [109, 0]
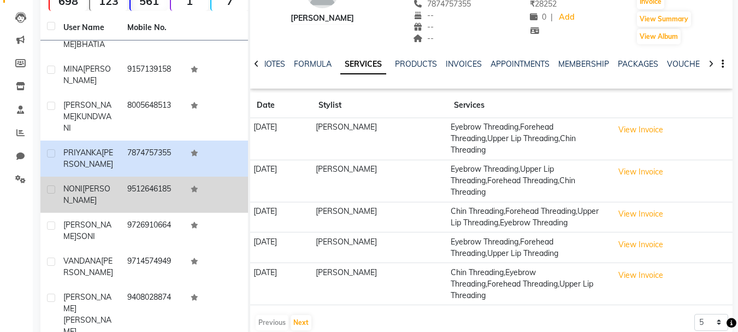
click at [135, 193] on td "9512646185" at bounding box center [153, 194] width 64 height 36
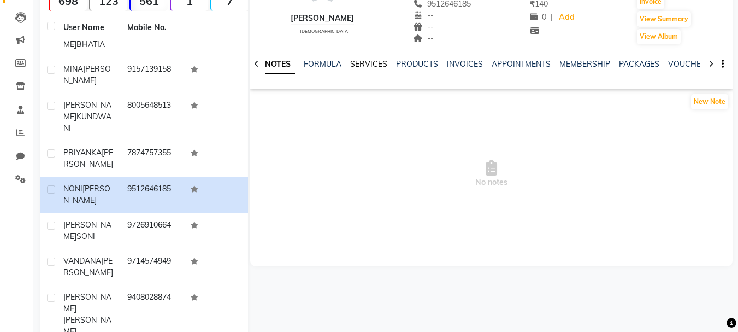
click at [382, 61] on link "SERVICES" at bounding box center [368, 64] width 37 height 10
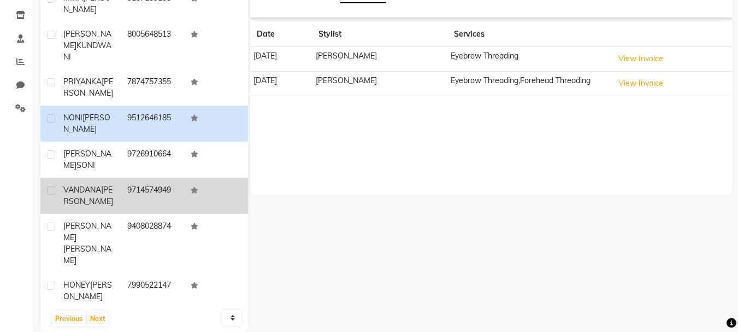
scroll to position [197, 0]
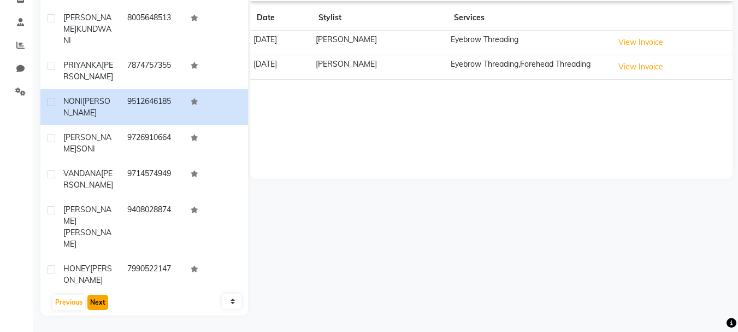
click at [98, 297] on button "Next" at bounding box center [97, 301] width 21 height 15
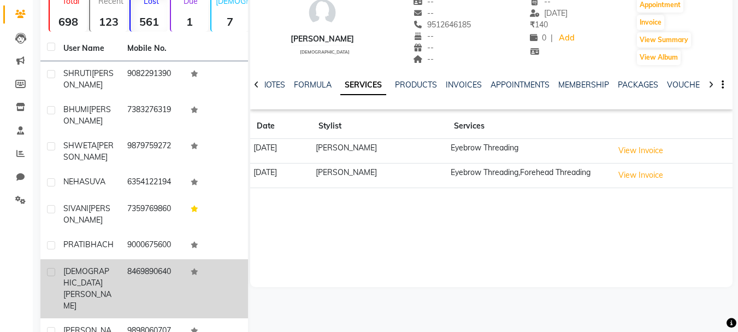
scroll to position [87, 0]
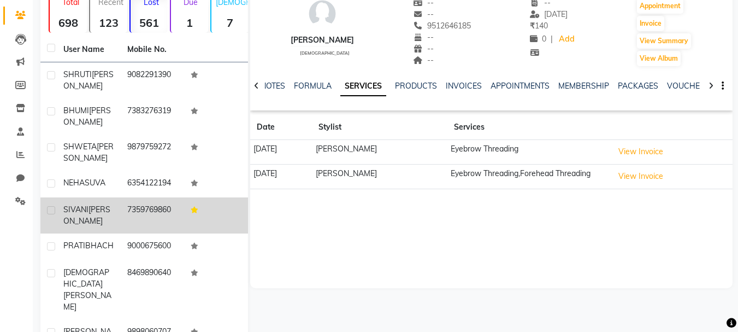
click at [144, 224] on td "7359769860" at bounding box center [153, 215] width 64 height 36
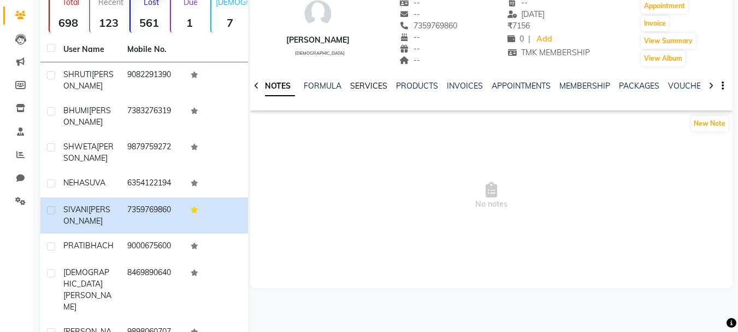
click at [371, 84] on link "SERVICES" at bounding box center [368, 86] width 37 height 10
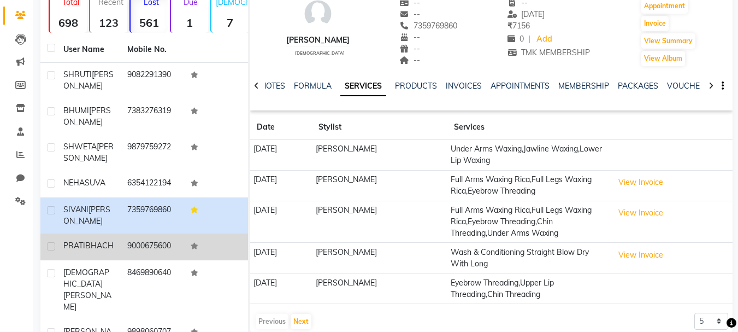
click at [139, 253] on td "9000675600" at bounding box center [153, 246] width 64 height 27
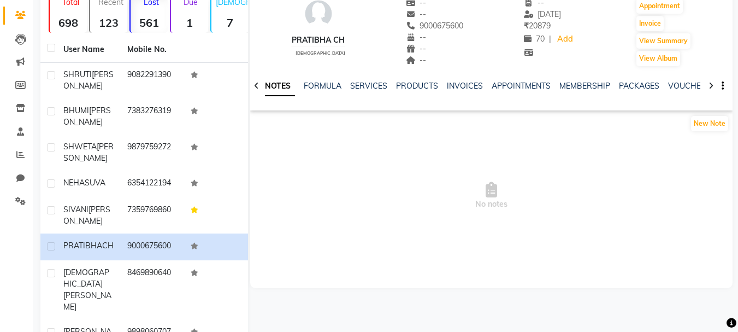
click at [362, 79] on div "NOTES FORMULA SERVICES PRODUCTS INVOICES APPOINTMENTS MEMBERSHIP PACKAGES VOUCH…" at bounding box center [491, 86] width 482 height 38
click at [362, 83] on link "SERVICES" at bounding box center [368, 86] width 37 height 10
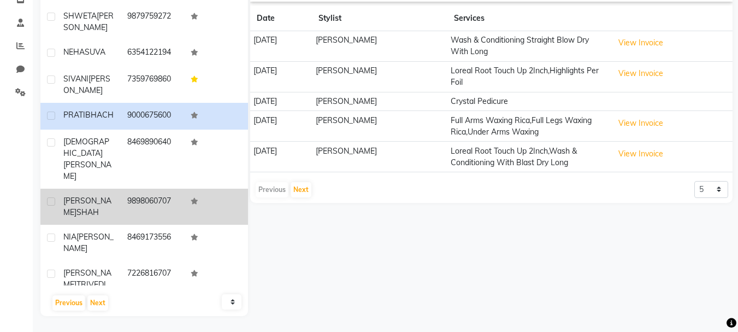
scroll to position [197, 0]
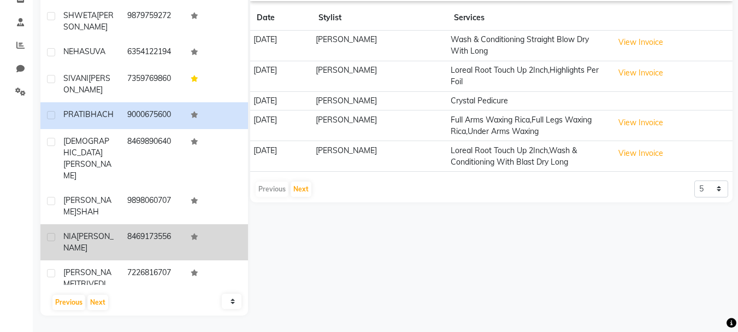
click at [124, 233] on td "8469173556" at bounding box center [153, 242] width 64 height 36
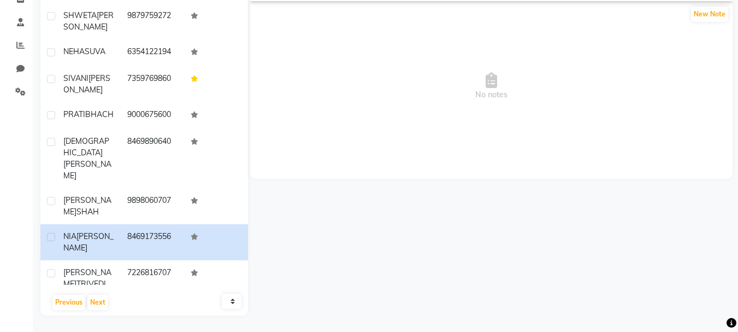
scroll to position [142, 0]
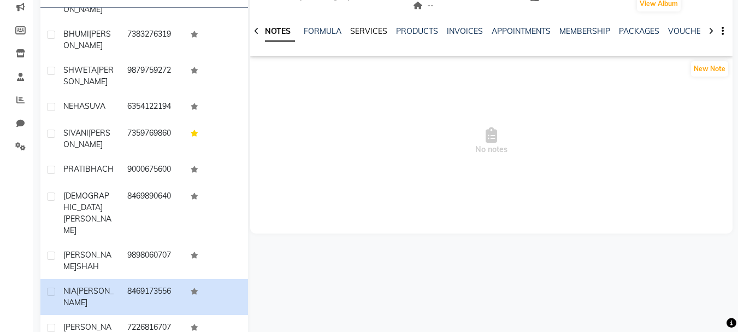
click at [361, 27] on link "SERVICES" at bounding box center [368, 31] width 37 height 10
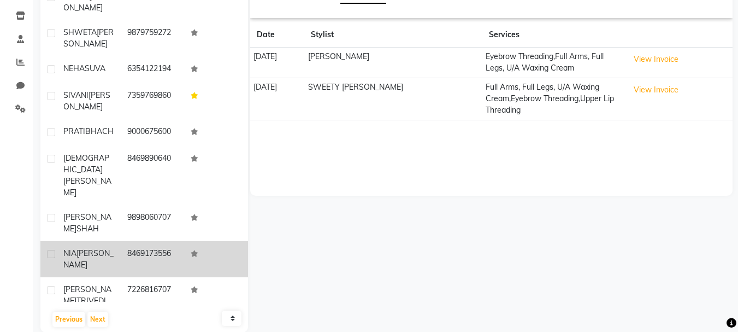
scroll to position [197, 0]
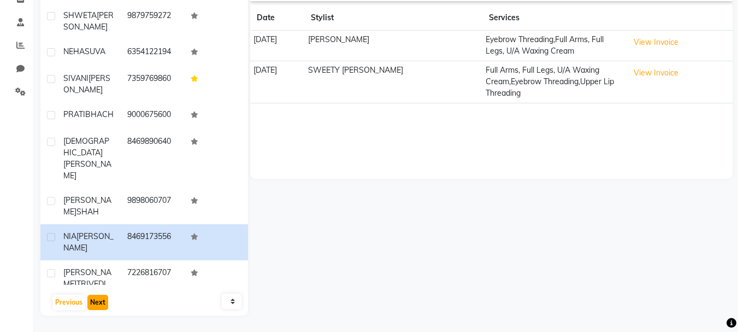
click at [99, 304] on button "Next" at bounding box center [97, 301] width 21 height 15
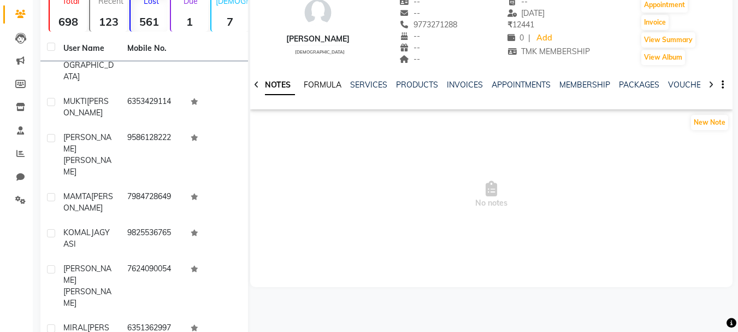
scroll to position [87, 0]
click at [356, 85] on link "SERVICES" at bounding box center [368, 86] width 37 height 10
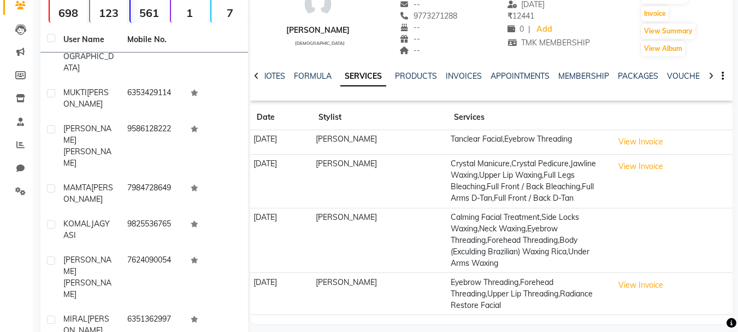
scroll to position [87, 0]
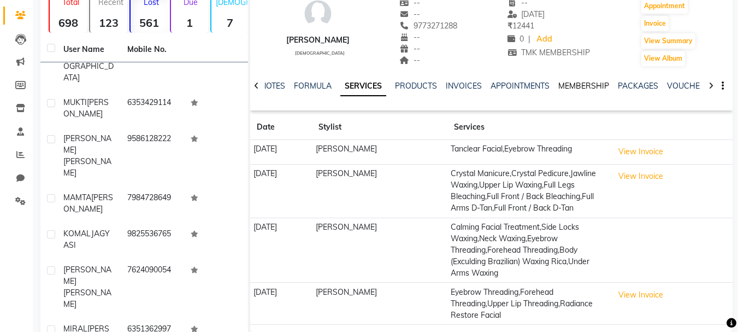
click at [592, 90] on link "MEMBERSHIP" at bounding box center [583, 86] width 51 height 10
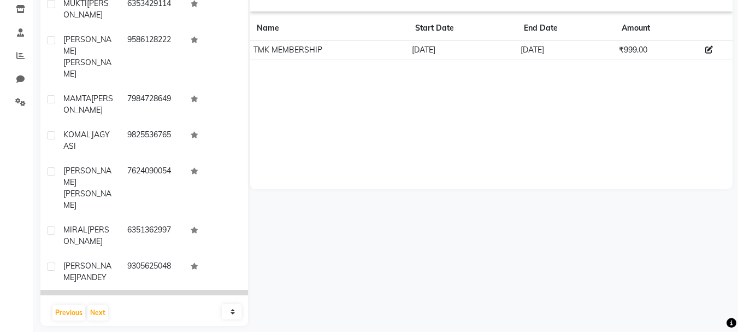
scroll to position [197, 0]
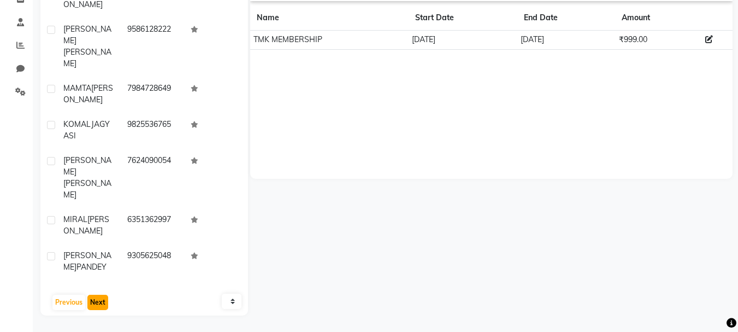
click at [103, 300] on button "Next" at bounding box center [97, 301] width 21 height 15
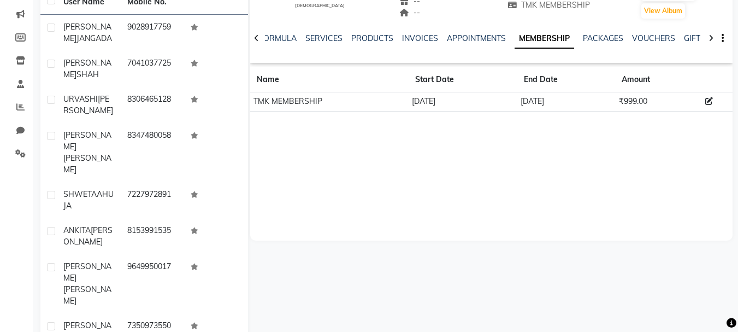
scroll to position [87, 0]
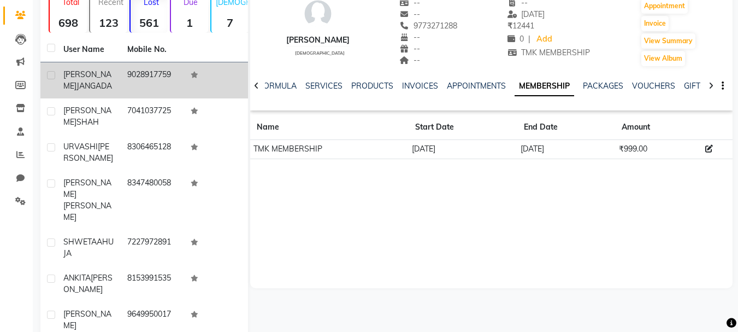
click at [132, 86] on td "9028917759" at bounding box center [153, 80] width 64 height 36
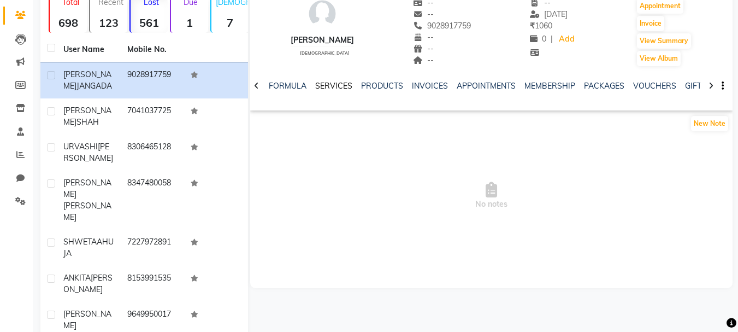
click at [346, 87] on link "SERVICES" at bounding box center [333, 86] width 37 height 10
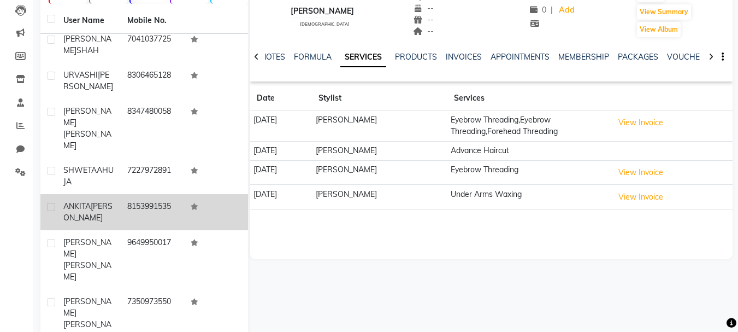
scroll to position [142, 0]
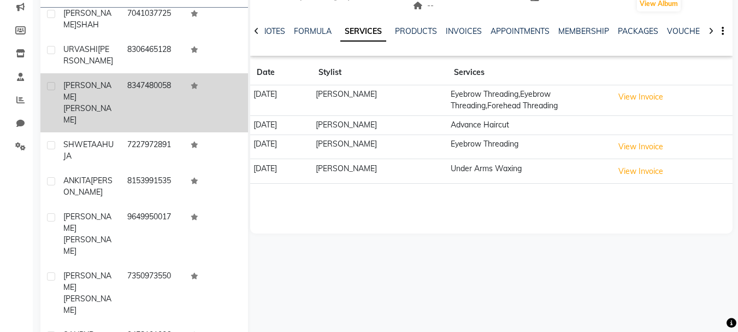
click at [128, 74] on td "8347480058" at bounding box center [153, 102] width 64 height 59
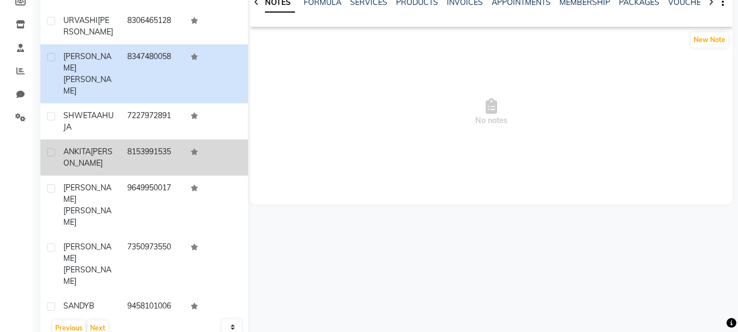
scroll to position [197, 0]
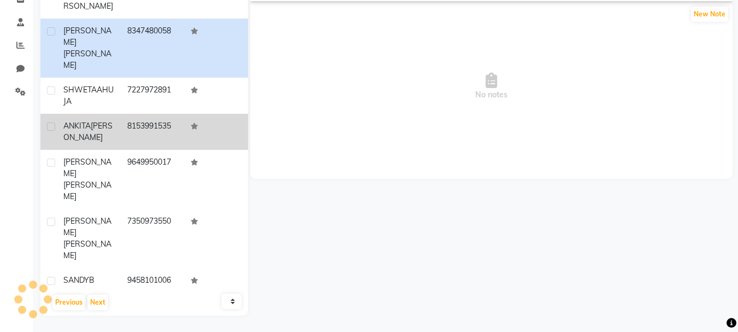
click at [111, 120] on div "ANKITA MAHERCHANDANI" at bounding box center [88, 131] width 51 height 23
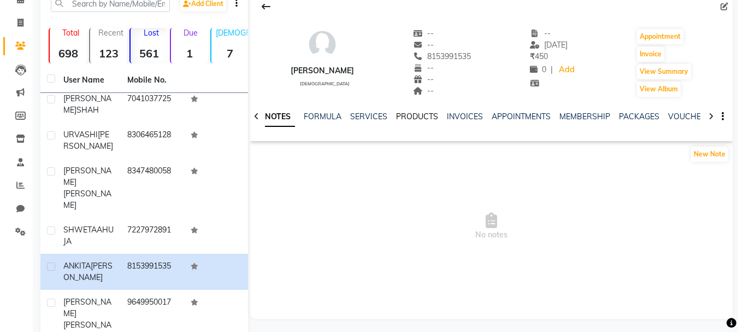
scroll to position [33, 0]
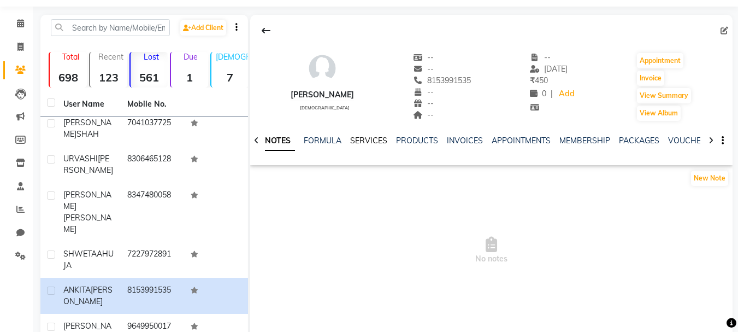
click at [377, 137] on link "SERVICES" at bounding box center [368, 140] width 37 height 10
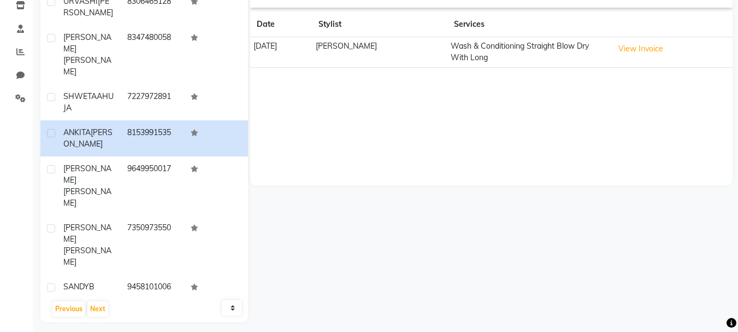
scroll to position [197, 0]
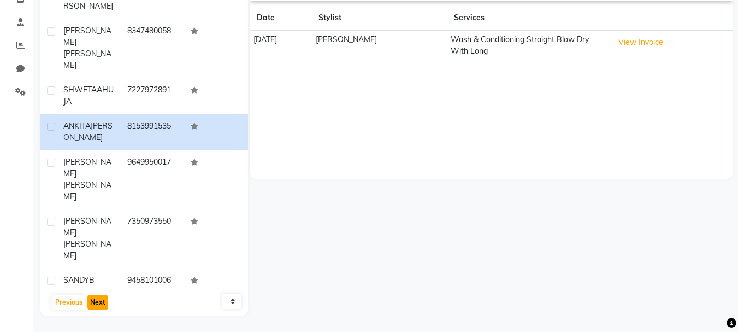
click at [95, 298] on button "Next" at bounding box center [97, 301] width 21 height 15
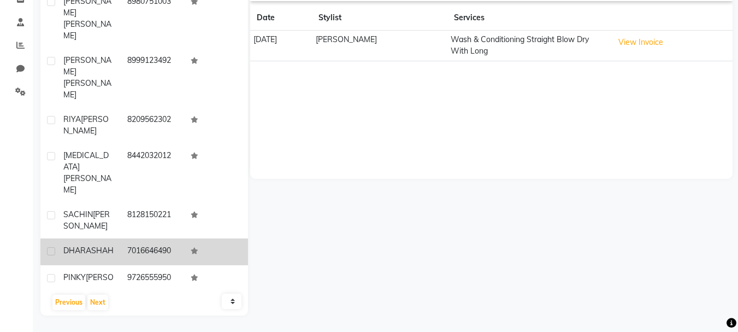
click at [122, 238] on td "7016646490" at bounding box center [153, 251] width 64 height 27
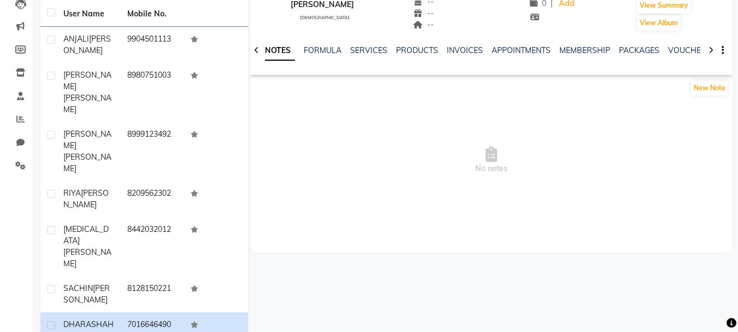
scroll to position [197, 0]
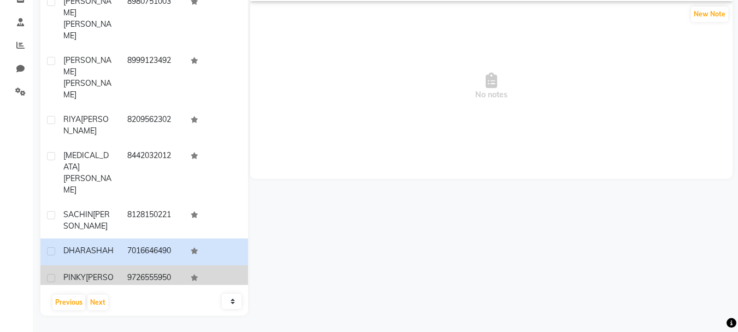
click at [155, 265] on td "9726555950" at bounding box center [153, 283] width 64 height 36
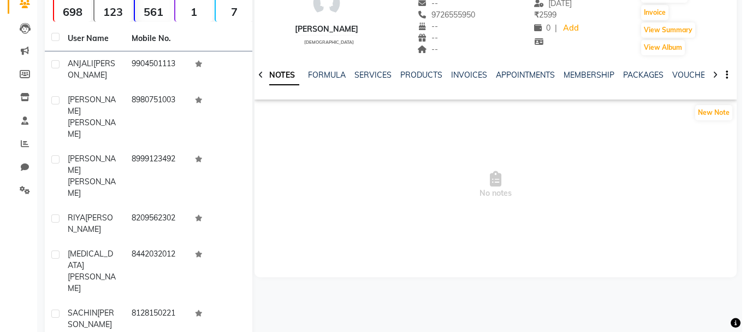
scroll to position [87, 0]
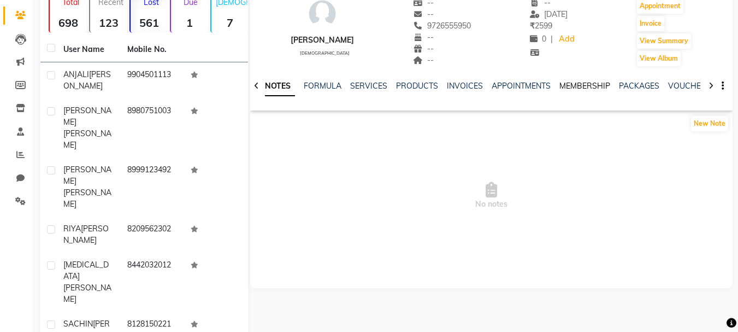
click at [566, 84] on link "MEMBERSHIP" at bounding box center [584, 86] width 51 height 10
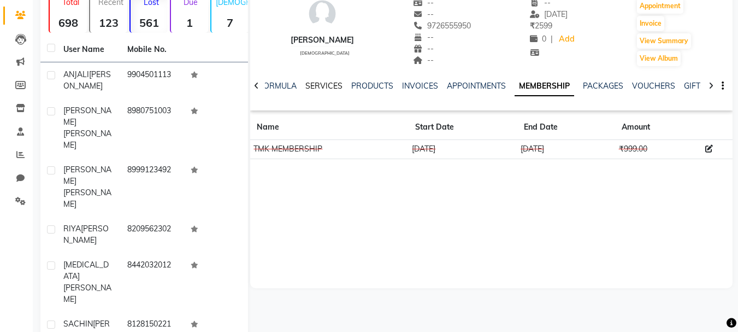
click at [315, 89] on link "SERVICES" at bounding box center [323, 86] width 37 height 10
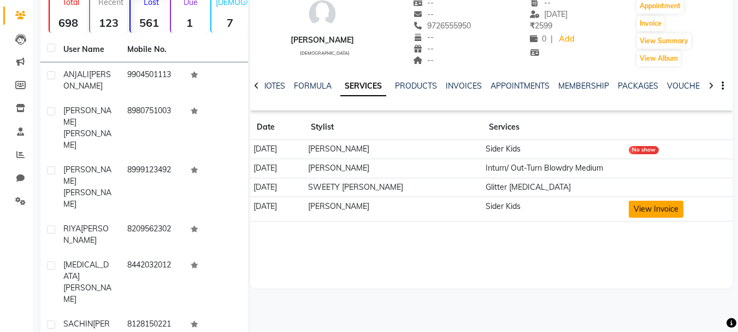
click at [654, 206] on button "View Invoice" at bounding box center [656, 208] width 55 height 17
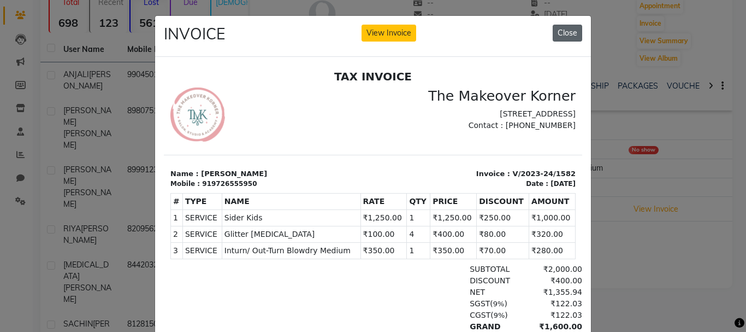
click at [571, 33] on button "Close" at bounding box center [567, 33] width 29 height 17
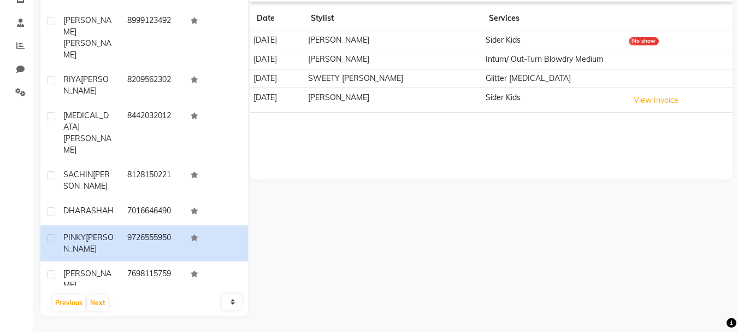
scroll to position [197, 0]
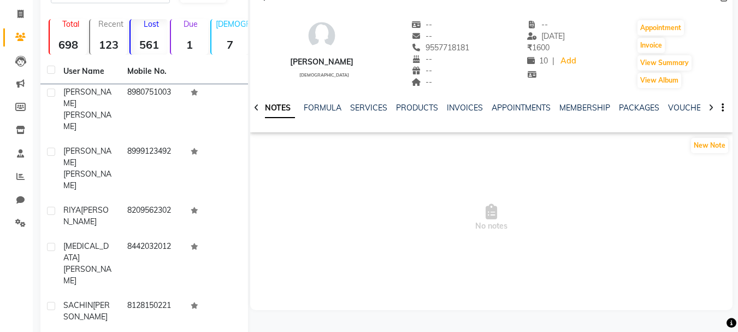
scroll to position [33, 0]
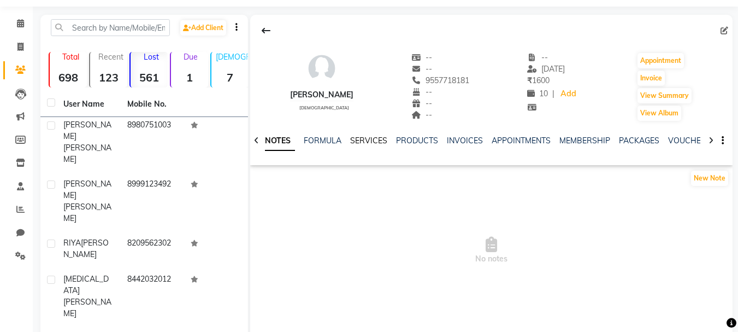
click at [361, 143] on link "SERVICES" at bounding box center [368, 140] width 37 height 10
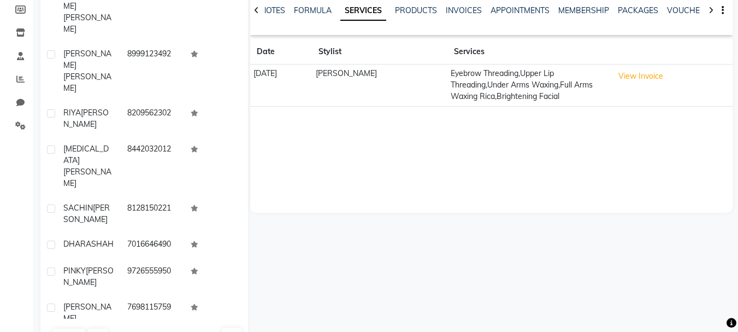
scroll to position [197, 0]
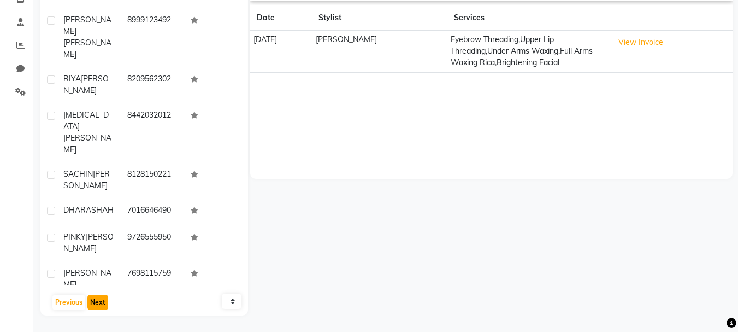
click at [105, 299] on button "Next" at bounding box center [97, 301] width 21 height 15
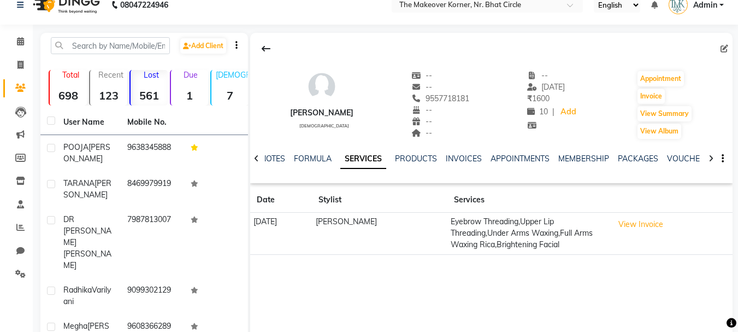
scroll to position [0, 0]
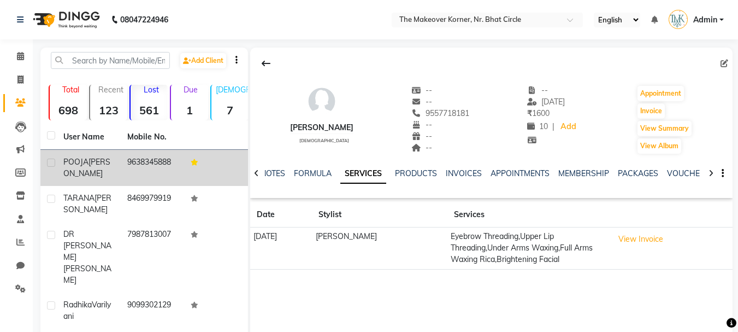
click at [168, 170] on td "9638345888" at bounding box center [153, 168] width 64 height 36
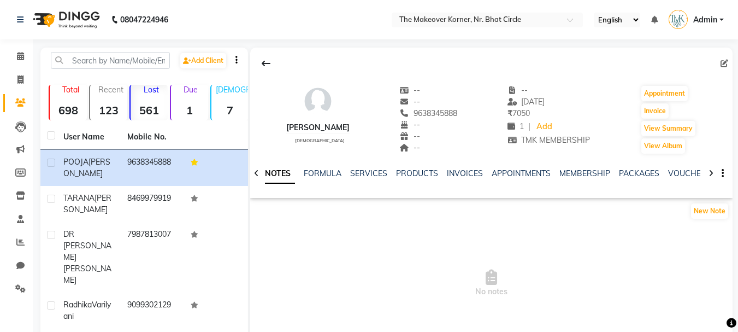
click at [372, 178] on div "SERVICES" at bounding box center [368, 173] width 37 height 11
click at [373, 176] on link "SERVICES" at bounding box center [368, 173] width 37 height 10
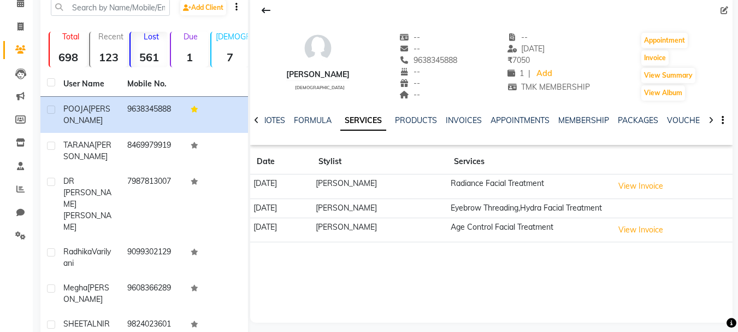
scroll to position [55, 0]
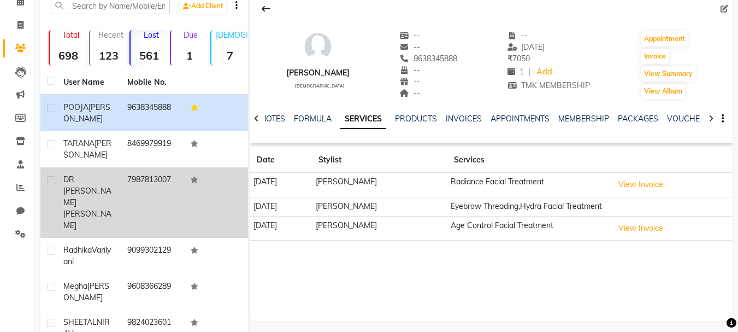
click at [137, 176] on td "7987813007" at bounding box center [153, 202] width 64 height 70
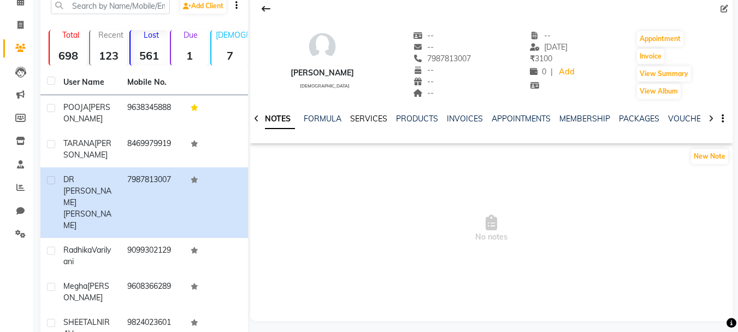
click at [361, 121] on link "SERVICES" at bounding box center [368, 119] width 37 height 10
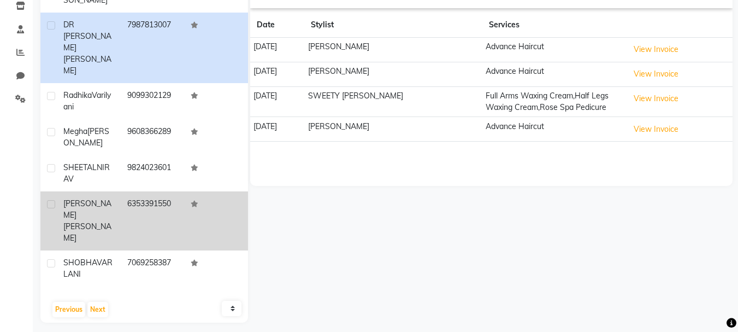
scroll to position [197, 0]
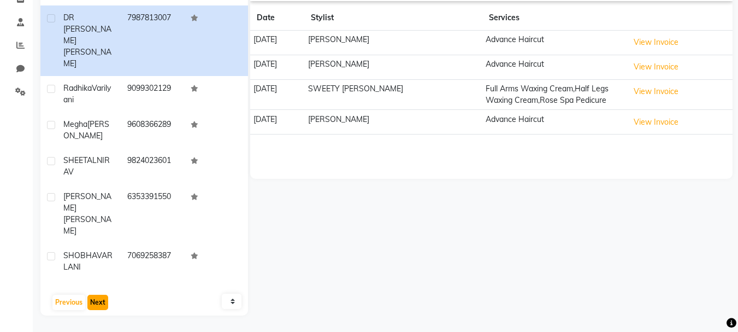
click at [98, 299] on button "Next" at bounding box center [97, 301] width 21 height 15
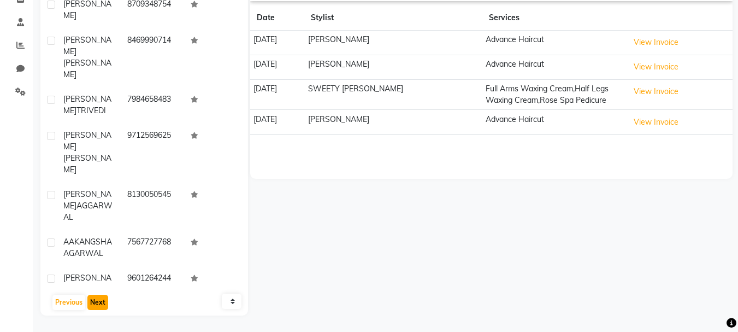
click at [102, 303] on button "Next" at bounding box center [97, 301] width 21 height 15
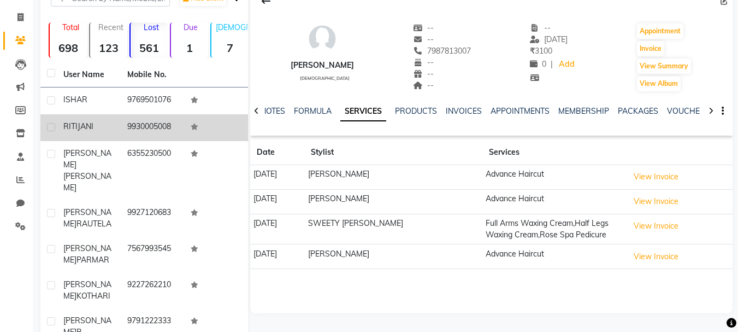
scroll to position [33, 0]
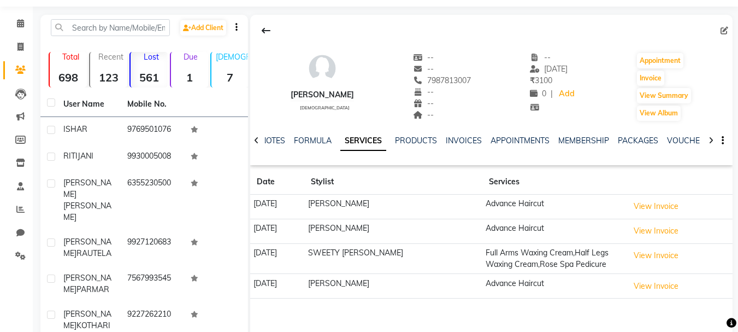
click at [138, 74] on strong "561" at bounding box center [149, 77] width 37 height 14
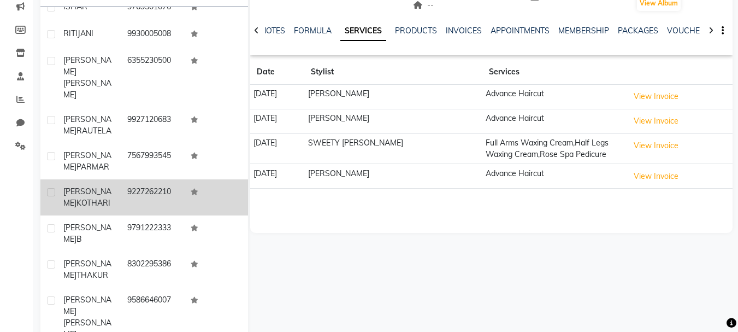
scroll to position [197, 0]
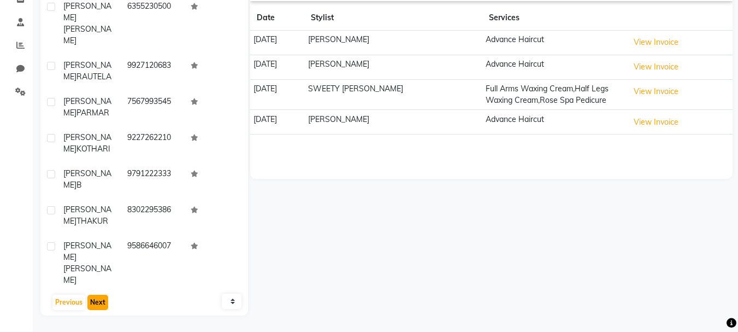
click at [103, 297] on button "Next" at bounding box center [97, 301] width 21 height 15
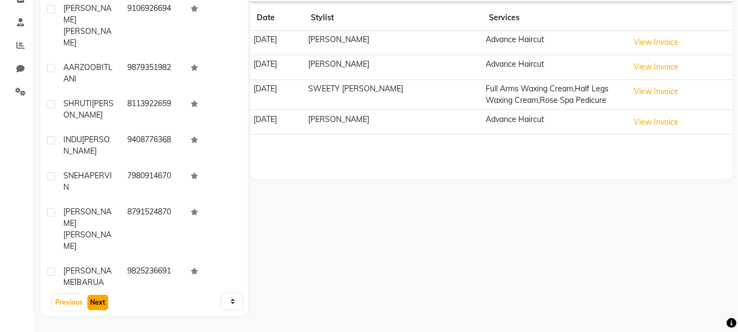
click at [96, 302] on button "Next" at bounding box center [97, 301] width 21 height 15
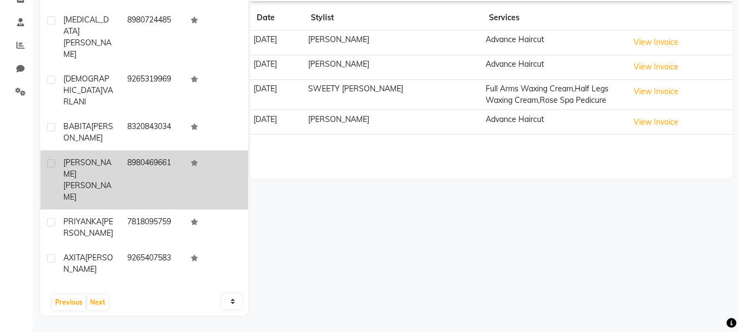
click at [140, 150] on td "8980469661" at bounding box center [153, 179] width 64 height 59
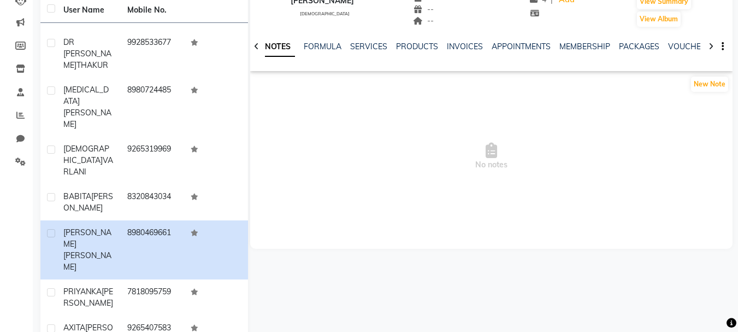
scroll to position [33, 0]
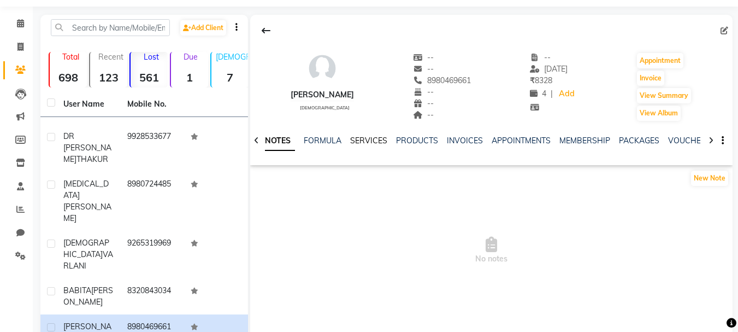
click at [359, 144] on link "SERVICES" at bounding box center [368, 140] width 37 height 10
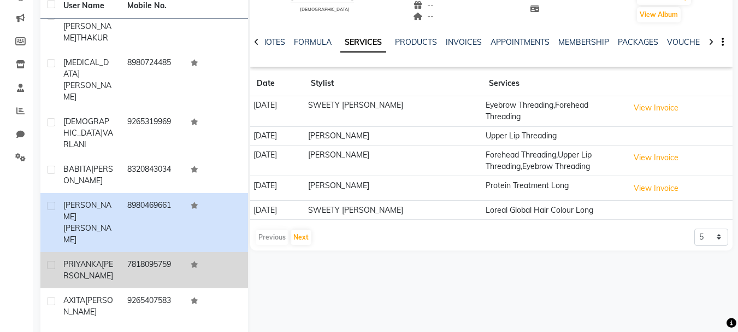
scroll to position [197, 0]
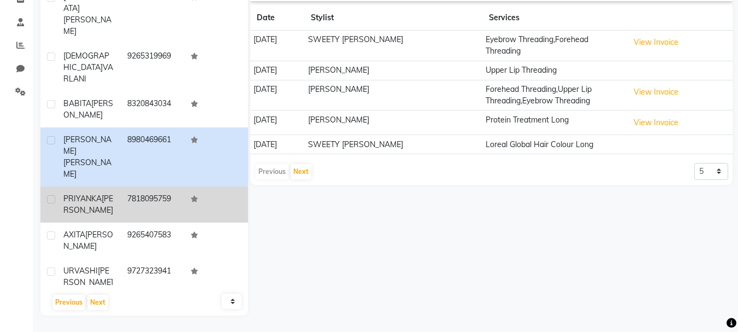
click at [139, 186] on td "7818095759" at bounding box center [153, 204] width 64 height 36
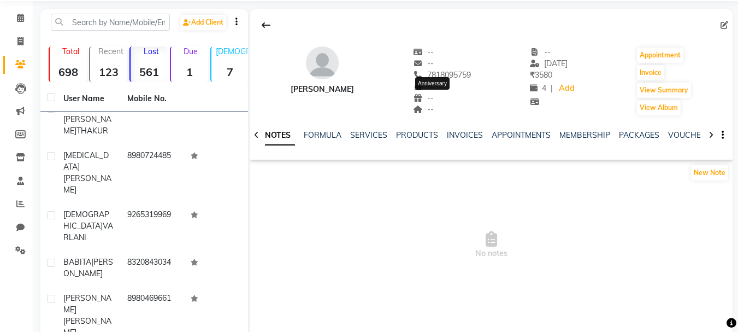
scroll to position [33, 0]
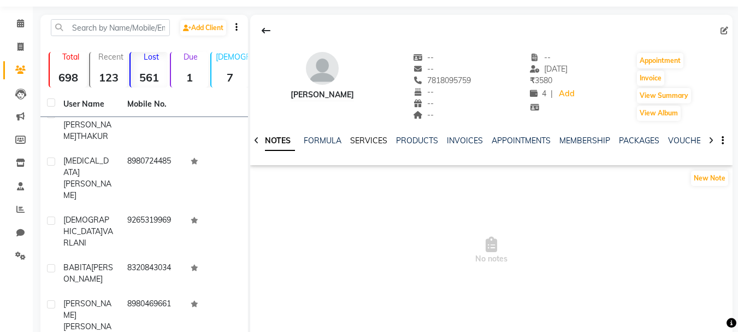
click at [380, 141] on link "SERVICES" at bounding box center [368, 140] width 37 height 10
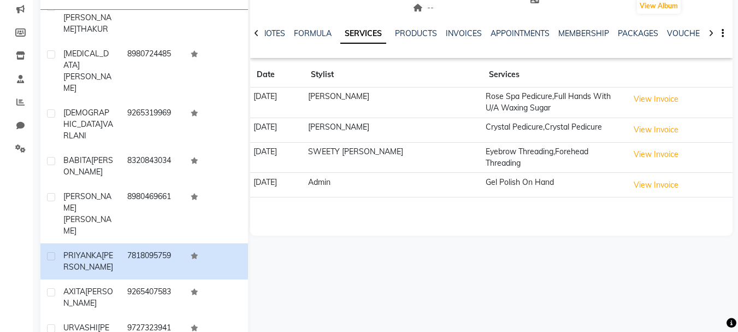
scroll to position [142, 0]
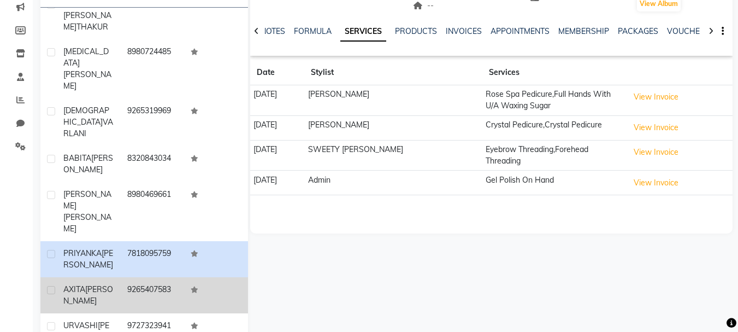
click at [122, 277] on td "9265407583" at bounding box center [153, 295] width 64 height 36
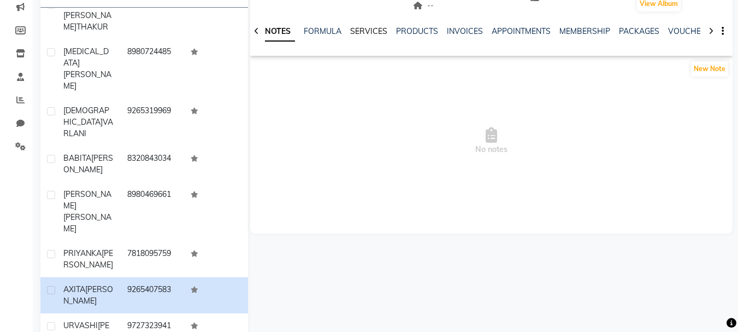
click at [363, 26] on link "SERVICES" at bounding box center [368, 31] width 37 height 10
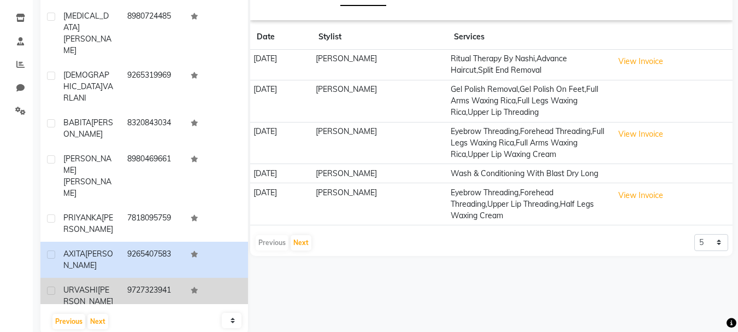
scroll to position [197, 0]
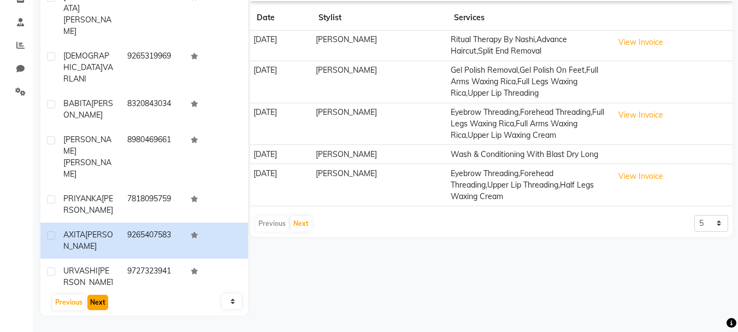
click at [103, 297] on button "Next" at bounding box center [97, 301] width 21 height 15
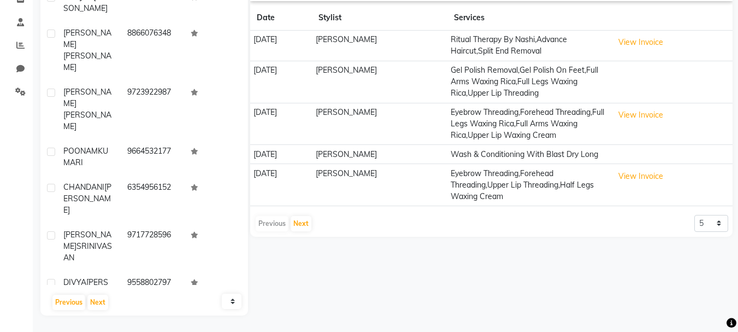
click at [107, 303] on div "Previous Next" at bounding box center [144, 301] width 199 height 17
click at [103, 304] on button "Next" at bounding box center [97, 301] width 21 height 15
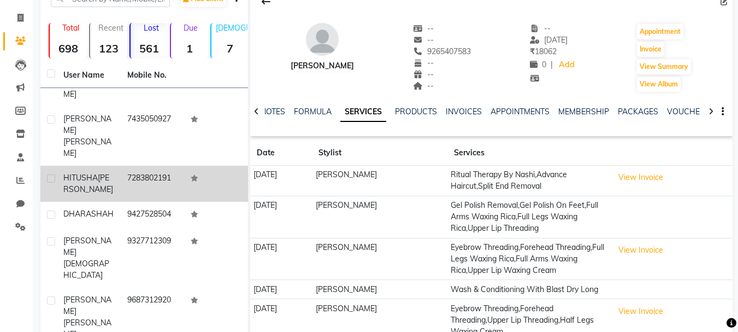
scroll to position [87, 0]
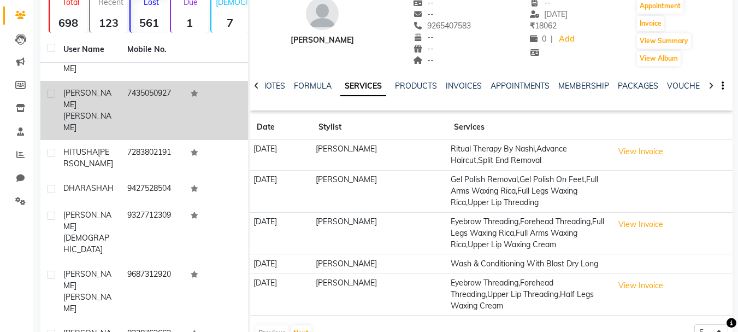
click at [132, 81] on td "7435050927" at bounding box center [153, 110] width 64 height 59
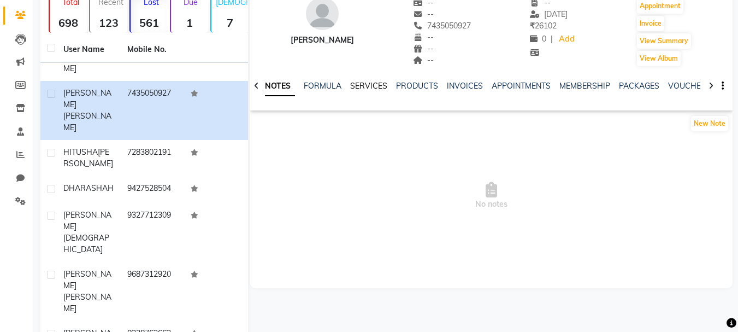
click at [360, 88] on link "SERVICES" at bounding box center [368, 86] width 37 height 10
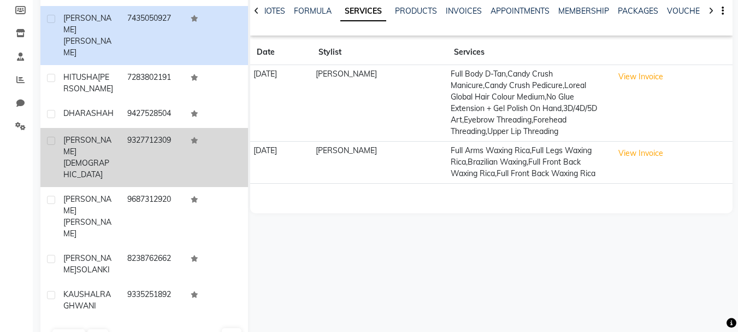
scroll to position [197, 0]
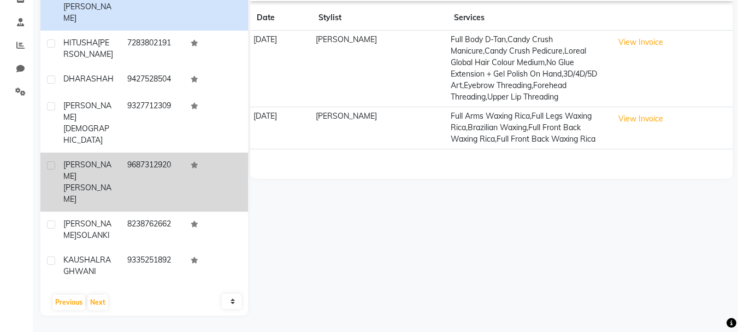
click at [135, 152] on td "9687312920" at bounding box center [153, 181] width 64 height 59
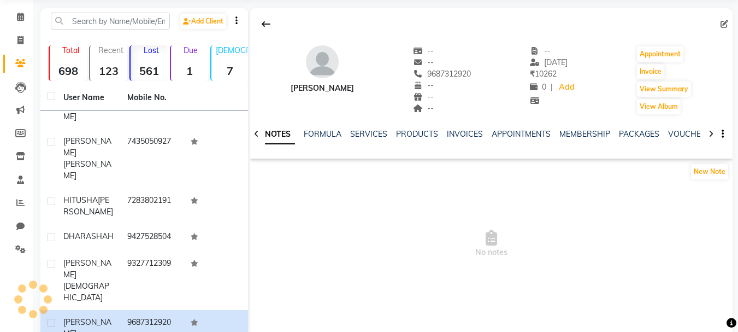
scroll to position [33, 0]
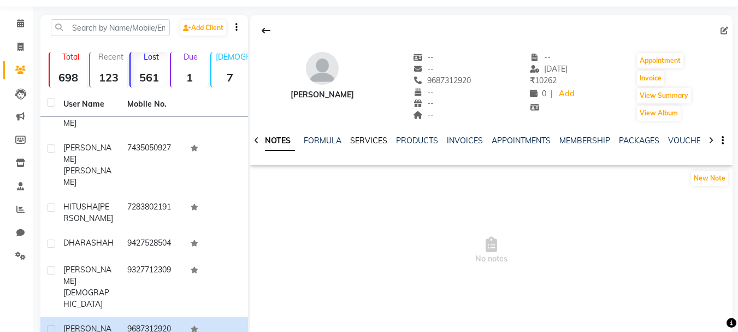
click at [376, 141] on link "SERVICES" at bounding box center [368, 140] width 37 height 10
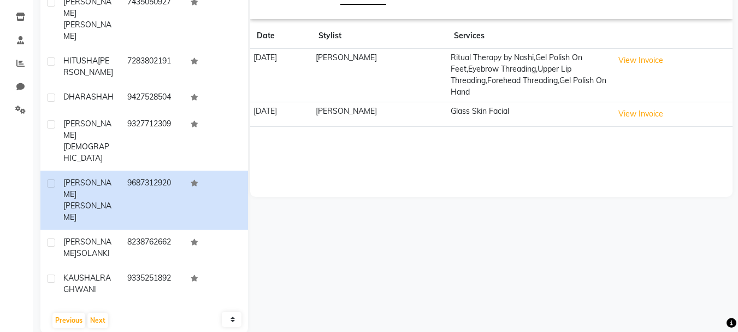
scroll to position [197, 0]
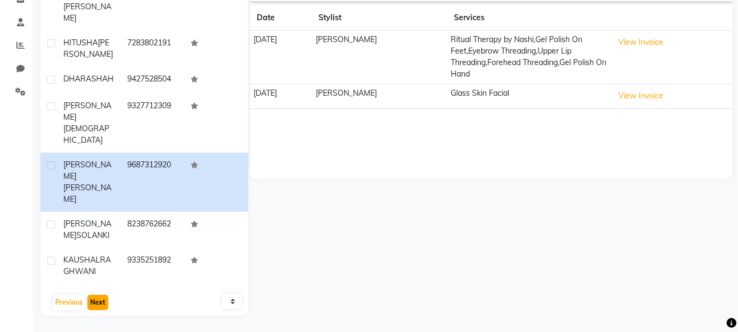
click at [96, 294] on button "Next" at bounding box center [97, 301] width 21 height 15
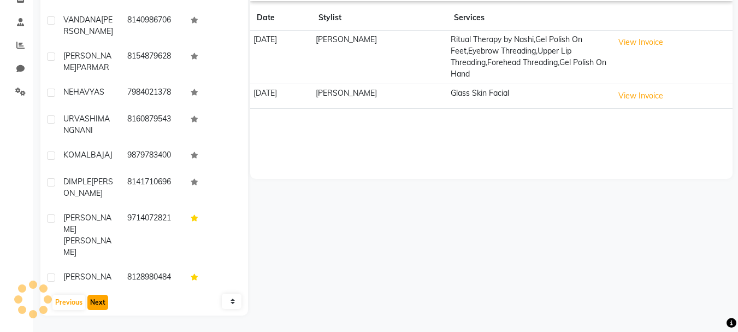
scroll to position [10, 0]
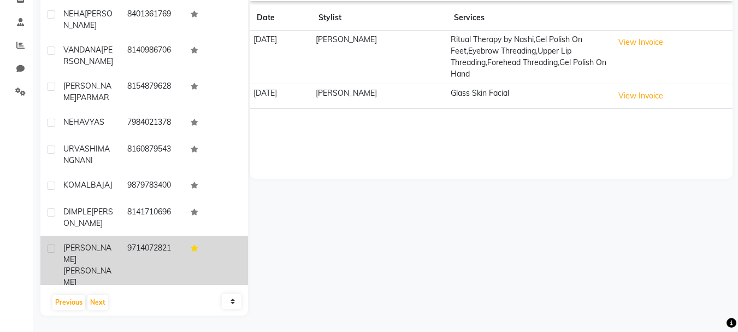
click at [124, 235] on td "9714072821" at bounding box center [153, 264] width 64 height 59
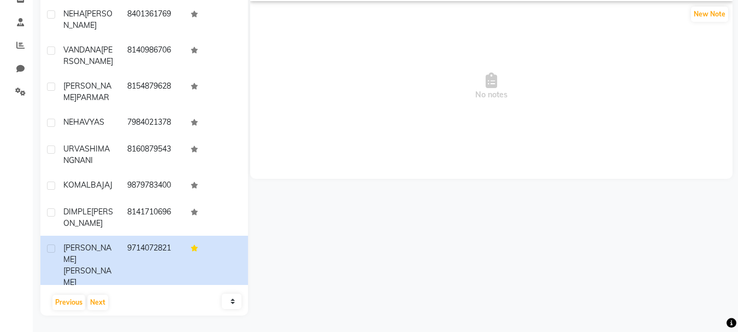
scroll to position [87, 0]
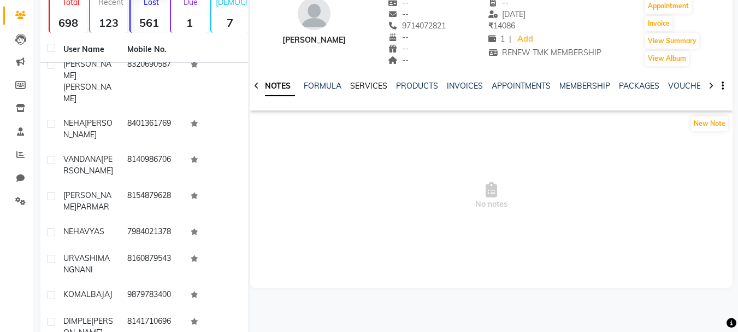
click at [375, 85] on link "SERVICES" at bounding box center [368, 86] width 37 height 10
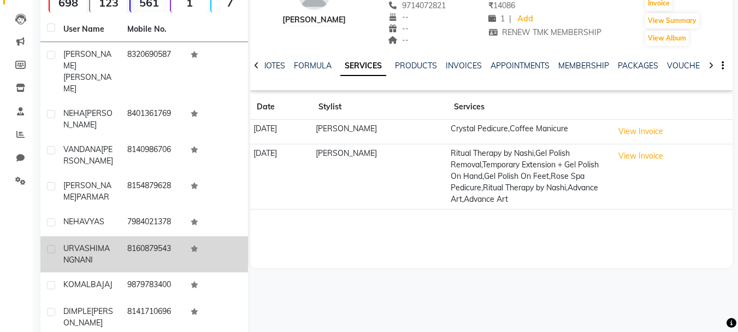
scroll to position [87, 0]
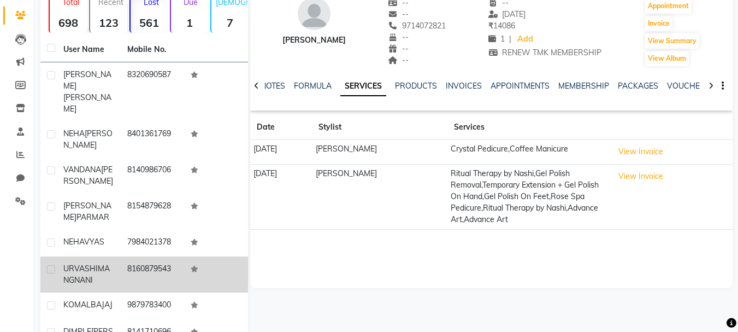
click at [129, 256] on td "8160879543" at bounding box center [153, 274] width 64 height 36
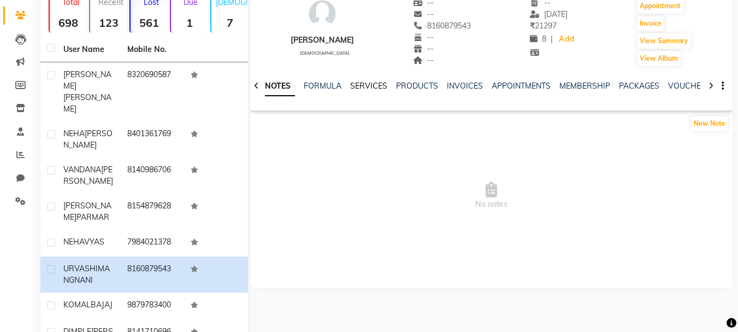
click at [351, 82] on link "SERVICES" at bounding box center [368, 86] width 37 height 10
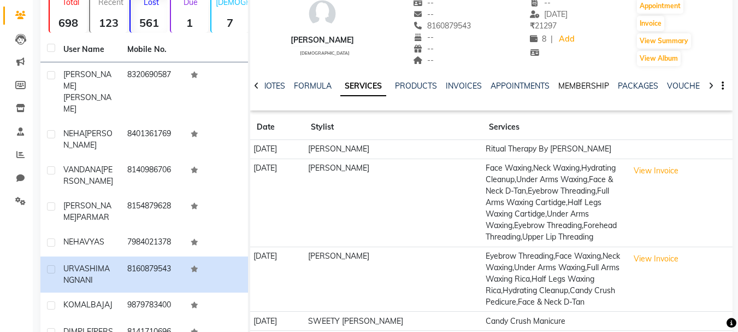
click at [582, 87] on link "MEMBERSHIP" at bounding box center [583, 86] width 51 height 10
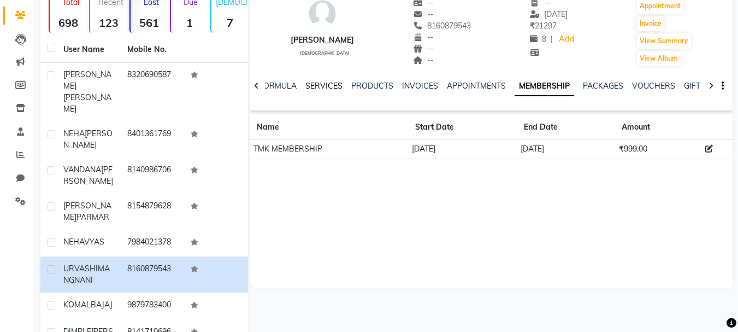
click at [322, 87] on link "SERVICES" at bounding box center [323, 86] width 37 height 10
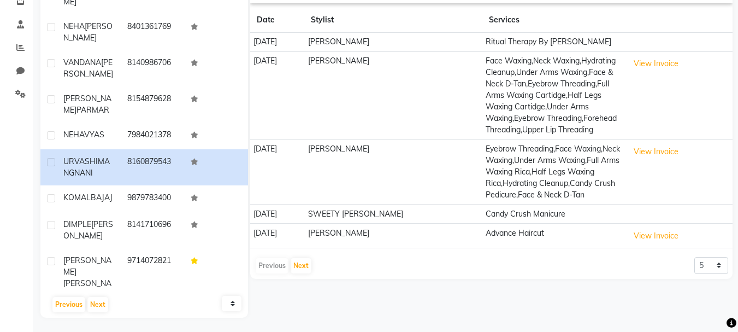
scroll to position [197, 0]
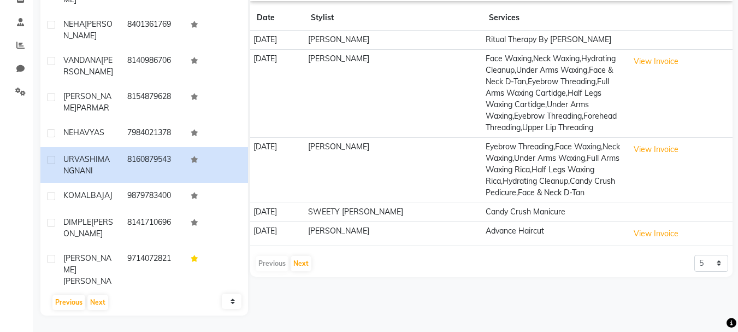
click at [309, 276] on div "URVASHI MANGNANI female -- -- 8160879543 -- -- -- -- 19-06-2024 ₹ 21297 8 | Add…" at bounding box center [491, 63] width 482 height 425
click at [308, 271] on button "Next" at bounding box center [301, 263] width 21 height 15
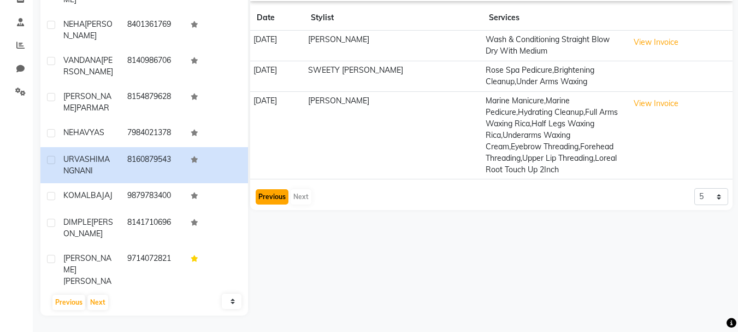
click at [276, 204] on button "Previous" at bounding box center [272, 196] width 33 height 15
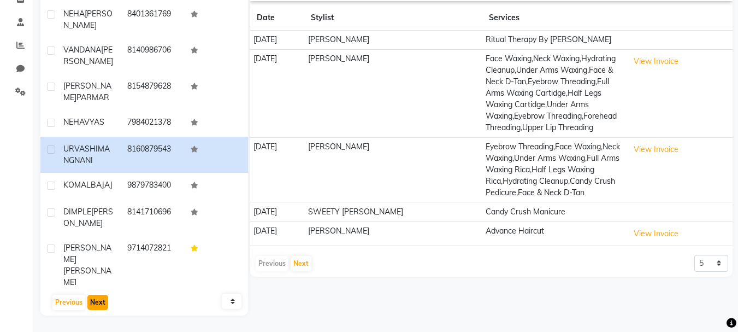
click at [95, 300] on button "Next" at bounding box center [97, 301] width 21 height 15
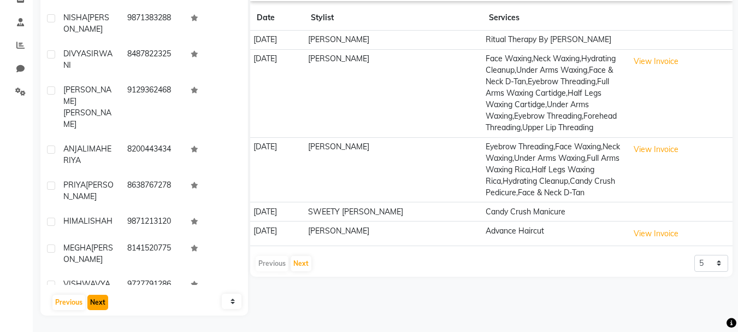
click at [97, 301] on button "Next" at bounding box center [97, 301] width 21 height 15
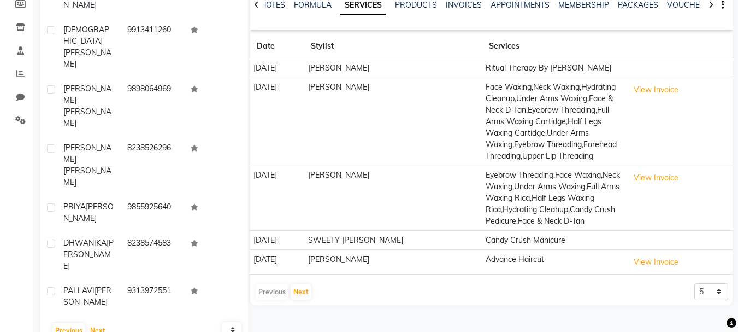
scroll to position [142, 0]
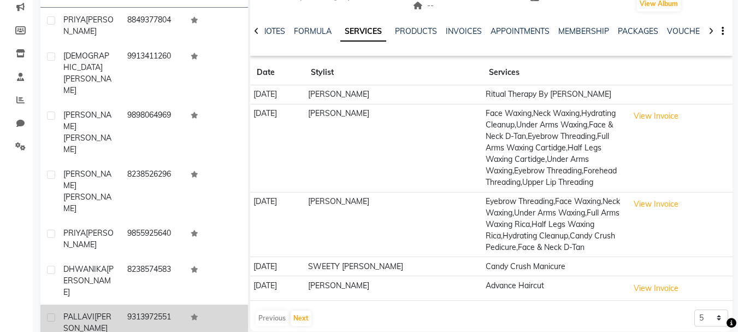
click at [143, 304] on td "9313972551" at bounding box center [153, 322] width 64 height 36
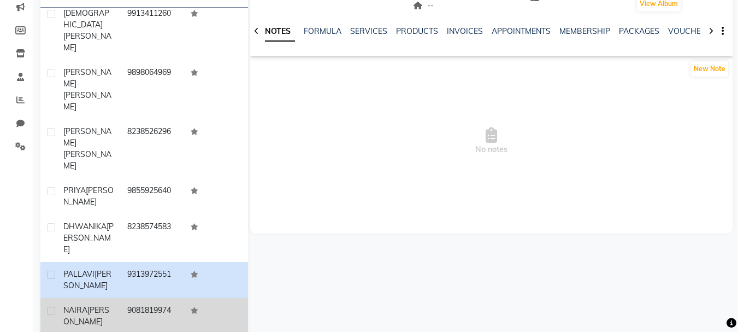
scroll to position [197, 0]
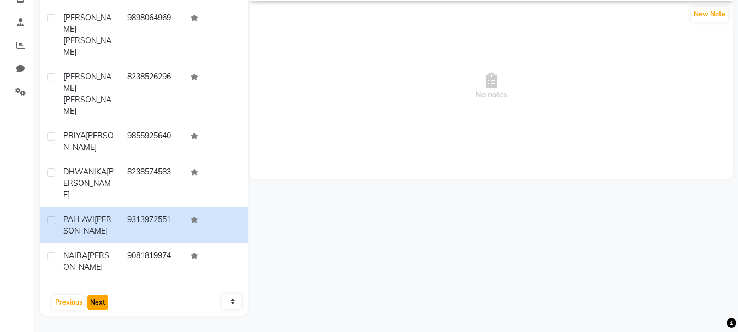
click at [92, 302] on button "Next" at bounding box center [97, 301] width 21 height 15
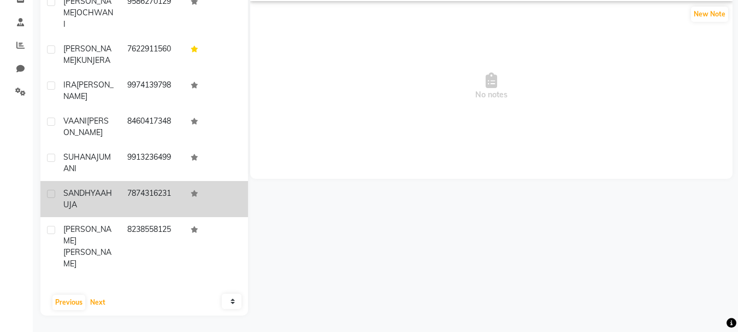
scroll to position [87, 0]
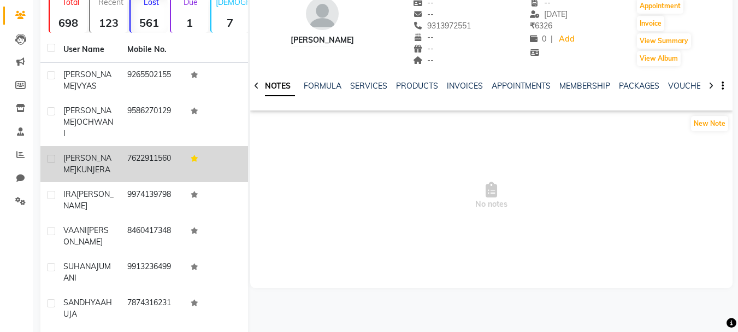
click at [137, 159] on td "7622911560" at bounding box center [153, 164] width 64 height 36
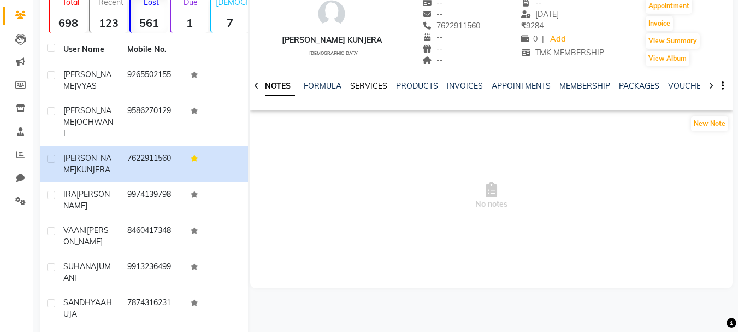
click at [374, 87] on link "SERVICES" at bounding box center [368, 86] width 37 height 10
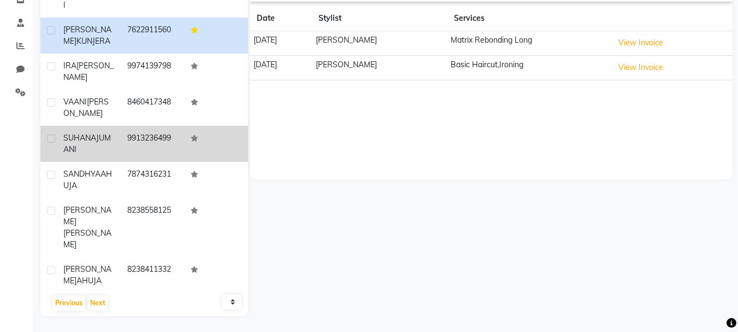
scroll to position [197, 0]
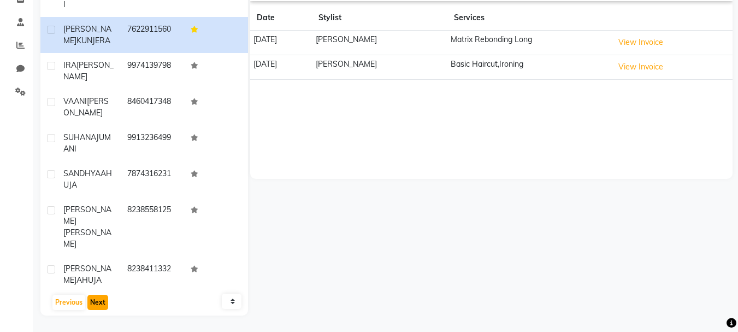
click at [92, 304] on button "Next" at bounding box center [97, 301] width 21 height 15
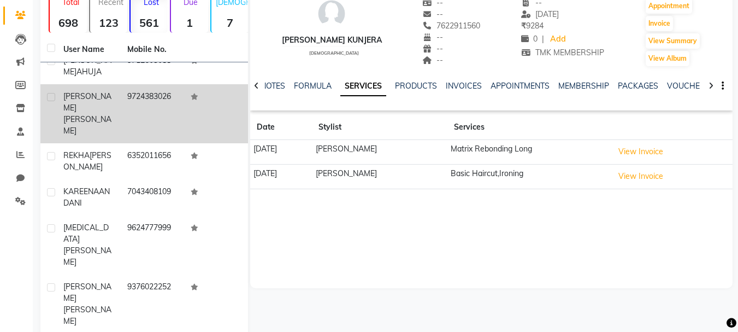
scroll to position [0, 0]
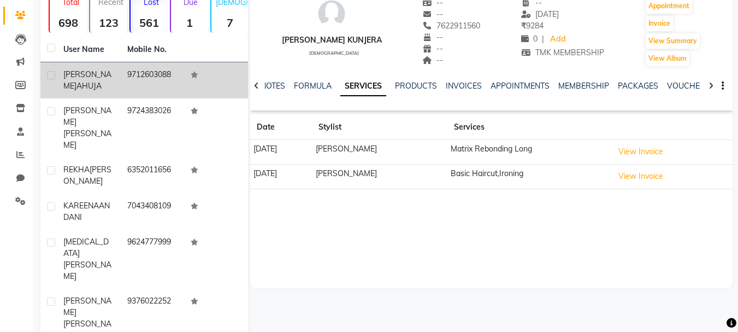
click at [132, 85] on td "9712603088" at bounding box center [153, 80] width 64 height 36
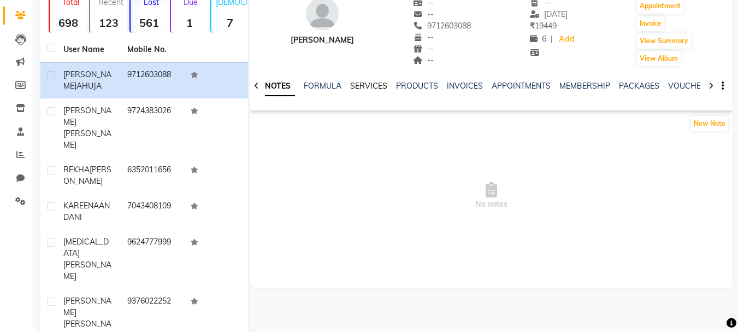
click at [364, 85] on link "SERVICES" at bounding box center [368, 86] width 37 height 10
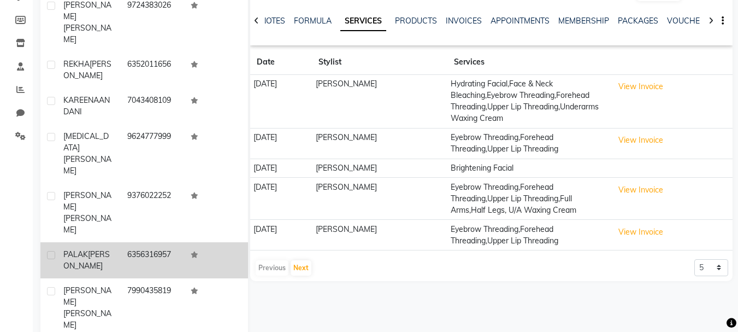
scroll to position [197, 0]
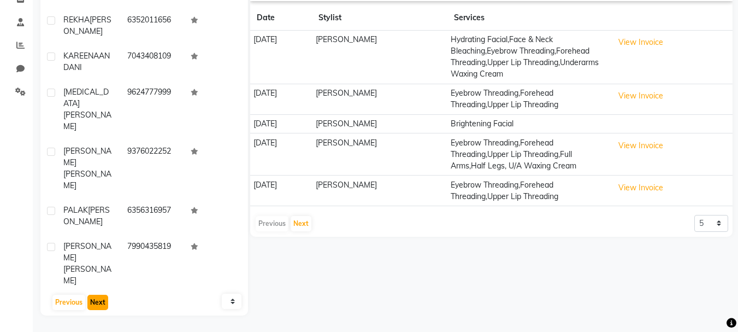
click at [97, 299] on button "Next" at bounding box center [97, 301] width 21 height 15
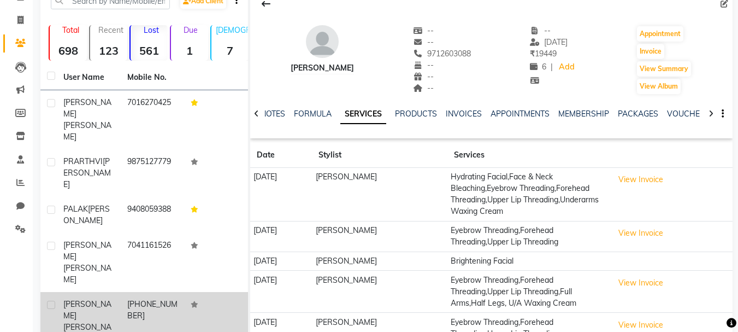
scroll to position [33, 0]
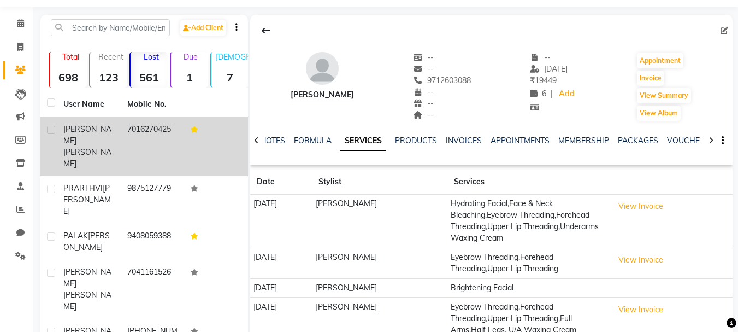
click at [148, 135] on td "7016270425" at bounding box center [153, 146] width 64 height 59
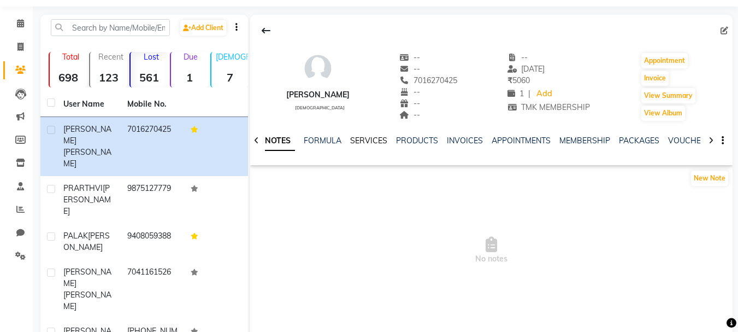
click at [371, 141] on link "SERVICES" at bounding box center [368, 140] width 37 height 10
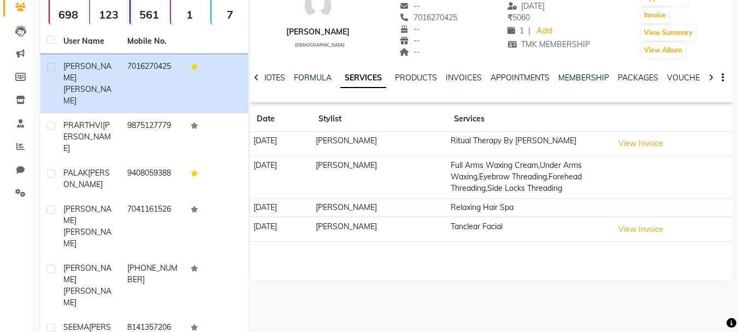
scroll to position [87, 0]
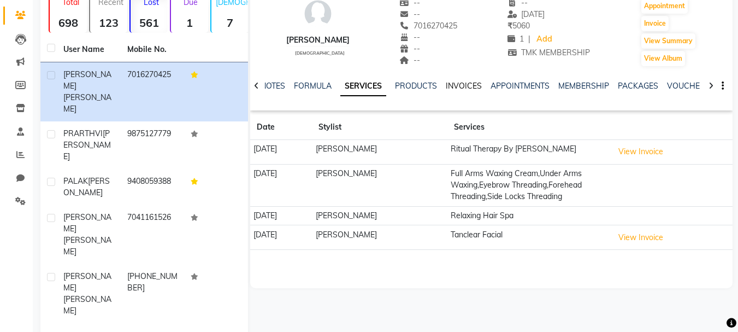
click at [454, 86] on link "INVOICES" at bounding box center [464, 86] width 36 height 10
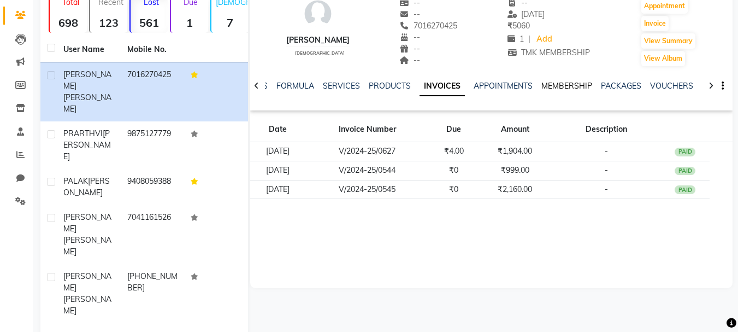
click at [543, 85] on link "MEMBERSHIP" at bounding box center [566, 86] width 51 height 10
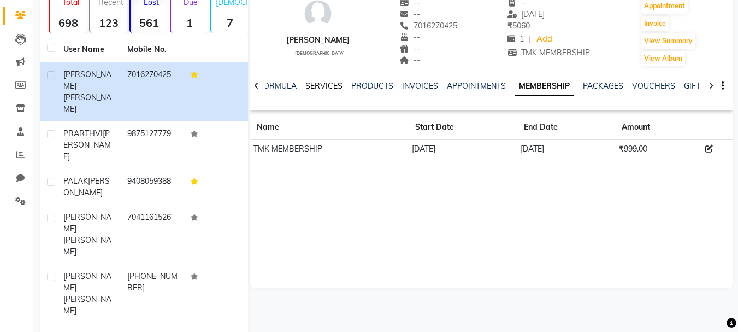
click at [330, 90] on link "SERVICES" at bounding box center [323, 86] width 37 height 10
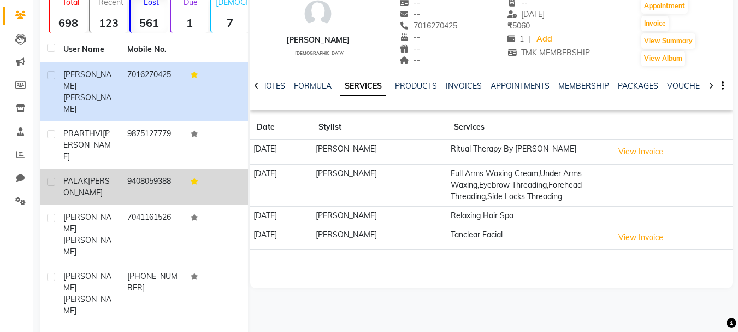
click at [106, 175] on div "PALAK PATEL" at bounding box center [88, 186] width 51 height 23
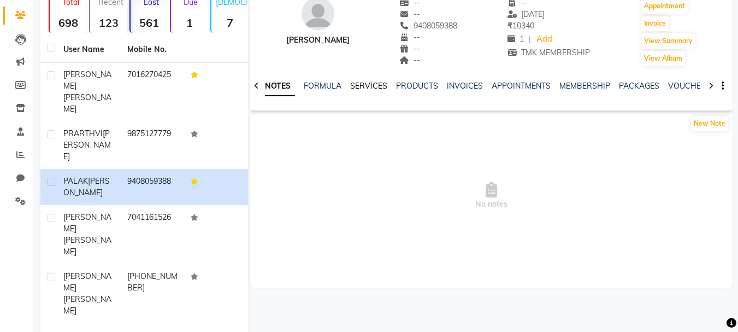
click at [372, 85] on link "SERVICES" at bounding box center [368, 86] width 37 height 10
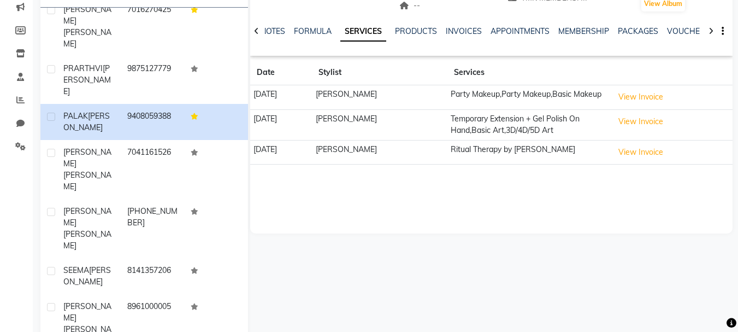
scroll to position [197, 0]
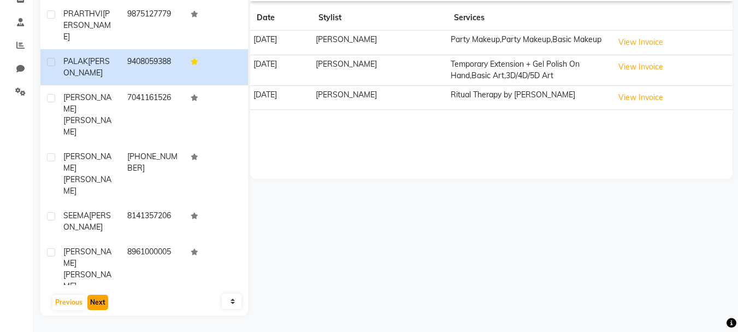
click at [97, 299] on button "Next" at bounding box center [97, 301] width 21 height 15
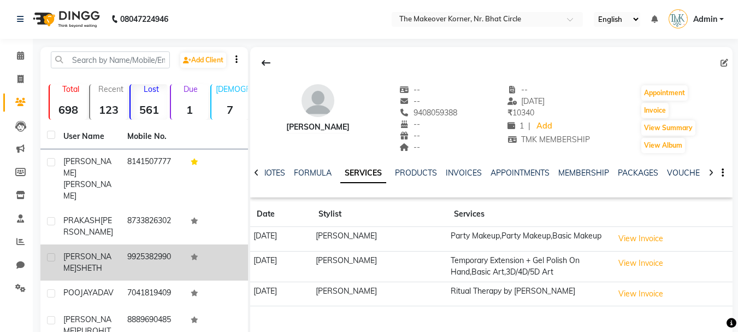
scroll to position [0, 0]
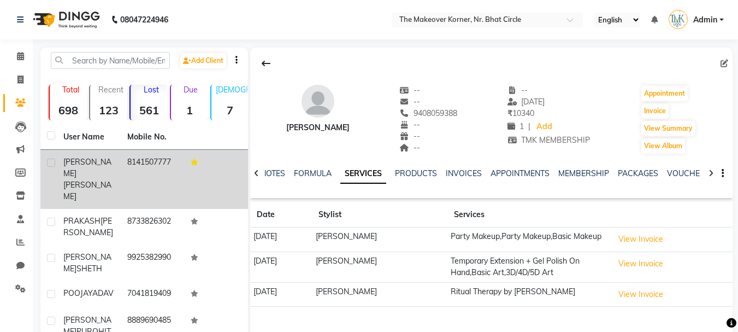
click at [133, 158] on td "8141507777" at bounding box center [153, 179] width 64 height 59
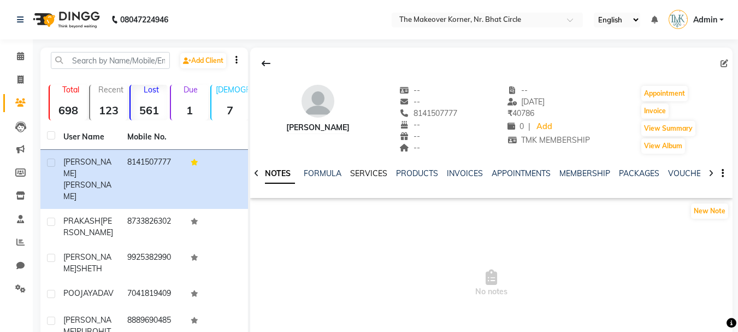
click at [384, 174] on link "SERVICES" at bounding box center [368, 173] width 37 height 10
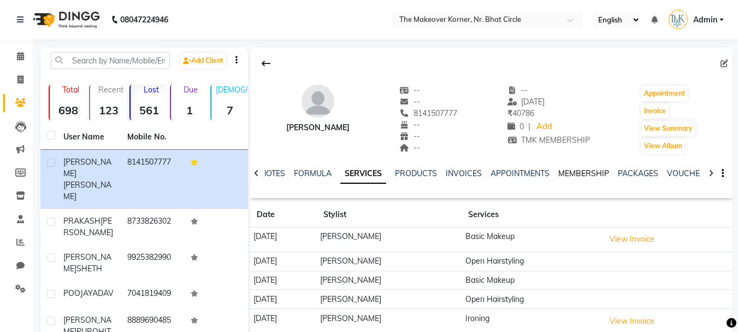
click at [574, 168] on link "MEMBERSHIP" at bounding box center [583, 173] width 51 height 10
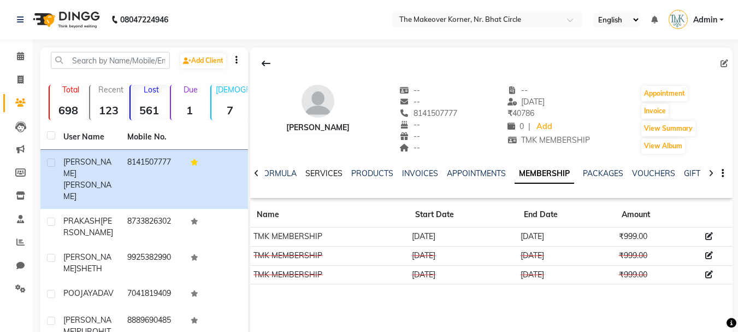
click at [335, 170] on link "SERVICES" at bounding box center [323, 173] width 37 height 10
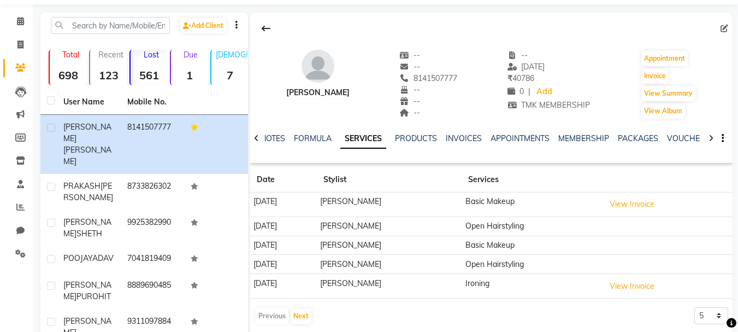
scroll to position [55, 0]
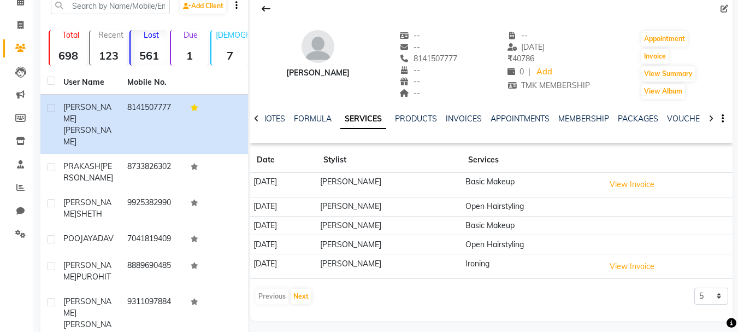
click at [554, 114] on ul "NOTES FORMULA SERVICES PRODUCTS INVOICES APPOINTMENTS MEMBERSHIP PACKAGES VOUCH…" at bounding box center [607, 118] width 693 height 11
click at [561, 117] on link "MEMBERSHIP" at bounding box center [583, 119] width 51 height 10
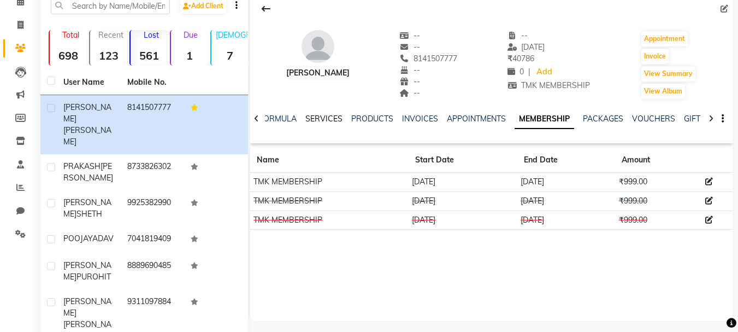
click at [338, 120] on link "SERVICES" at bounding box center [323, 119] width 37 height 10
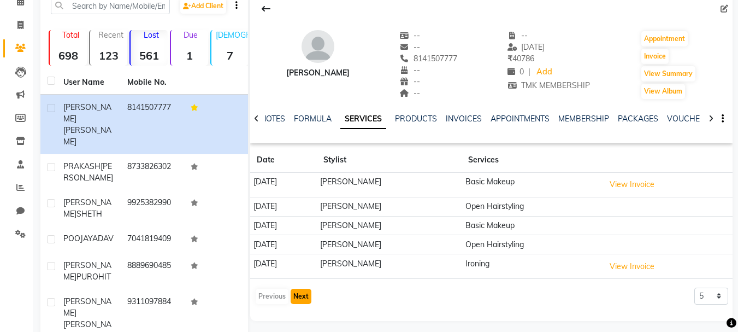
click at [299, 293] on button "Next" at bounding box center [301, 295] width 21 height 15
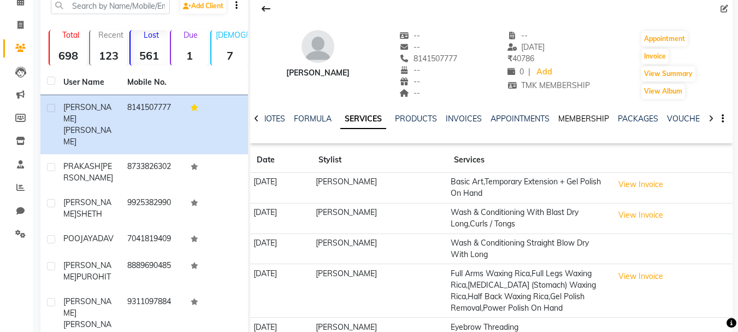
click at [575, 117] on link "MEMBERSHIP" at bounding box center [583, 119] width 51 height 10
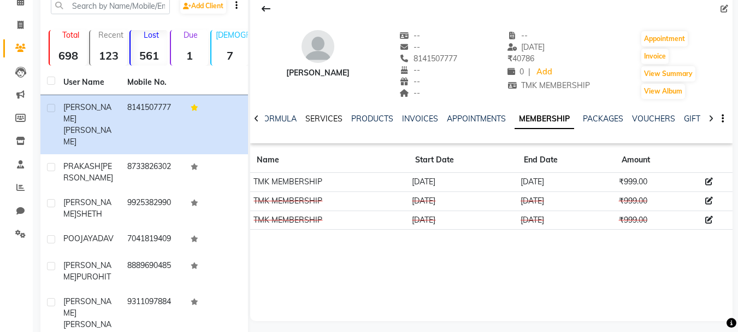
click at [308, 116] on link "SERVICES" at bounding box center [323, 119] width 37 height 10
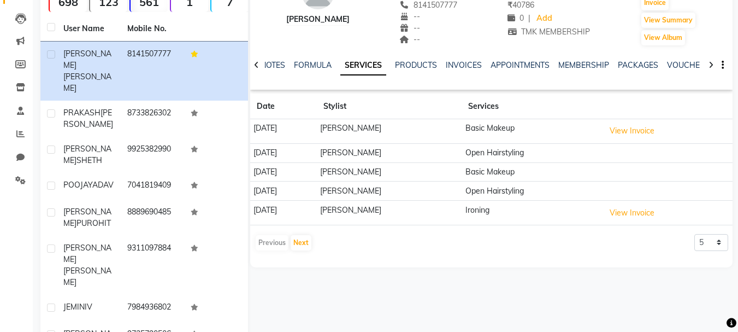
scroll to position [109, 0]
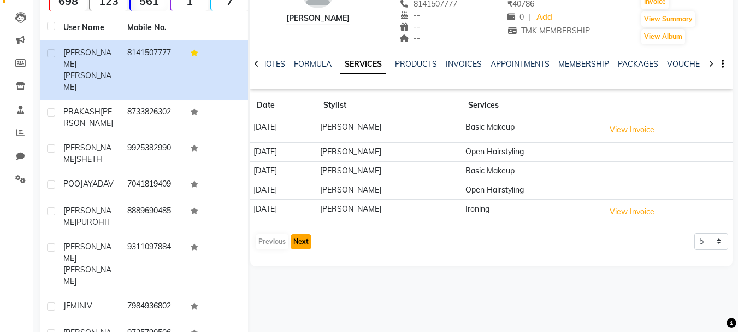
click at [305, 244] on button "Next" at bounding box center [301, 241] width 21 height 15
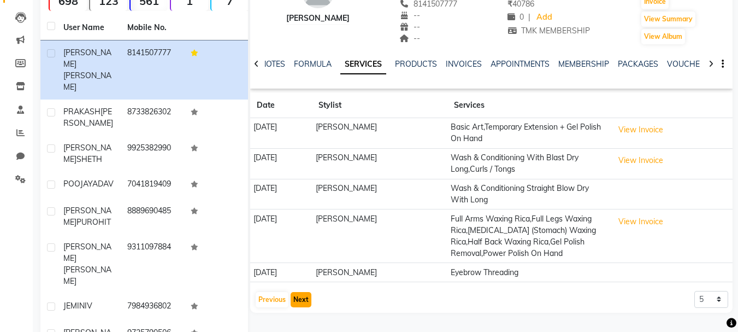
click at [300, 307] on button "Next" at bounding box center [301, 299] width 21 height 15
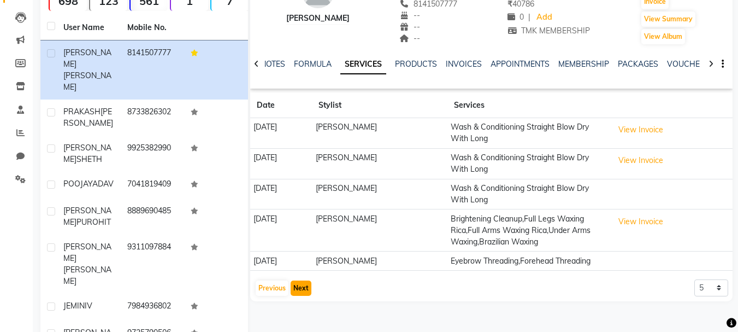
click at [300, 295] on button "Next" at bounding box center [301, 287] width 21 height 15
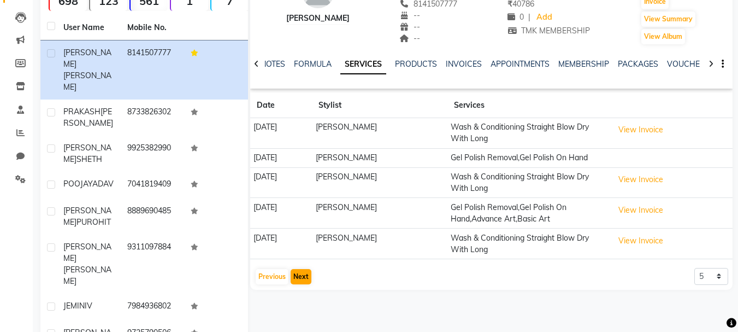
click at [300, 307] on div "YASHVI PATEL -- -- 8141507777 -- -- -- -- 11-10-2024 ₹ 40786 0 | Add TMK MEMBER…" at bounding box center [490, 170] width 484 height 464
click at [302, 284] on button "Next" at bounding box center [301, 276] width 21 height 15
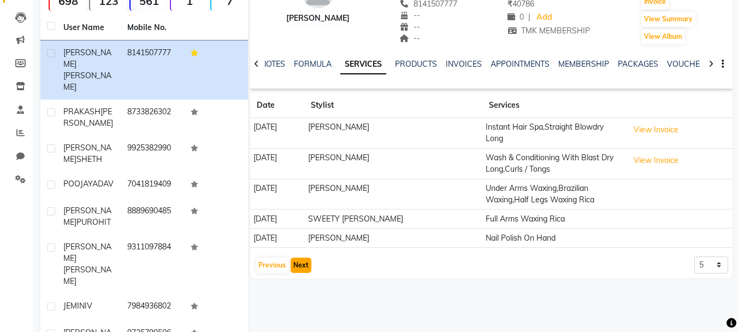
click at [302, 261] on button "Next" at bounding box center [301, 264] width 21 height 15
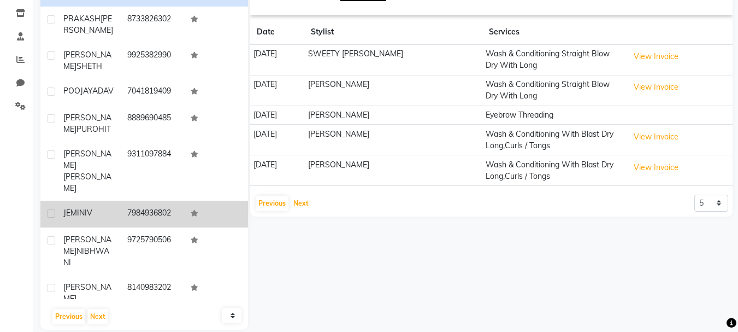
scroll to position [197, 0]
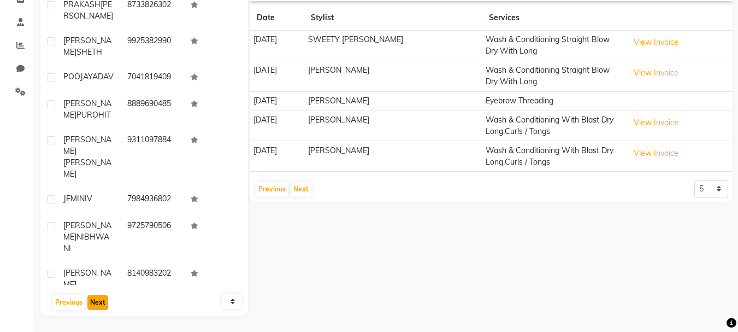
click at [100, 304] on button "Next" at bounding box center [97, 301] width 21 height 15
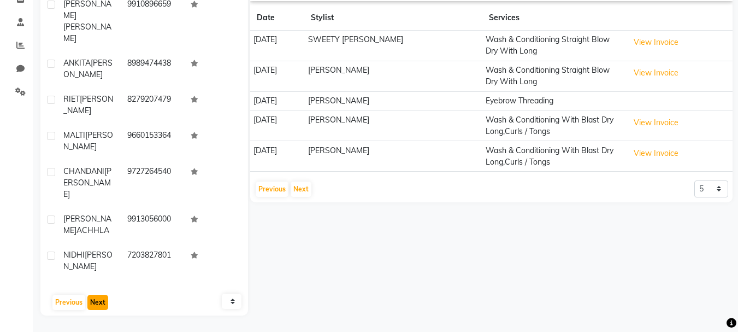
click at [101, 298] on button "Next" at bounding box center [97, 301] width 21 height 15
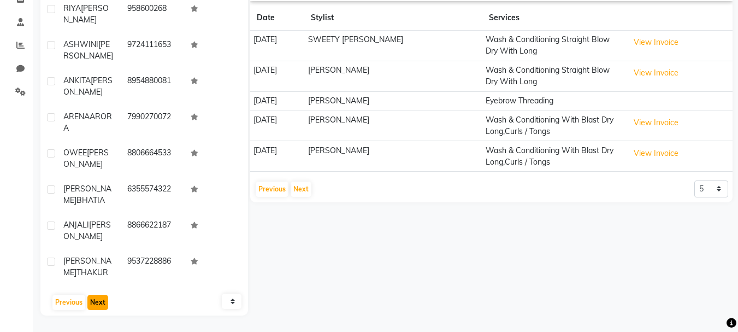
click at [94, 306] on button "Next" at bounding box center [97, 301] width 21 height 15
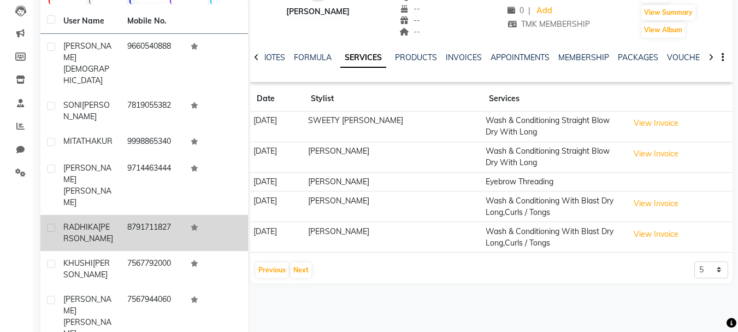
scroll to position [87, 0]
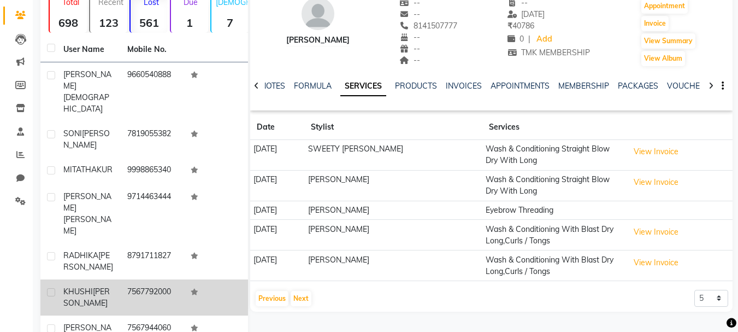
click at [121, 279] on td "7567792000" at bounding box center [153, 297] width 64 height 36
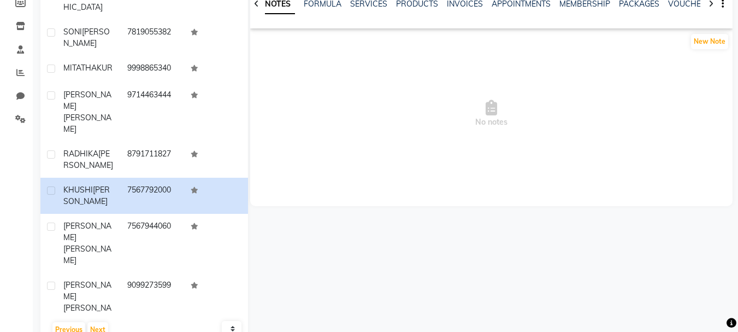
scroll to position [197, 0]
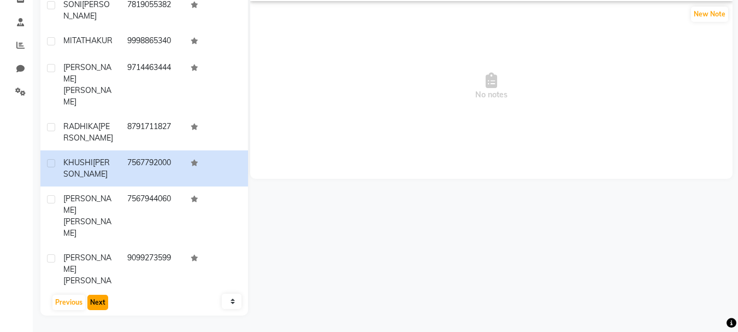
click at [103, 305] on button "Next" at bounding box center [97, 301] width 21 height 15
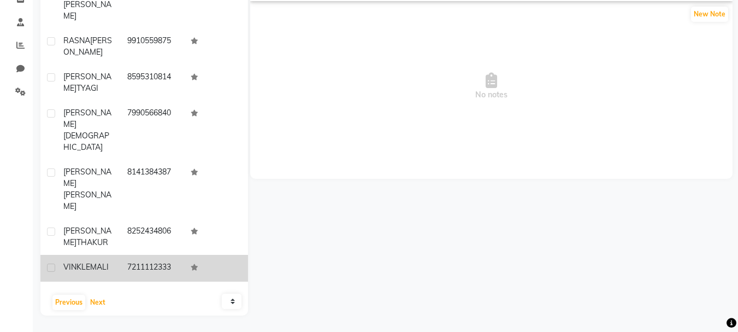
scroll to position [0, 0]
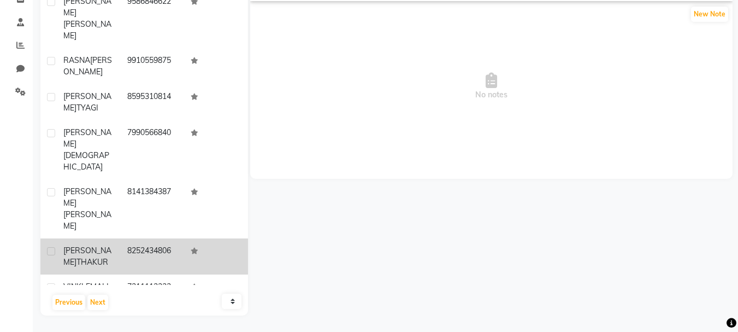
click at [116, 238] on td "AKANKSHA THAKUR" at bounding box center [89, 256] width 64 height 36
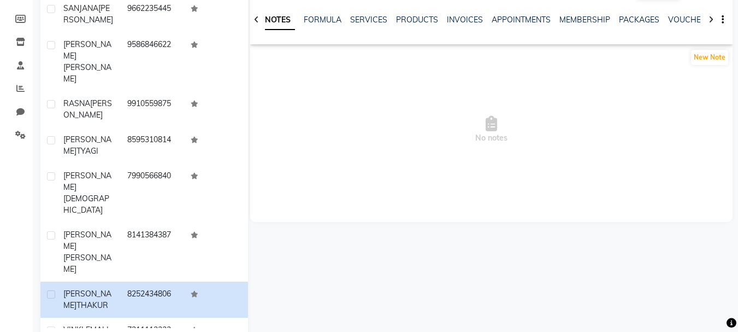
scroll to position [87, 0]
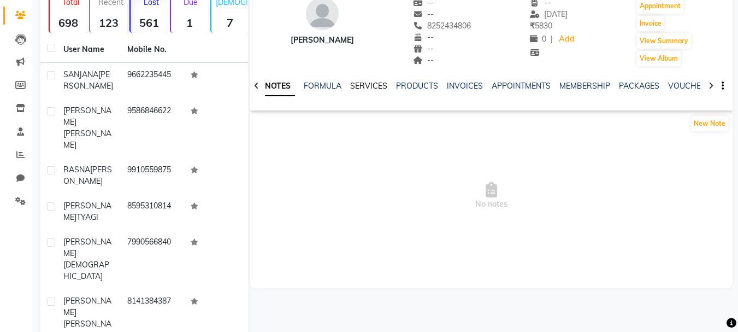
click at [372, 88] on link "SERVICES" at bounding box center [368, 86] width 37 height 10
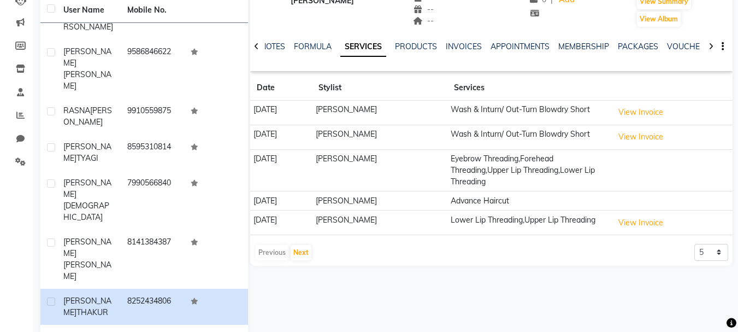
scroll to position [197, 0]
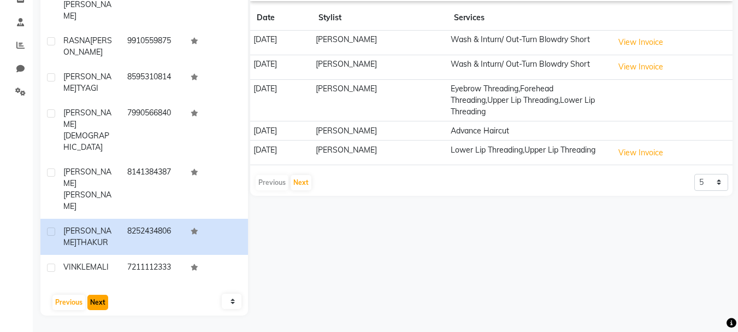
click at [102, 294] on button "Next" at bounding box center [97, 301] width 21 height 15
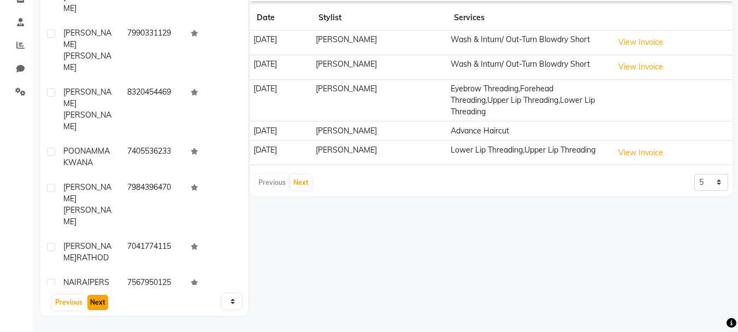
click at [99, 304] on button "Next" at bounding box center [97, 301] width 21 height 15
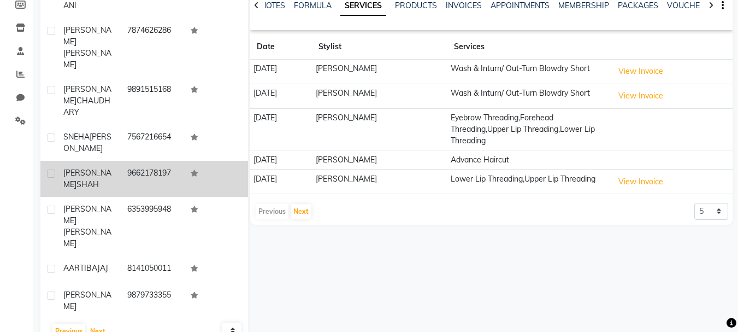
scroll to position [142, 0]
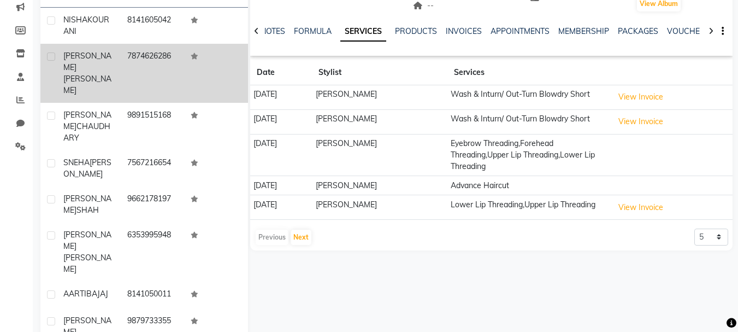
click at [97, 74] on span "SABHANI" at bounding box center [87, 84] width 48 height 21
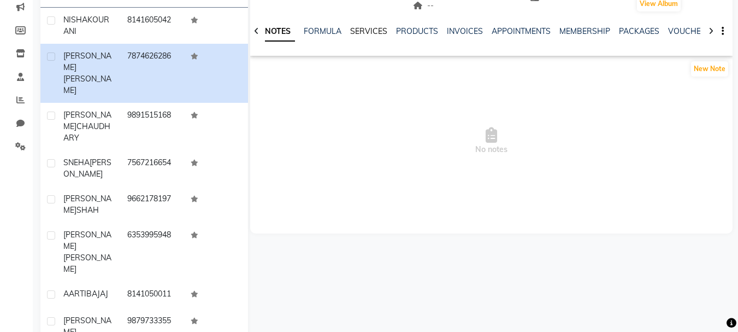
click at [376, 33] on link "SERVICES" at bounding box center [368, 31] width 37 height 10
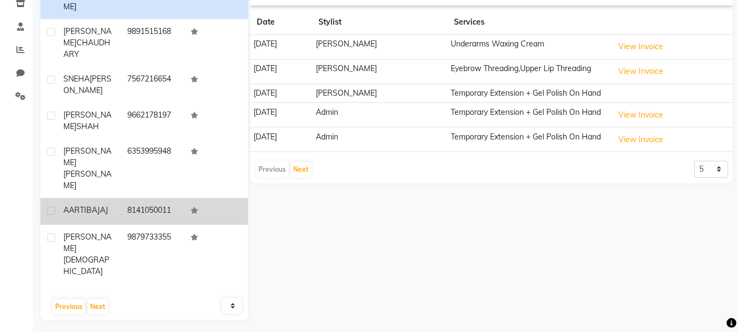
scroll to position [197, 0]
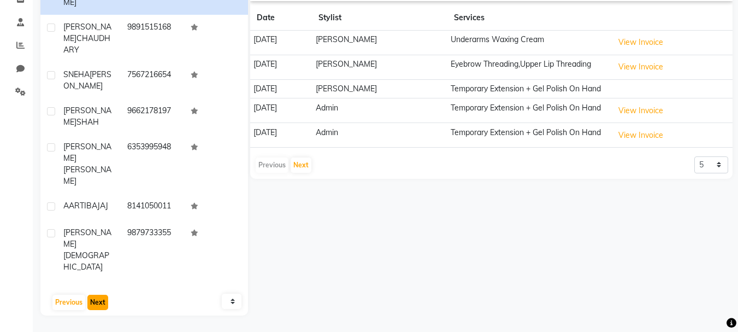
click at [97, 298] on button "Next" at bounding box center [97, 301] width 21 height 15
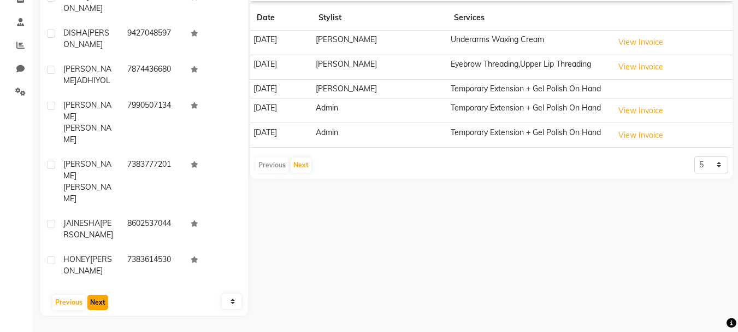
click at [105, 304] on button "Next" at bounding box center [97, 301] width 21 height 15
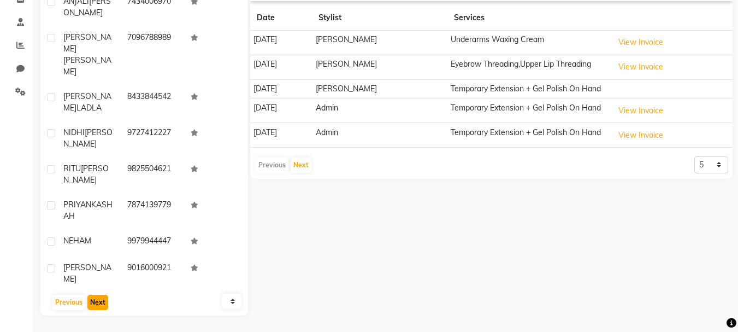
click at [90, 296] on button "Next" at bounding box center [97, 301] width 21 height 15
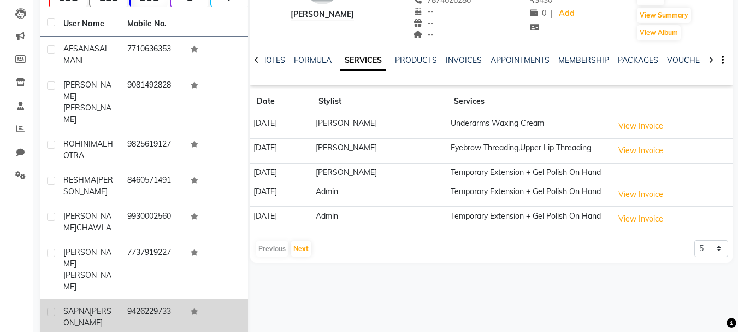
scroll to position [87, 0]
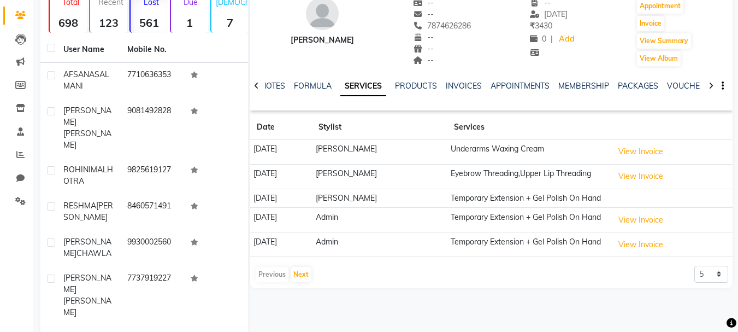
click at [198, 3] on p "Due" at bounding box center [190, 2] width 35 height 10
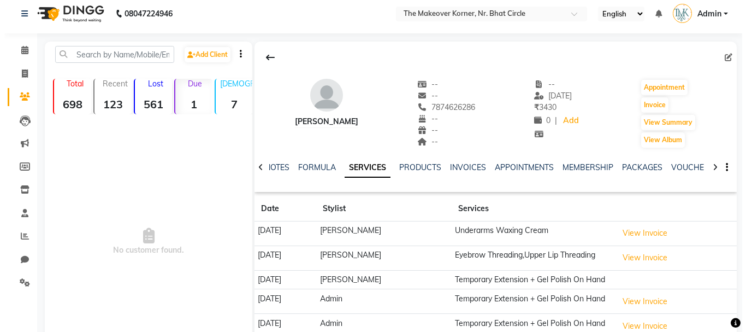
scroll to position [0, 0]
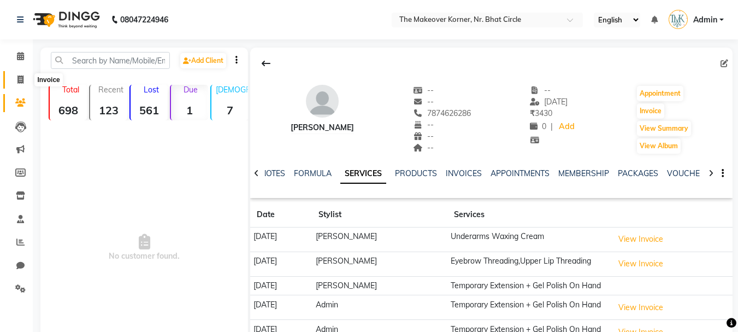
click at [17, 79] on icon at bounding box center [20, 79] width 6 height 8
select select "5477"
select select "service"
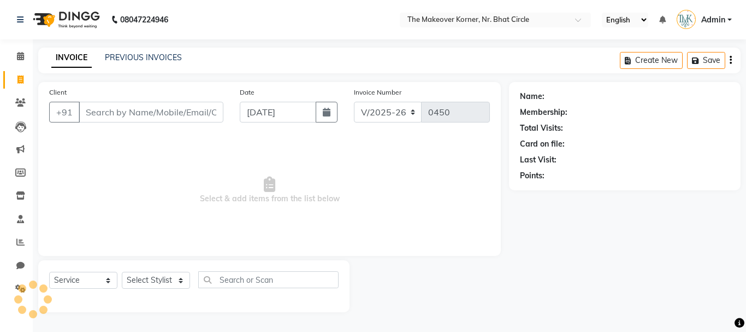
click at [137, 123] on div "Client +91" at bounding box center [136, 108] width 191 height 45
click at [139, 115] on input "Client" at bounding box center [151, 112] width 145 height 21
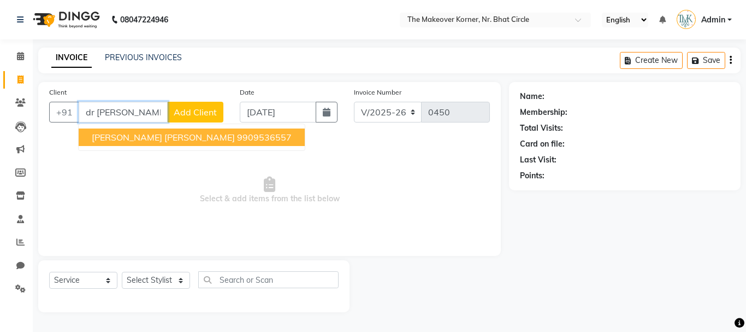
click at [147, 143] on button "DR MITTAL PATEL 9909536557" at bounding box center [192, 136] width 226 height 17
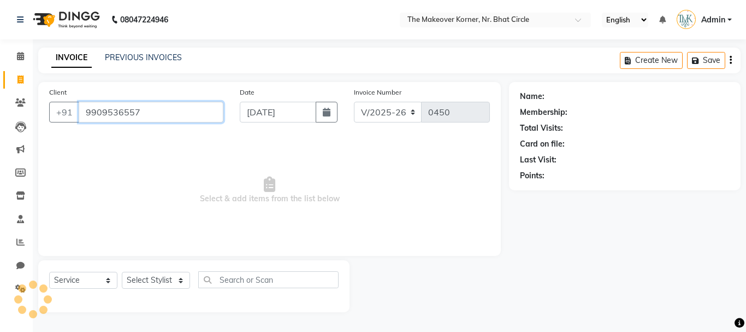
type input "9909536557"
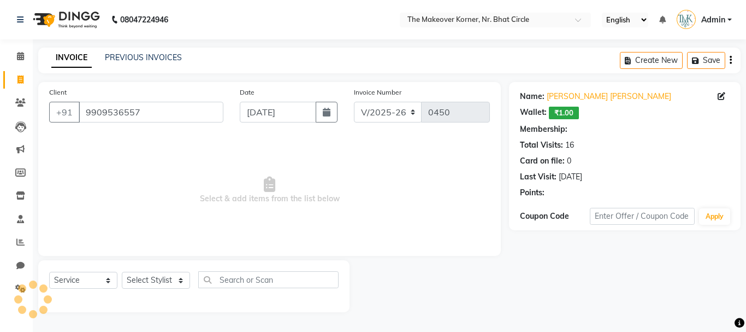
select select "1: Object"
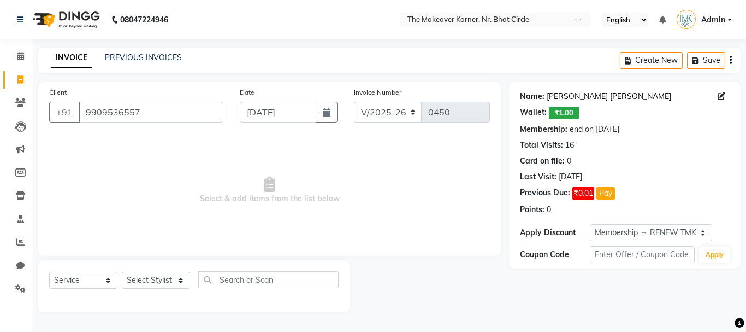
click at [554, 95] on link "Dr Mittal Patel" at bounding box center [609, 96] width 125 height 11
click at [563, 101] on link "Dr Mittal Patel" at bounding box center [609, 96] width 125 height 11
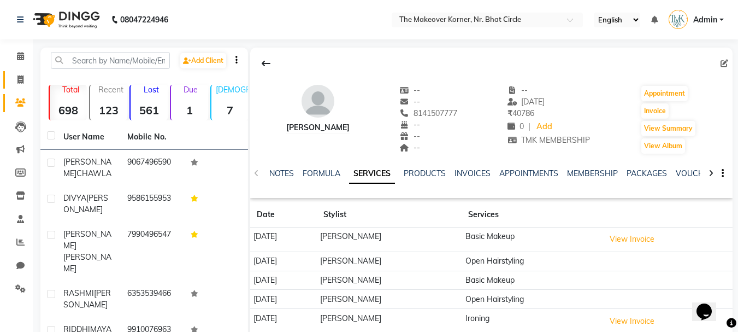
click at [10, 79] on link "Invoice" at bounding box center [16, 80] width 26 height 18
select select "5477"
select select "service"
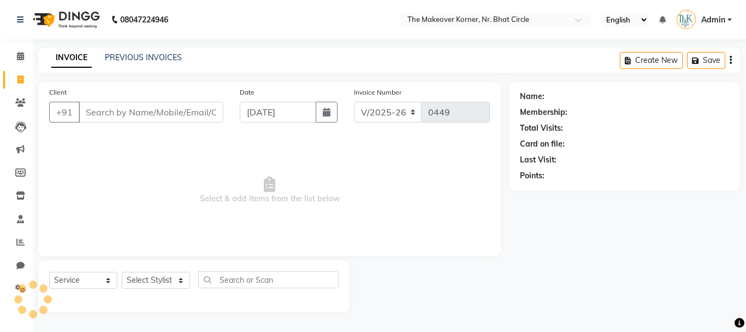
click at [143, 116] on input "Client" at bounding box center [151, 112] width 145 height 21
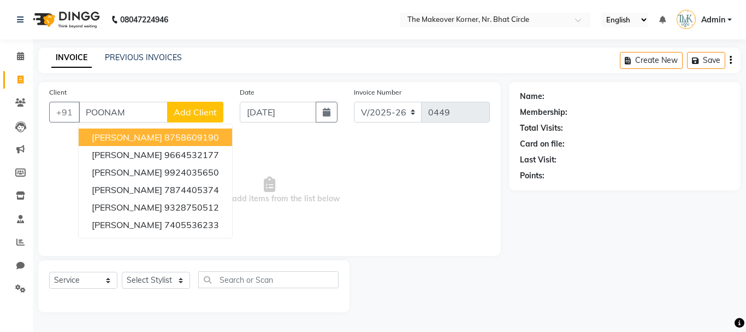
click at [148, 140] on span "[PERSON_NAME]" at bounding box center [127, 137] width 70 height 11
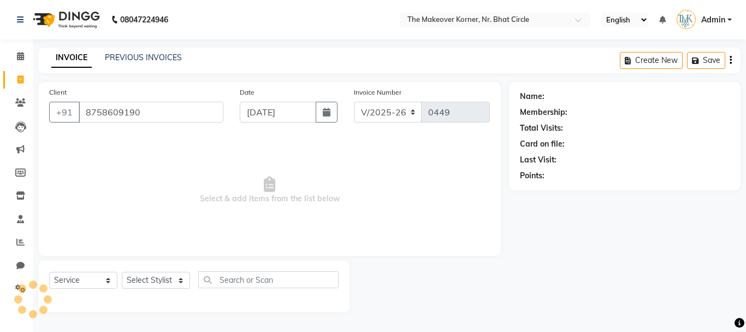
type input "8758609190"
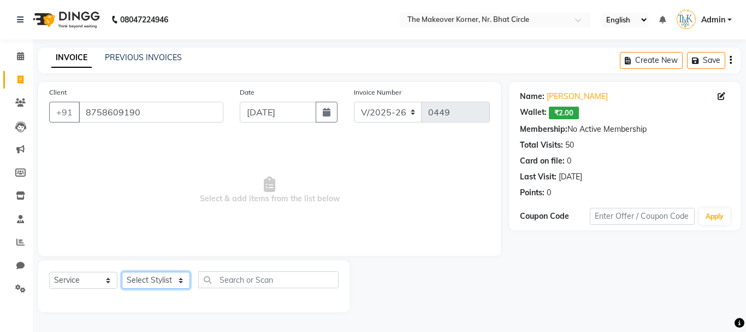
click at [163, 285] on select "Select Stylist Admin [PERSON_NAME] [PERSON_NAME] [PERSON_NAME]" at bounding box center [156, 279] width 68 height 17
select select "36755"
click at [122, 271] on select "Select Stylist Admin [PERSON_NAME] [PERSON_NAME] [PERSON_NAME]" at bounding box center [156, 279] width 68 height 17
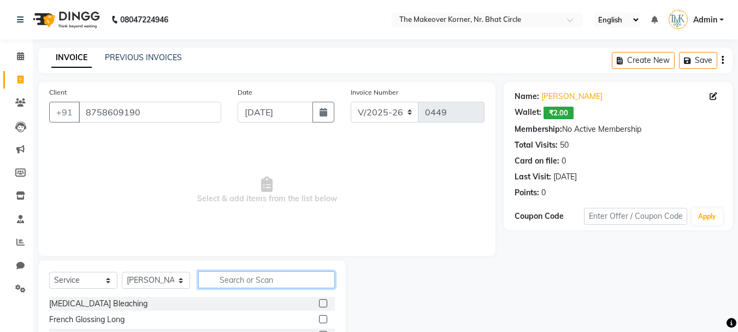
click at [267, 286] on input "text" at bounding box center [266, 279] width 137 height 17
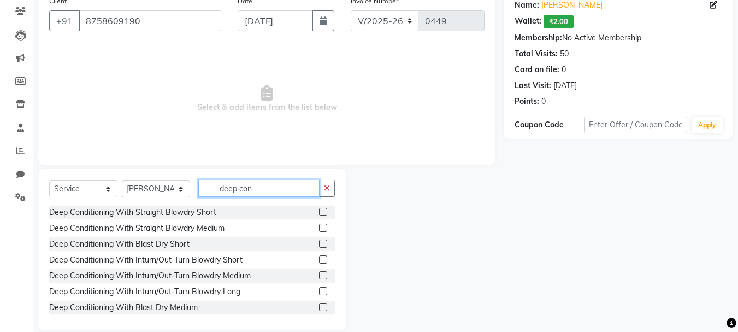
scroll to position [106, 0]
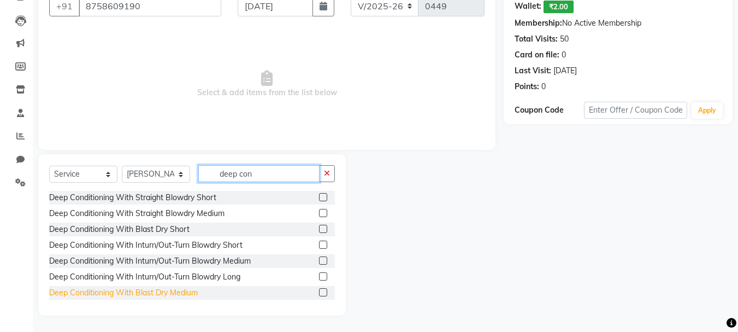
type input "deep con"
click at [163, 294] on div "Deep Conditioning With Blast Dry Medium" at bounding box center [123, 292] width 149 height 11
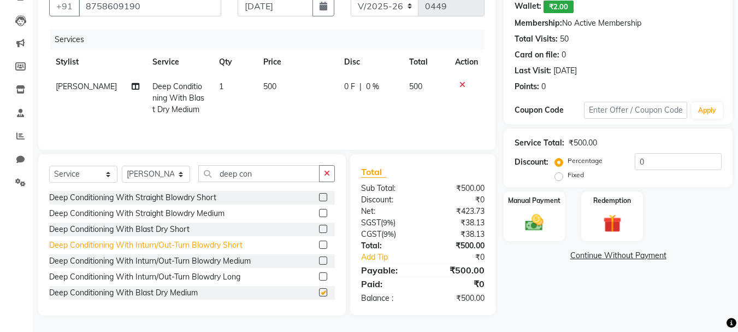
checkbox input "false"
drag, startPoint x: 379, startPoint y: 130, endPoint x: 422, endPoint y: 134, distance: 42.8
click at [422, 134] on div "Services Stylist Service Qty Price Disc Total Action [PERSON_NAME] Deep Conditi…" at bounding box center [266, 83] width 435 height 109
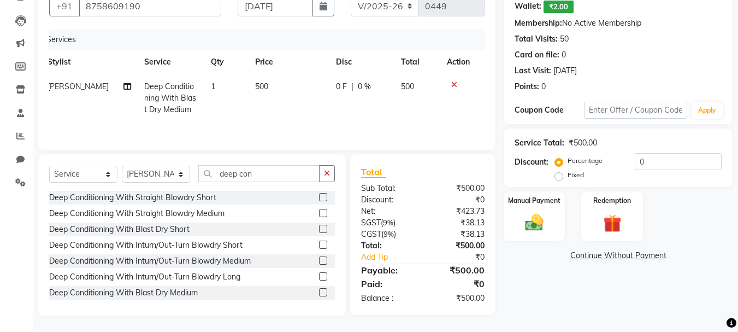
scroll to position [0, 0]
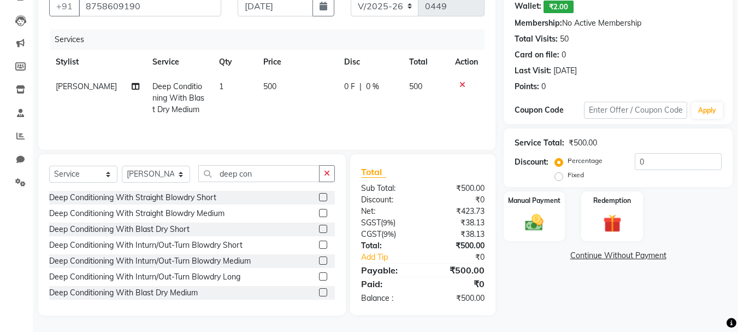
click at [353, 88] on span "0 F" at bounding box center [349, 86] width 11 height 11
select select "36755"
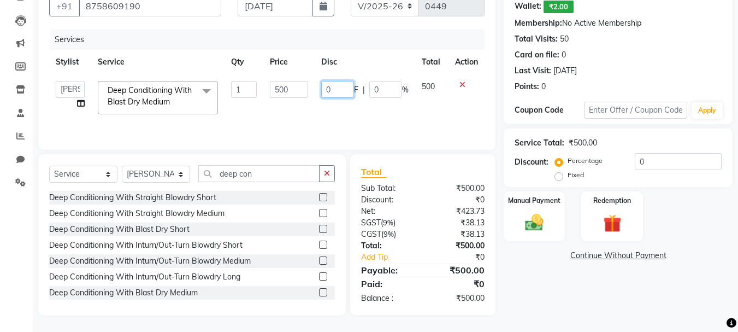
drag, startPoint x: 347, startPoint y: 91, endPoint x: 307, endPoint y: 115, distance: 46.3
click at [307, 115] on tr "Admin [PERSON_NAME] [PERSON_NAME] [PERSON_NAME] Deep Conditioning With Blast Dr…" at bounding box center [266, 97] width 435 height 46
type input "100"
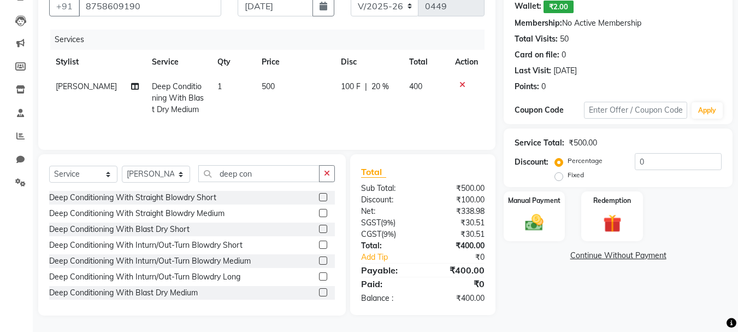
click at [322, 128] on div "Services Stylist Service Qty Price Disc Total Action [PERSON_NAME] Deep Conditi…" at bounding box center [266, 83] width 435 height 109
click at [541, 217] on img at bounding box center [534, 222] width 31 height 22
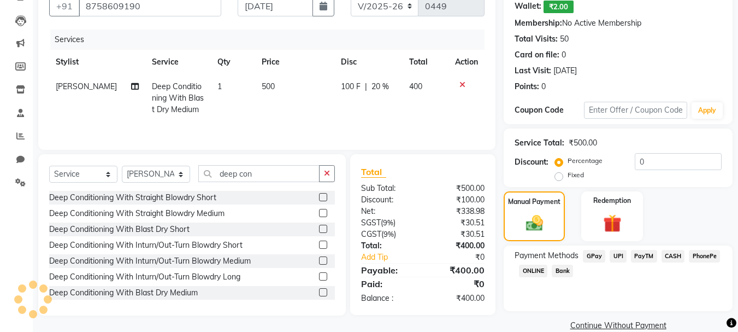
click at [657, 253] on div "CASH" at bounding box center [671, 257] width 28 height 15
click at [676, 258] on span "CASH" at bounding box center [672, 256] width 23 height 13
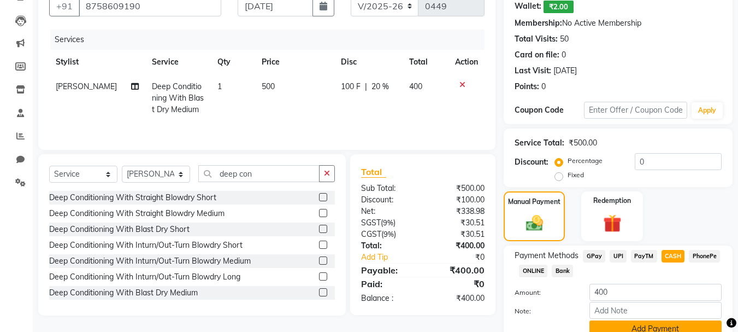
click at [670, 327] on button "Add Payment" at bounding box center [655, 328] width 132 height 17
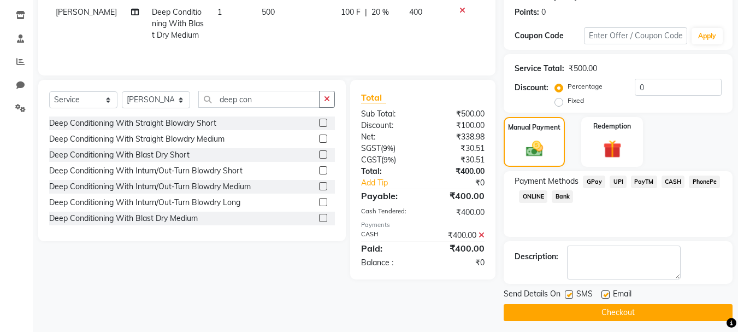
scroll to position [186, 0]
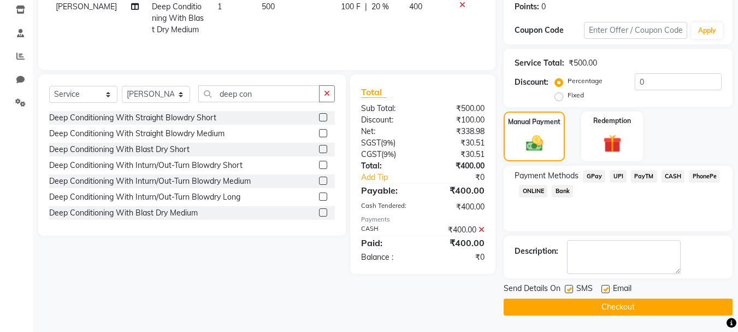
click at [597, 302] on button "Checkout" at bounding box center [618, 306] width 229 height 17
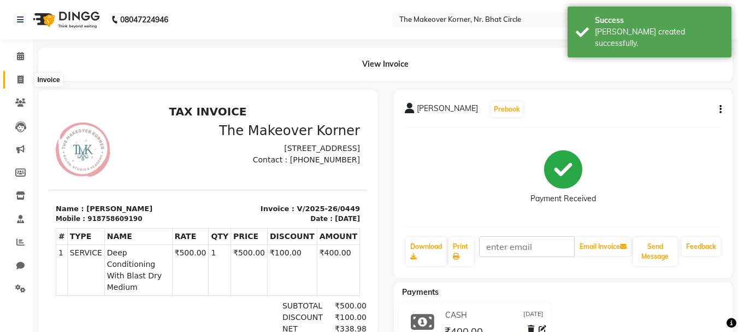
click at [22, 84] on span at bounding box center [20, 80] width 19 height 13
select select "service"
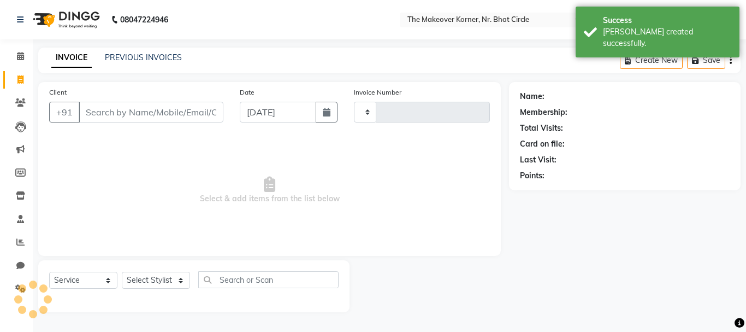
type input "0450"
select select "5477"
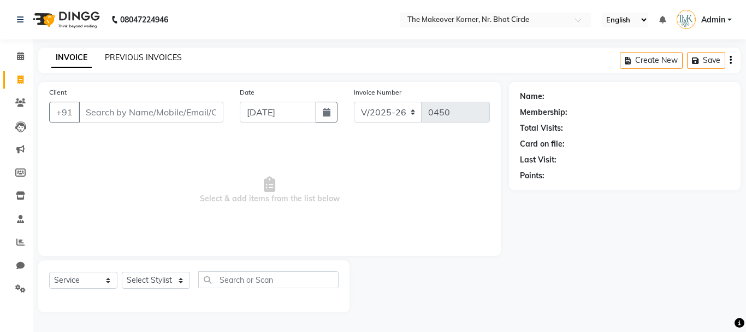
click at [152, 54] on link "PREVIOUS INVOICES" at bounding box center [143, 57] width 77 height 10
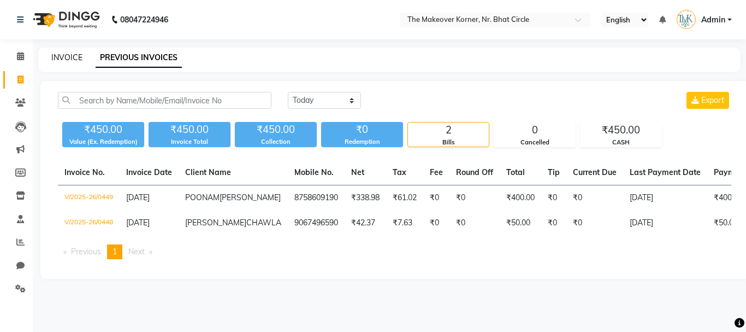
click at [64, 59] on link "INVOICE" at bounding box center [66, 57] width 31 height 10
select select "service"
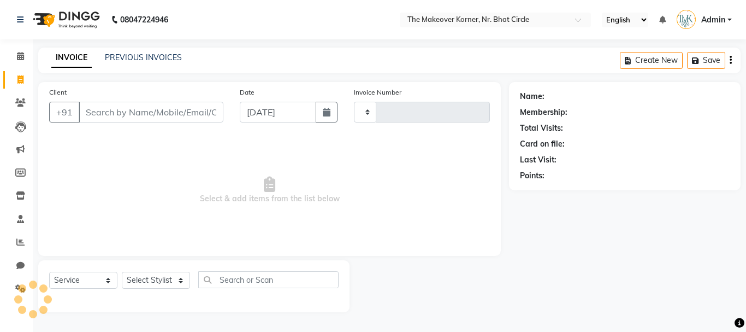
type input "0450"
select select "5477"
click at [92, 111] on input "Client" at bounding box center [151, 112] width 145 height 21
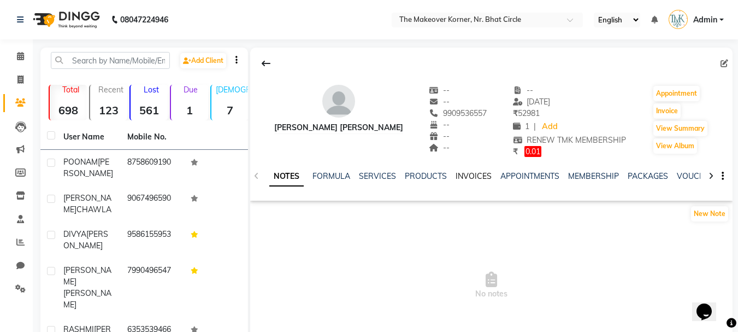
click at [487, 178] on link "INVOICES" at bounding box center [473, 176] width 36 height 10
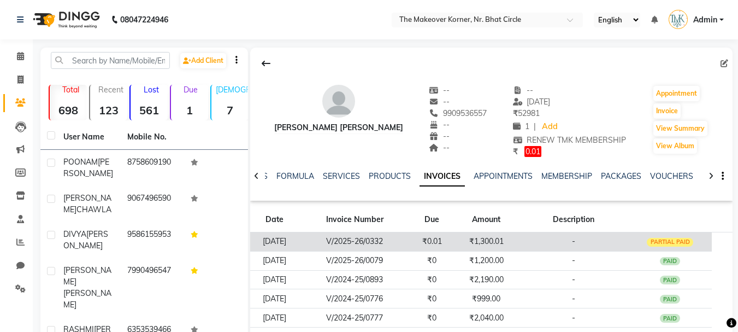
click at [658, 242] on div "PARTIAL PAID" at bounding box center [670, 242] width 46 height 9
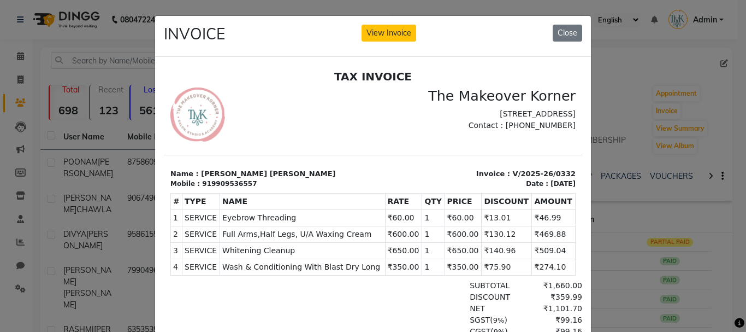
click at [365, 24] on div "INVOICE View Invoice Close" at bounding box center [373, 36] width 436 height 41
click at [374, 37] on button "View Invoice" at bounding box center [389, 33] width 55 height 17
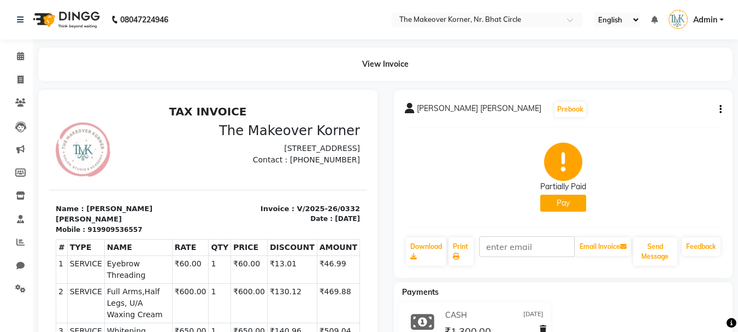
click at [718, 109] on button "button" at bounding box center [718, 109] width 7 height 11
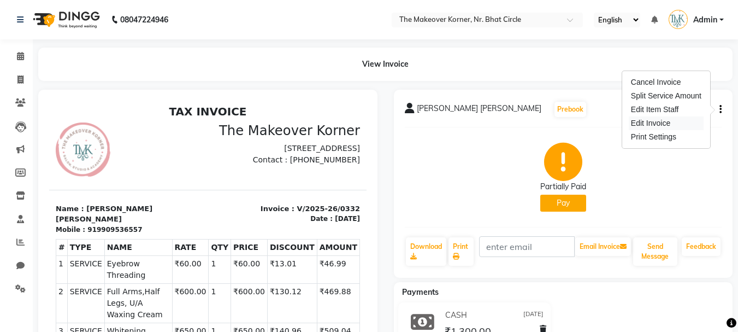
click at [665, 121] on div "Edit Invoice" at bounding box center [666, 123] width 75 height 14
select select "service"
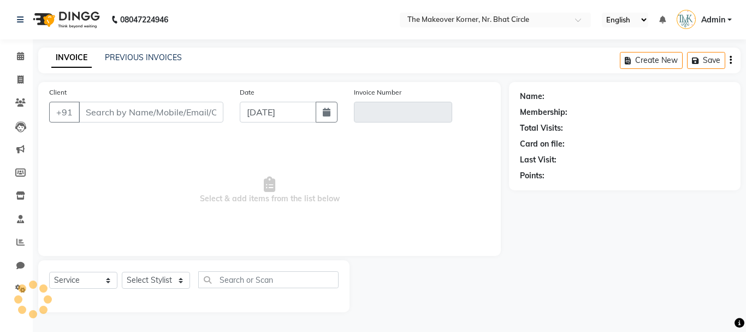
type input "9909536557"
type input "V/2025-26/0332"
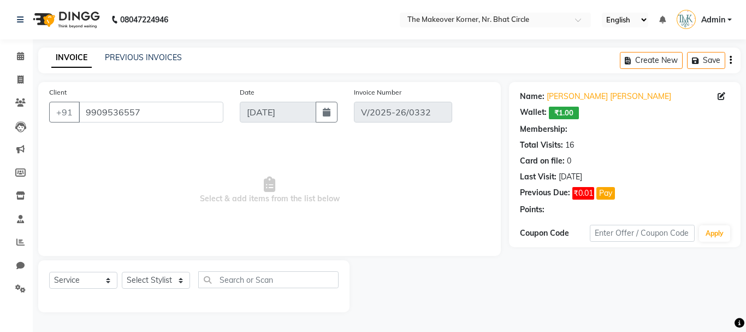
type input "02-08-2025"
select select "select"
select select "1: Object"
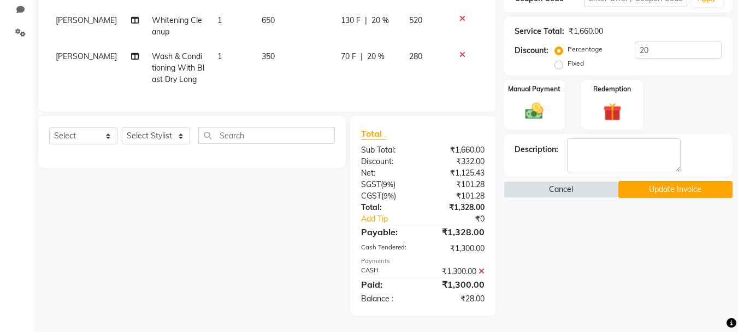
scroll to position [264, 0]
click at [480, 268] on icon at bounding box center [481, 271] width 6 height 8
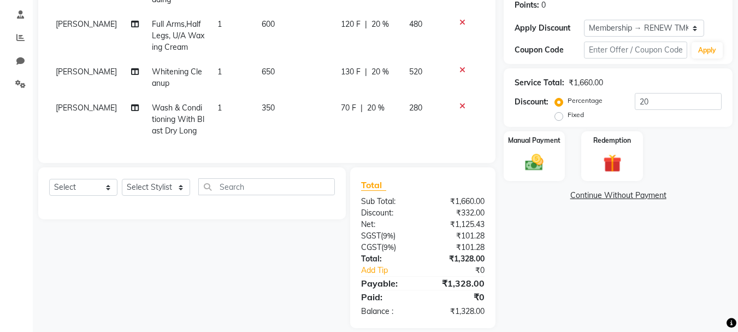
scroll to position [225, 0]
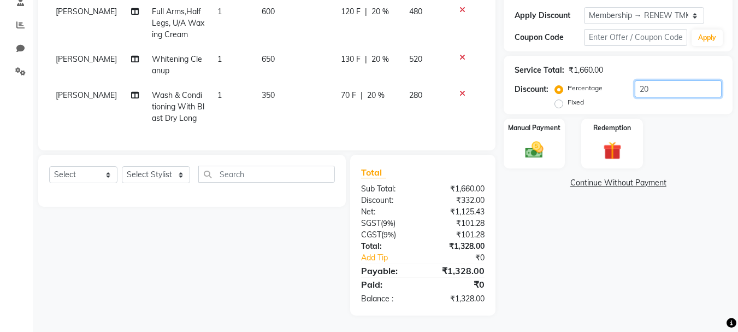
drag, startPoint x: 653, startPoint y: 73, endPoint x: 603, endPoint y: 109, distance: 61.8
click at [603, 109] on div "Name: Dr Mittal Patel Wallet: ₹1.00 Membership: end on 27-11-2025 Total Visits:…" at bounding box center [622, 90] width 237 height 450
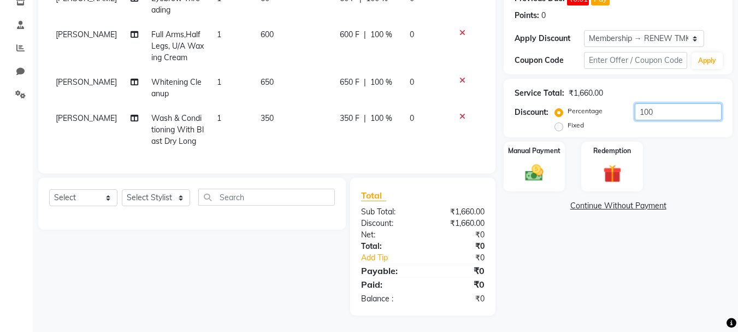
drag, startPoint x: 635, startPoint y: 100, endPoint x: 675, endPoint y: 97, distance: 39.4
click at [675, 103] on input "100" at bounding box center [678, 111] width 87 height 17
type input "100"
click at [567, 120] on label "Fixed" at bounding box center [575, 125] width 16 height 10
click at [562, 121] on input "Fixed" at bounding box center [561, 125] width 8 height 8
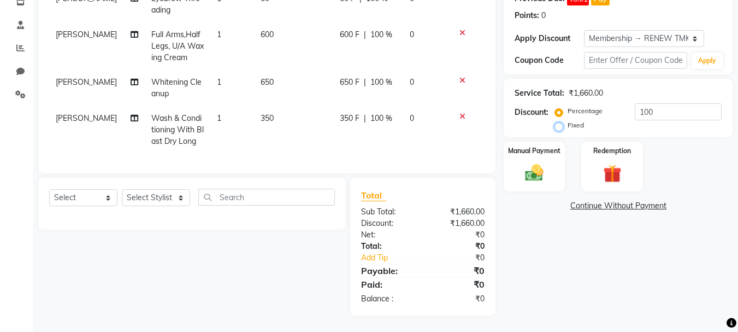
radio input "true"
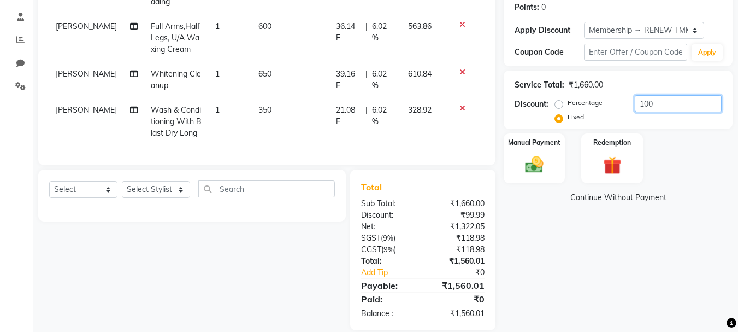
drag, startPoint x: 637, startPoint y: 100, endPoint x: 687, endPoint y: 104, distance: 49.9
click at [687, 104] on input "100" at bounding box center [678, 103] width 87 height 17
click at [561, 297] on div "Name: Dr Mittal Patel Wallet: ₹1.00 Membership: end on 27-11-2025 Total Visits:…" at bounding box center [622, 105] width 237 height 450
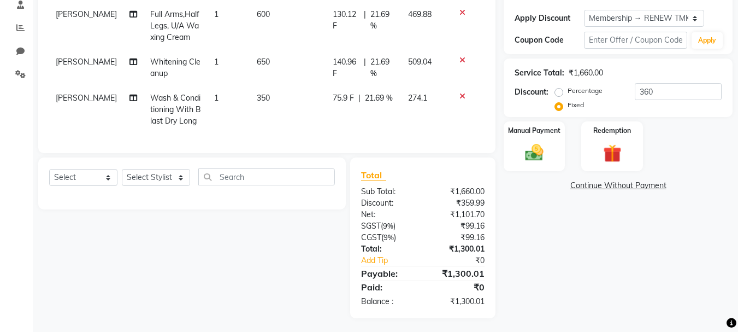
scroll to position [225, 0]
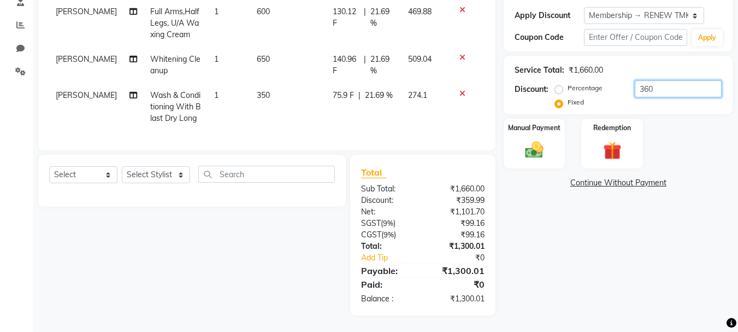
click at [656, 84] on input "360" at bounding box center [678, 88] width 87 height 17
click at [577, 277] on div "Name: Dr Mittal Patel Wallet: ₹1.00 Membership: end on 27-11-2025 Total Visits:…" at bounding box center [622, 90] width 237 height 450
click at [671, 81] on input "360.001" at bounding box center [678, 88] width 87 height 17
type input "360"
click at [585, 275] on div "Name: Dr Mittal Patel Wallet: ₹1.00 Membership: end on 27-11-2025 Total Visits:…" at bounding box center [622, 90] width 237 height 450
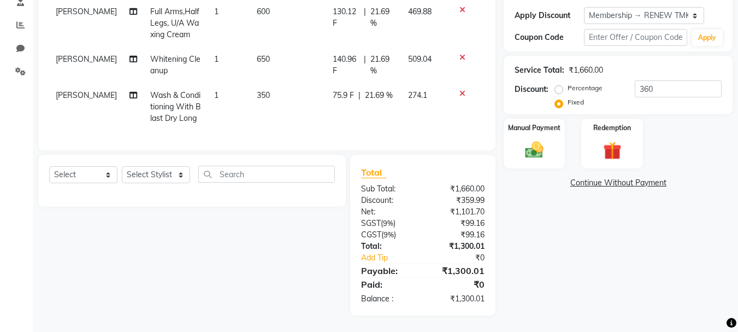
click at [344, 90] on span "75.9 F" at bounding box center [343, 95] width 21 height 11
select select "36755"
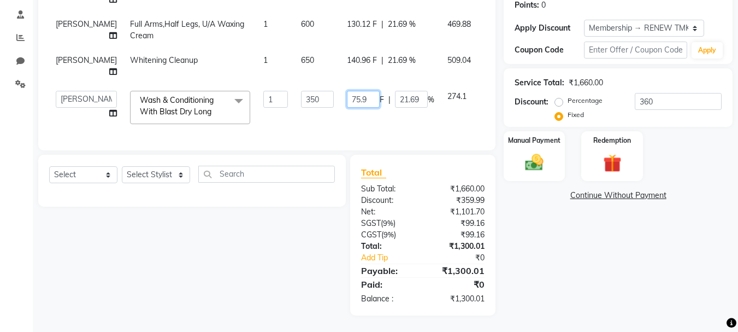
drag, startPoint x: 344, startPoint y: 109, endPoint x: 342, endPoint y: 124, distance: 15.4
click at [342, 124] on td "75.9 F | 21.69 %" at bounding box center [390, 107] width 100 height 46
type input "76"
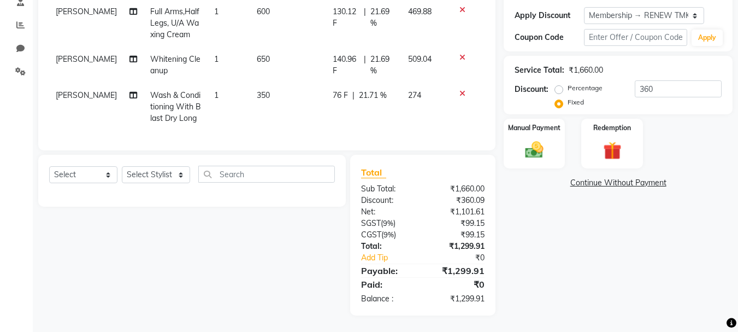
click at [402, 144] on div "Client +91 9909536557 Date 02-08-2025 Invoice Number V/2025-26/0332 Services St…" at bounding box center [266, 7] width 457 height 285
click at [675, 80] on input "360" at bounding box center [678, 88] width 87 height 17
click at [670, 84] on input "360" at bounding box center [678, 88] width 87 height 17
click at [663, 101] on div "Percentage Fixed 360" at bounding box center [639, 94] width 164 height 29
drag, startPoint x: 654, startPoint y: 73, endPoint x: 623, endPoint y: 102, distance: 42.5
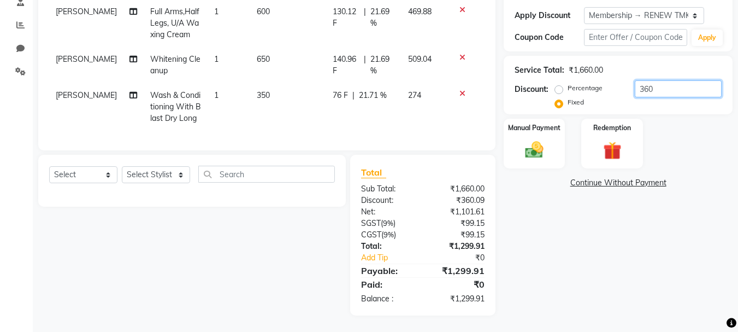
click at [623, 103] on div "Service Total: ₹1,660.00 Discount: Percentage Fixed 360" at bounding box center [618, 85] width 229 height 58
type input "360"
click at [654, 224] on div "Name: Dr Mittal Patel Wallet: ₹1.00 Membership: end on 27-11-2025 Total Visits:…" at bounding box center [622, 90] width 237 height 450
click at [534, 144] on img at bounding box center [534, 150] width 31 height 22
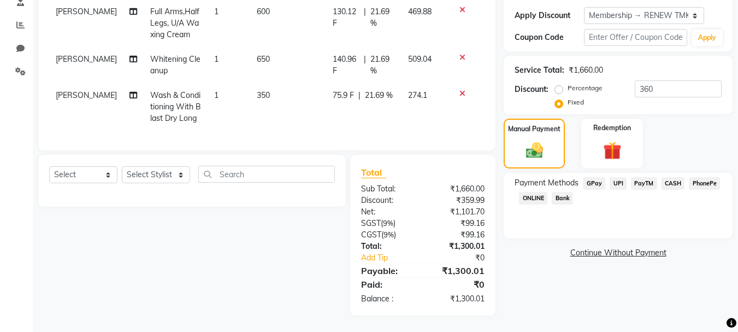
click at [342, 90] on span "75.9 F" at bounding box center [343, 95] width 21 height 11
select select "36755"
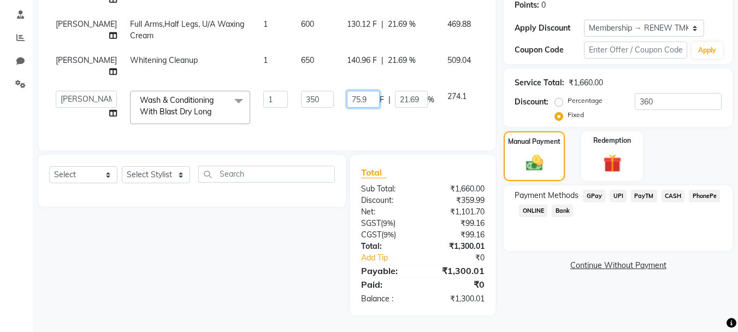
click at [347, 108] on input "75.9" at bounding box center [363, 99] width 33 height 17
type input "75.91"
click at [358, 144] on div "Client +91 9909536557 Date 02-08-2025 Invoice Number V/2025-26/0332 Services St…" at bounding box center [266, 14] width 457 height 273
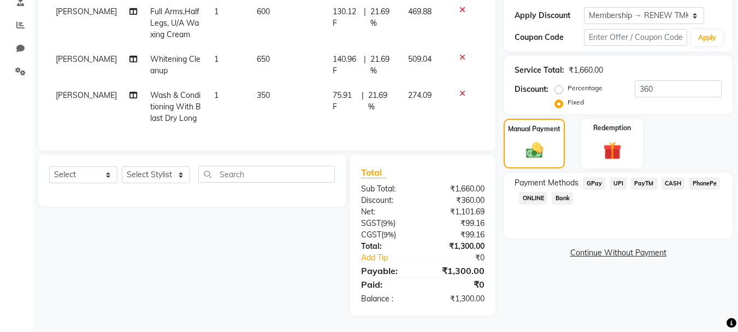
click at [684, 177] on div "PhonePe" at bounding box center [702, 184] width 36 height 15
click at [668, 182] on div "CASH" at bounding box center [671, 184] width 28 height 15
click at [668, 177] on span "CASH" at bounding box center [672, 183] width 23 height 13
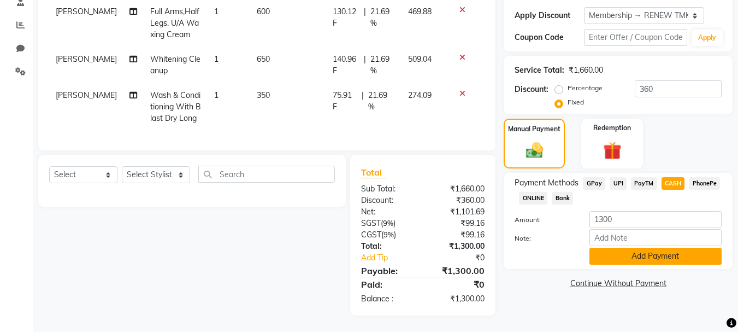
click at [646, 255] on button "Add Payment" at bounding box center [655, 255] width 132 height 17
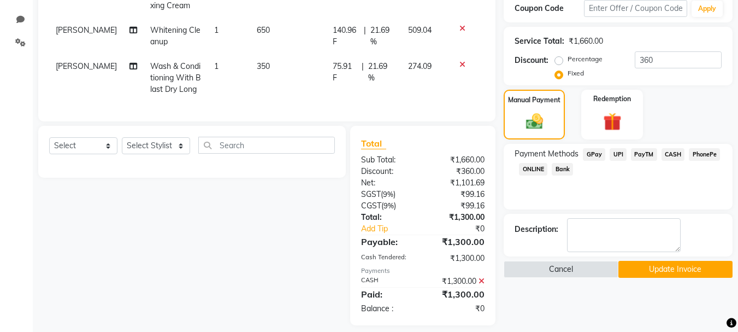
scroll to position [264, 0]
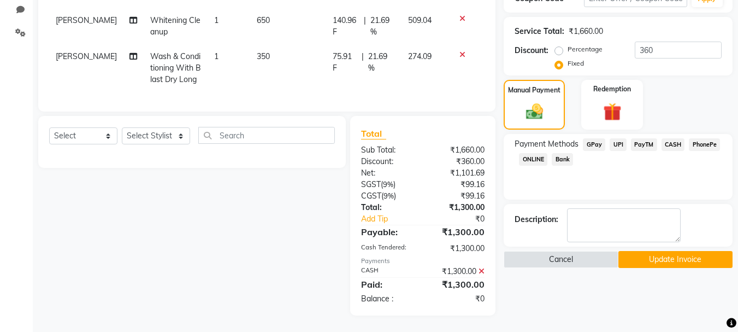
click at [661, 255] on button "Update Invoice" at bounding box center [675, 259] width 114 height 17
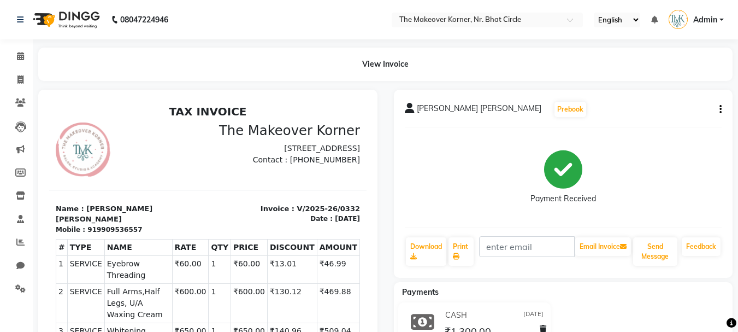
click at [19, 89] on li "Invoice" at bounding box center [16, 79] width 33 height 23
click at [21, 74] on span at bounding box center [20, 80] width 19 height 13
select select "service"
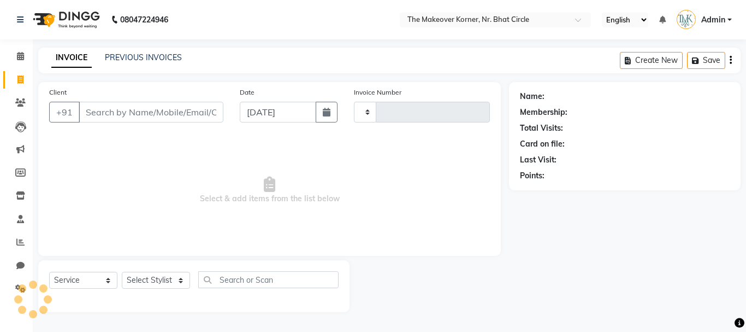
type input "0450"
select select "5477"
click at [128, 114] on input "Client" at bounding box center [151, 112] width 145 height 21
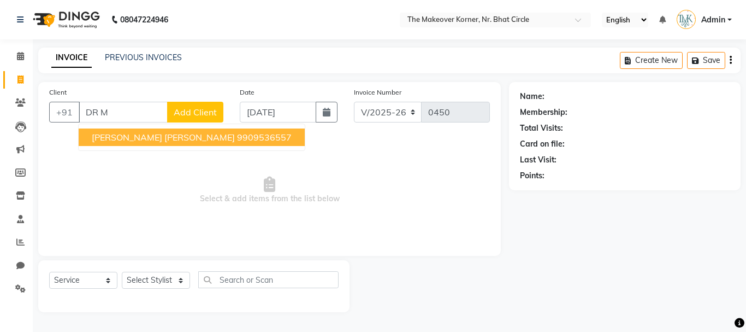
click at [136, 135] on span "DR MITTAL PATEL" at bounding box center [163, 137] width 143 height 11
type input "9909536557"
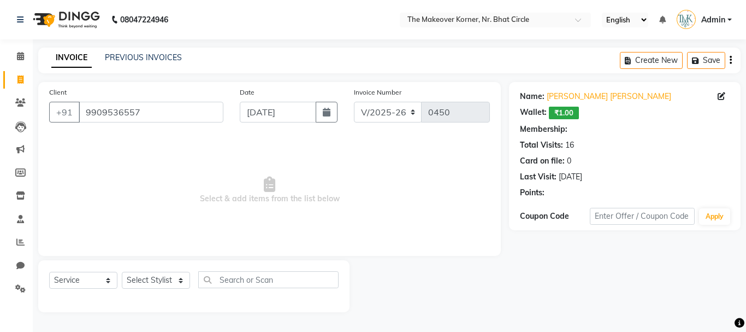
select select "1: Object"
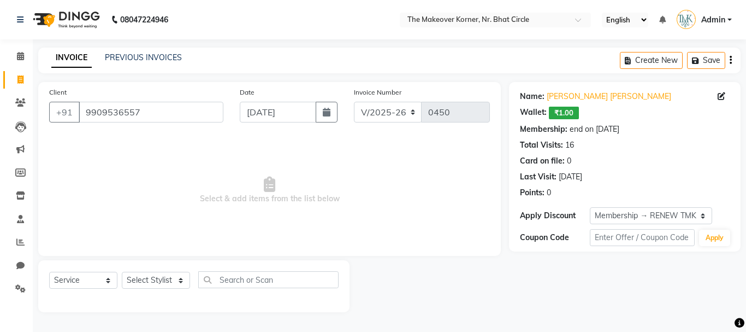
click at [11, 80] on span at bounding box center [20, 80] width 19 height 13
select select "service"
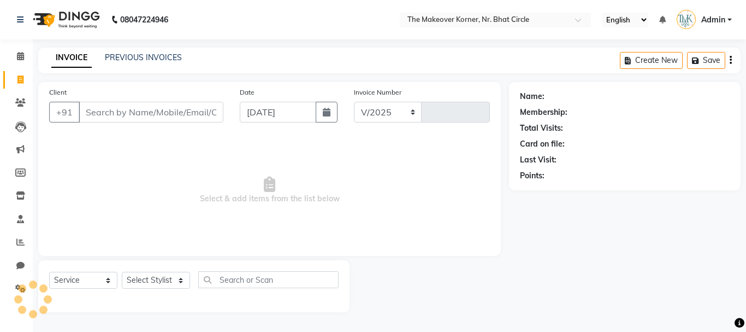
select select "5477"
type input "0450"
click at [165, 52] on div "PREVIOUS INVOICES" at bounding box center [143, 57] width 77 height 11
click at [164, 58] on link "PREVIOUS INVOICES" at bounding box center [143, 57] width 77 height 10
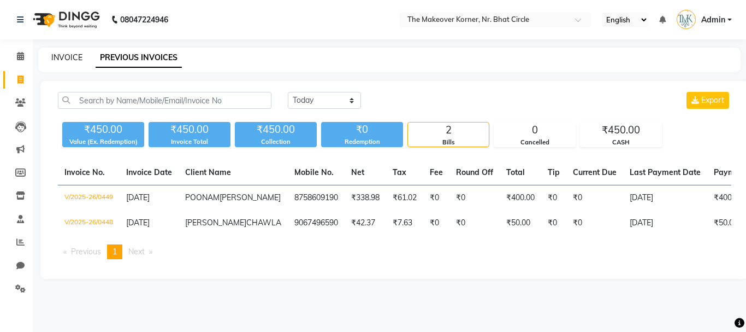
click at [72, 58] on link "INVOICE" at bounding box center [66, 57] width 31 height 10
select select "5477"
select select "service"
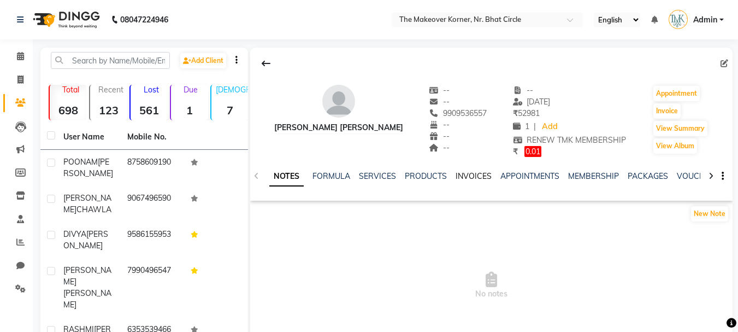
click at [468, 176] on link "INVOICES" at bounding box center [473, 176] width 36 height 10
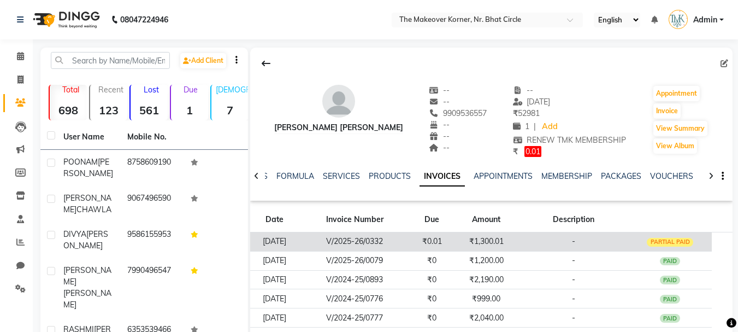
click at [441, 249] on td "₹0.01" at bounding box center [432, 241] width 44 height 19
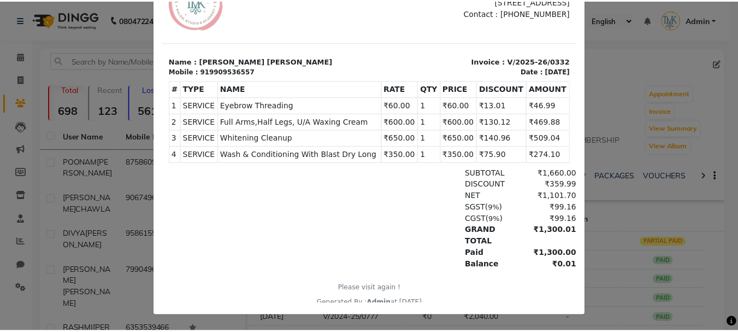
scroll to position [11, 0]
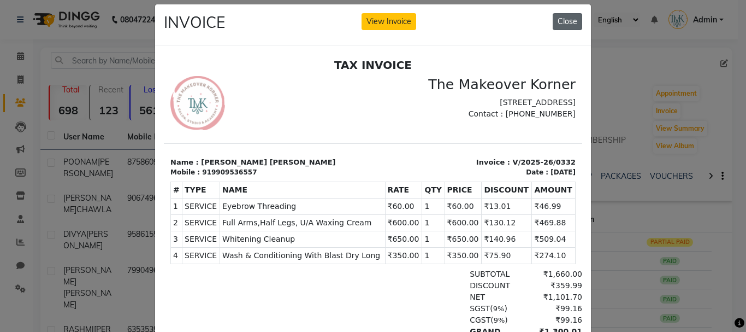
click at [566, 22] on button "Close" at bounding box center [567, 21] width 29 height 17
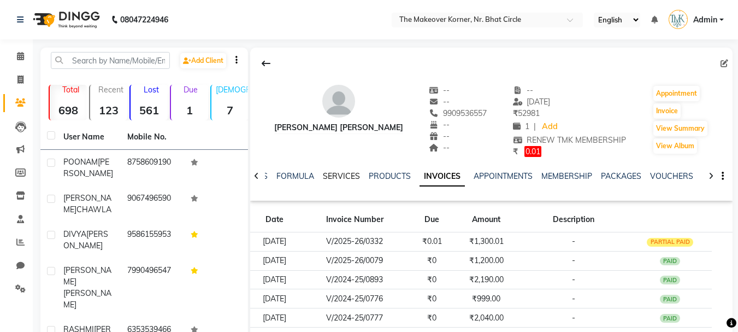
click at [346, 179] on link "SERVICES" at bounding box center [341, 176] width 37 height 10
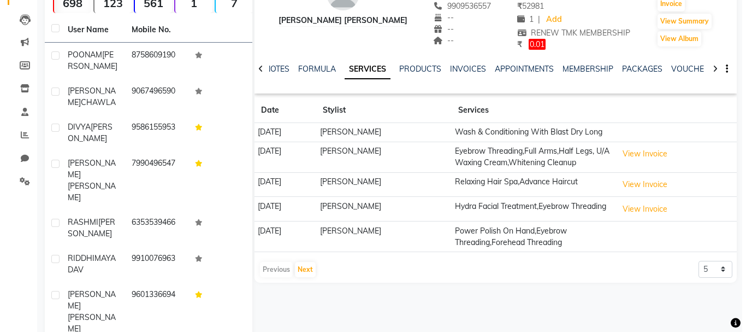
scroll to position [109, 0]
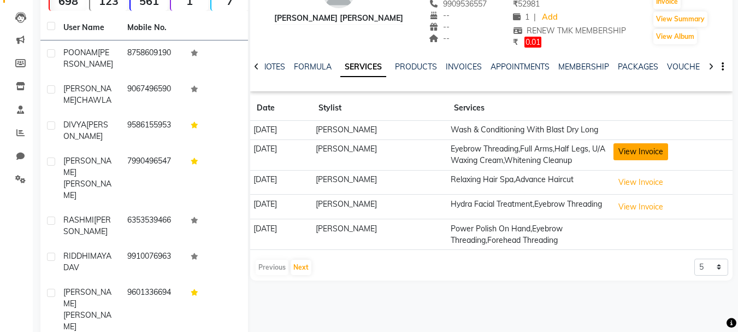
click at [642, 160] on button "View Invoice" at bounding box center [640, 151] width 55 height 17
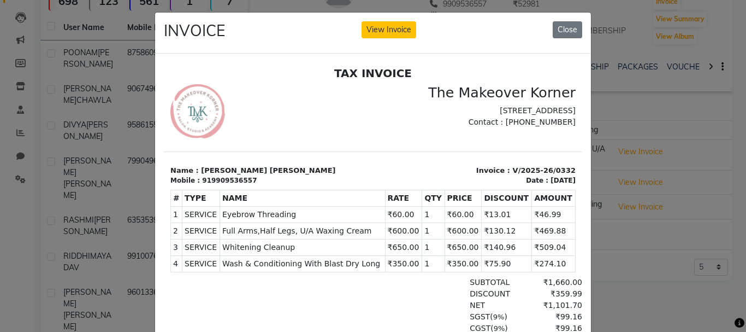
scroll to position [0, 0]
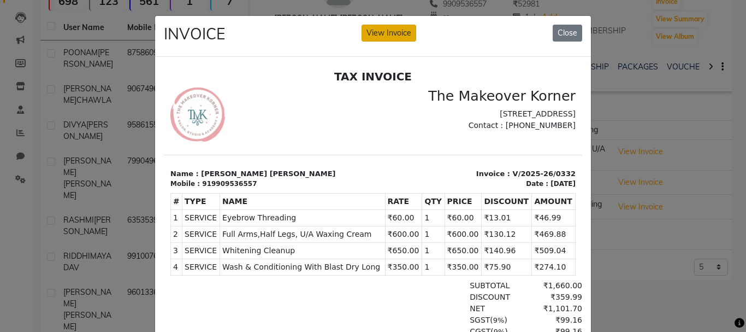
click at [388, 32] on button "View Invoice" at bounding box center [389, 33] width 55 height 17
